Goal: Task Accomplishment & Management: Use online tool/utility

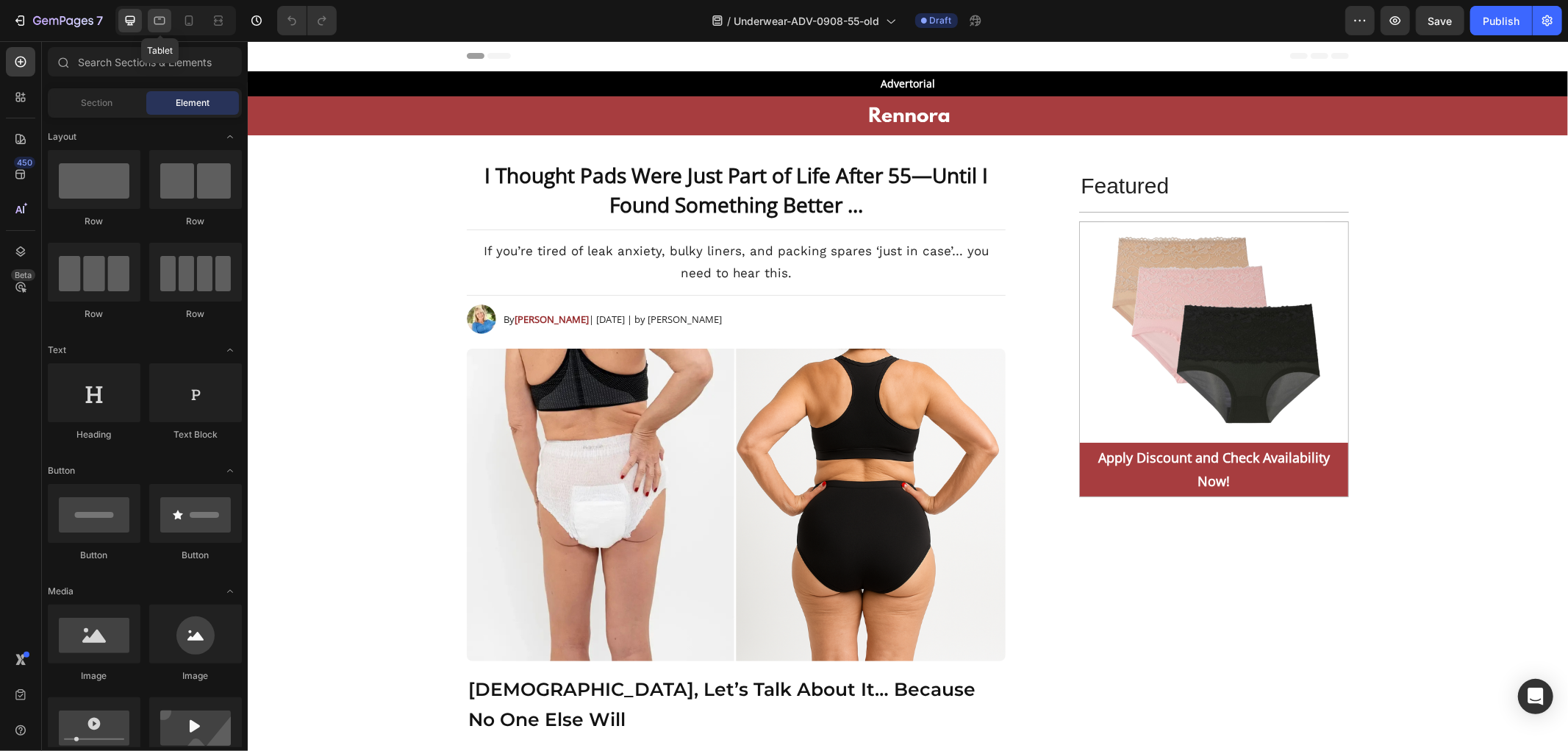
click at [166, 18] on icon at bounding box center [159, 20] width 15 height 15
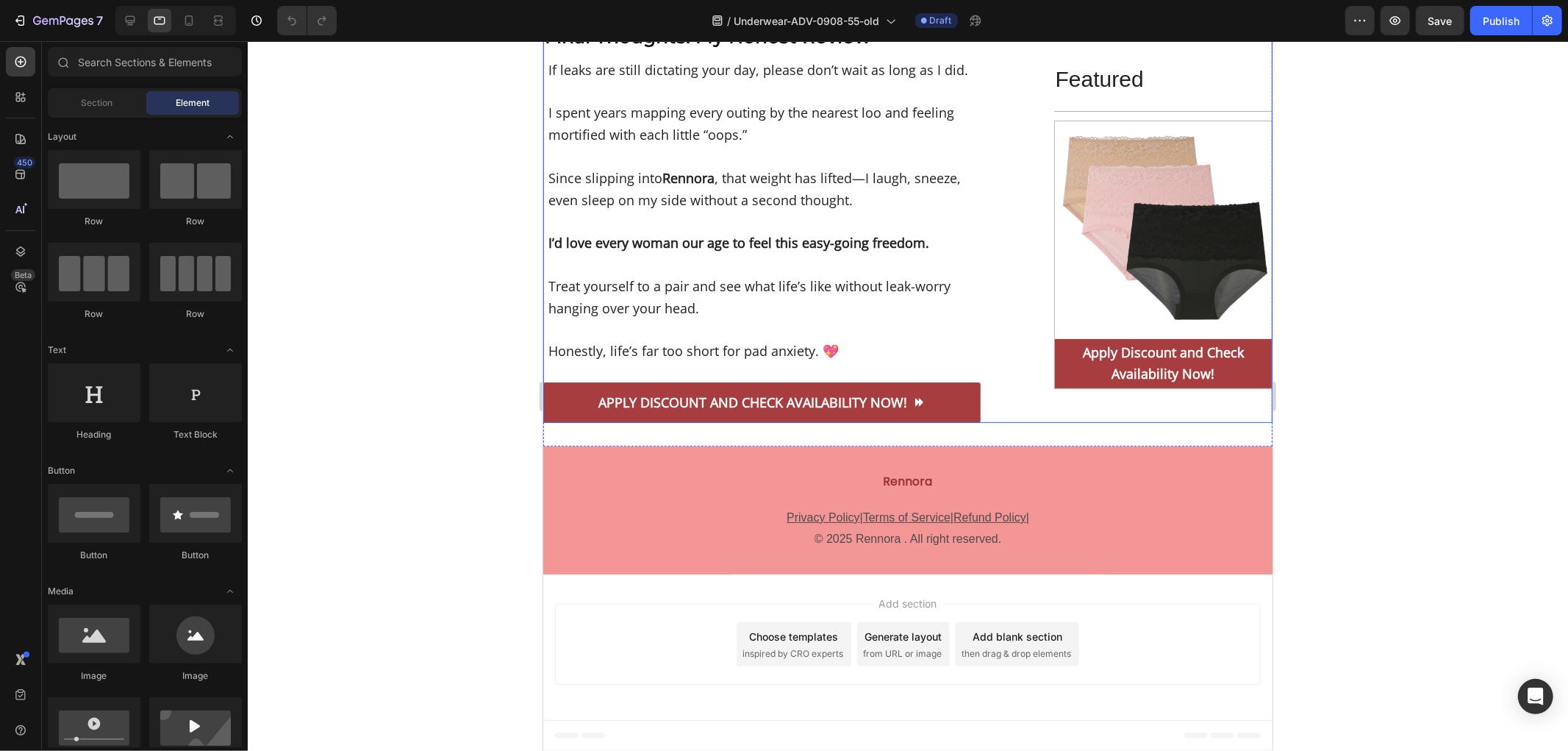
scroll to position [11567, 0]
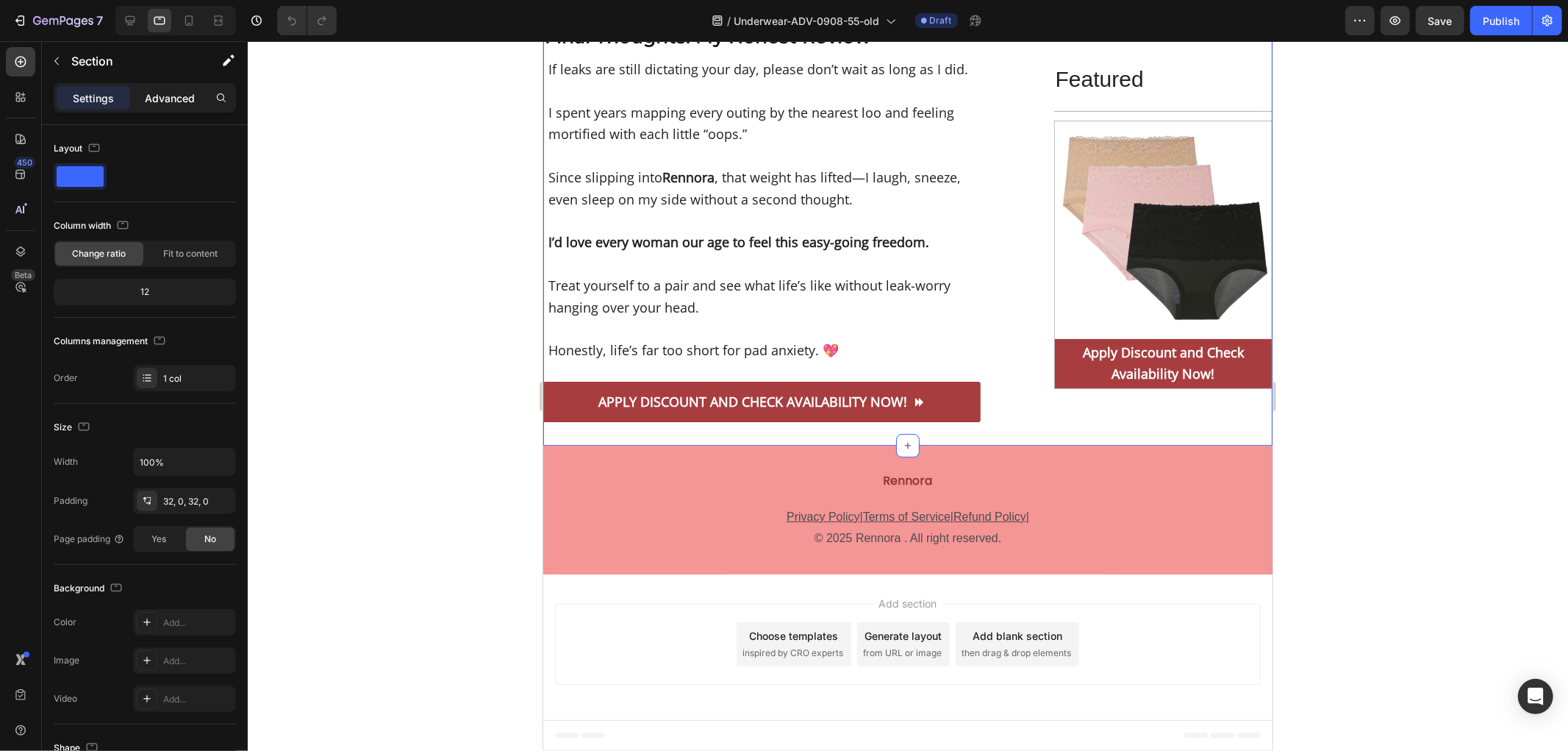
click at [157, 98] on p "Advanced" at bounding box center [170, 98] width 50 height 16
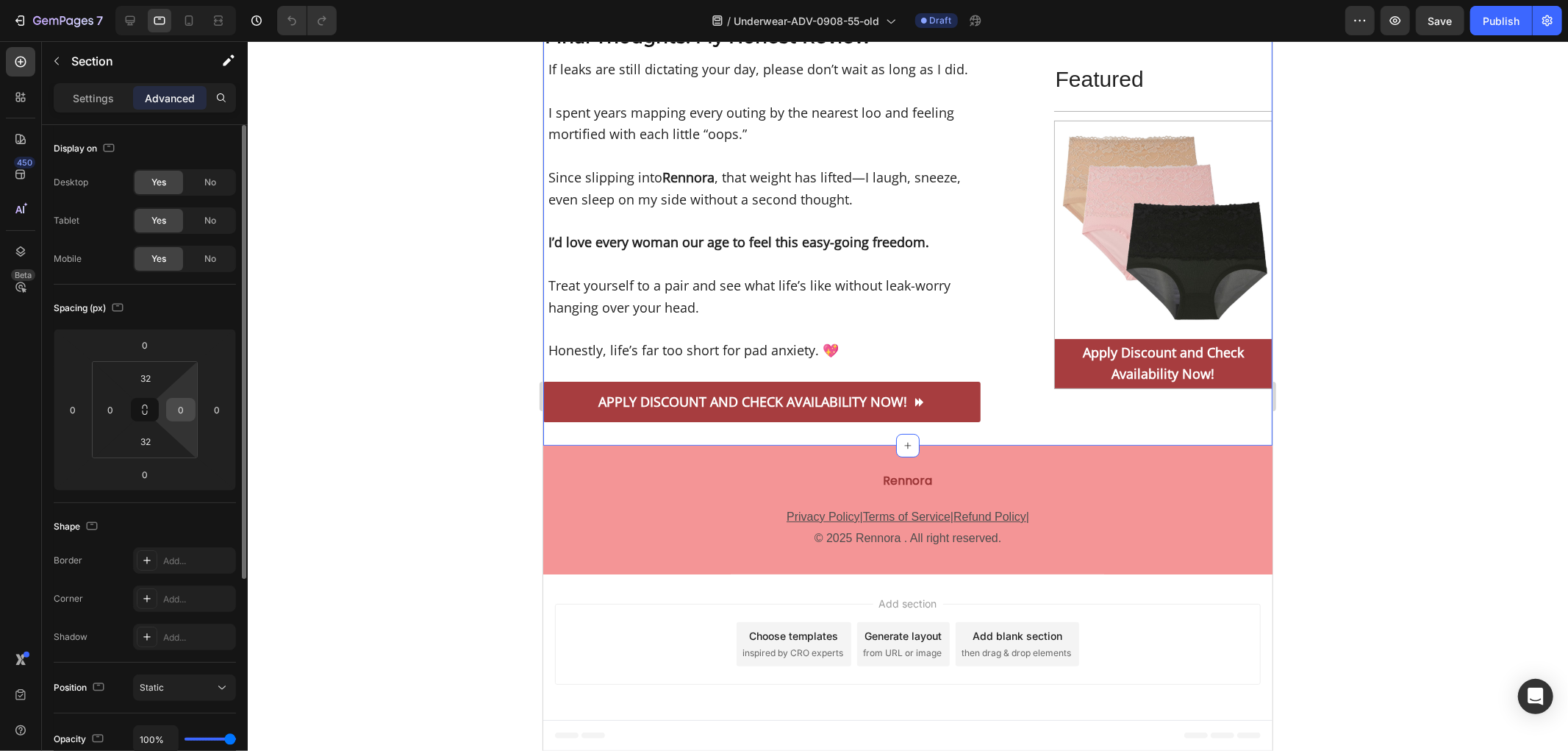
click at [186, 414] on input "0" at bounding box center [181, 409] width 22 height 22
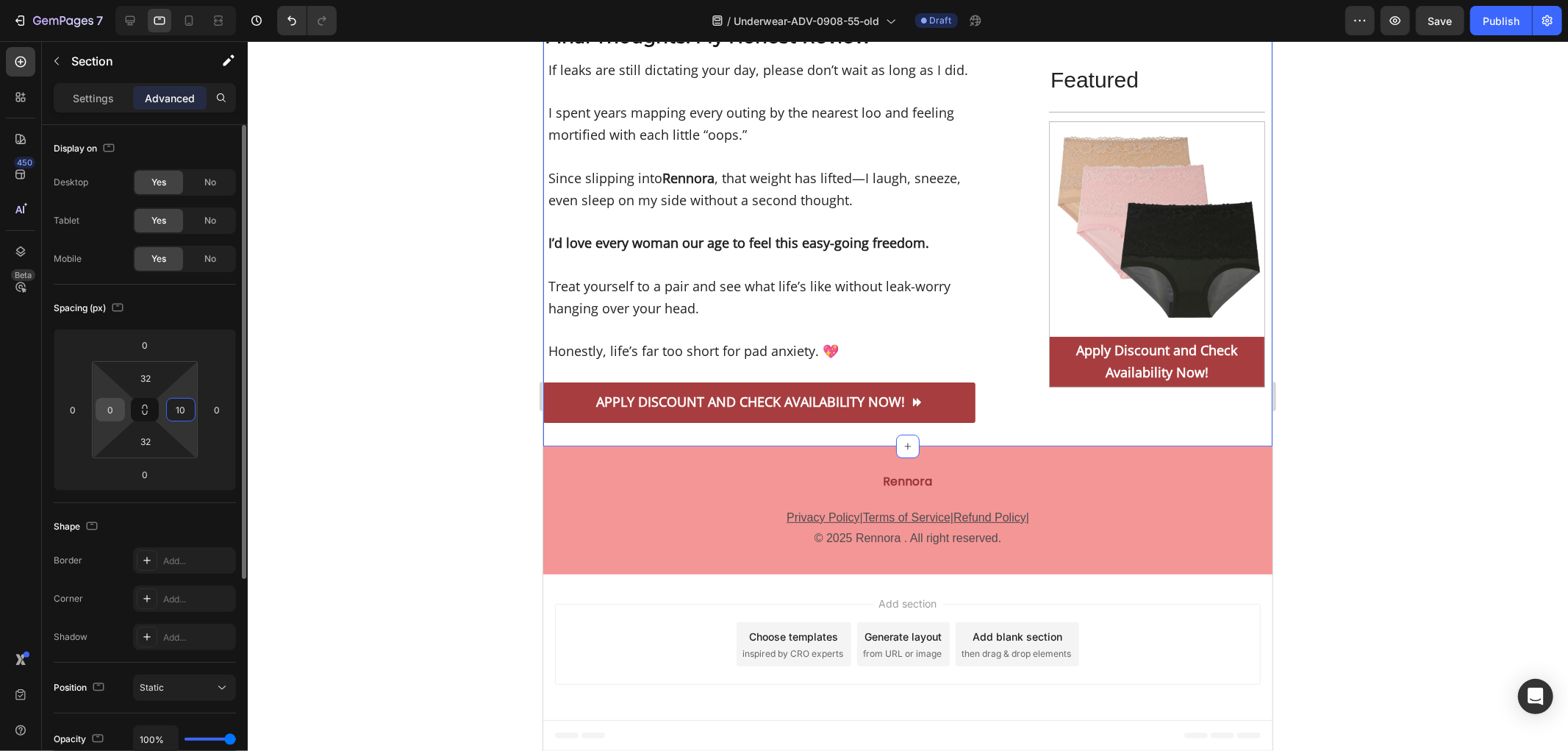
type input "10"
click at [113, 413] on input "0" at bounding box center [110, 409] width 22 height 22
type input "10"
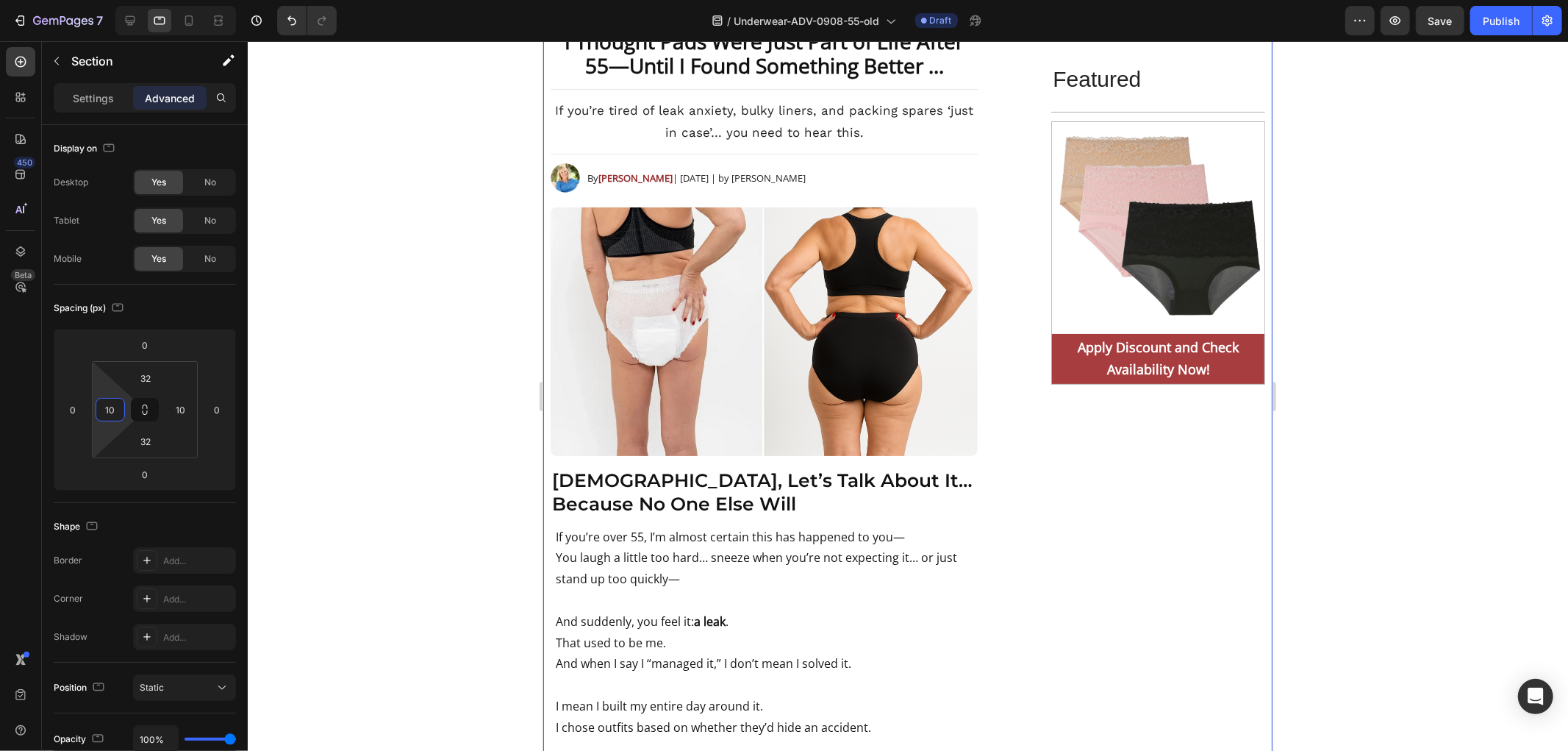
scroll to position [0, 0]
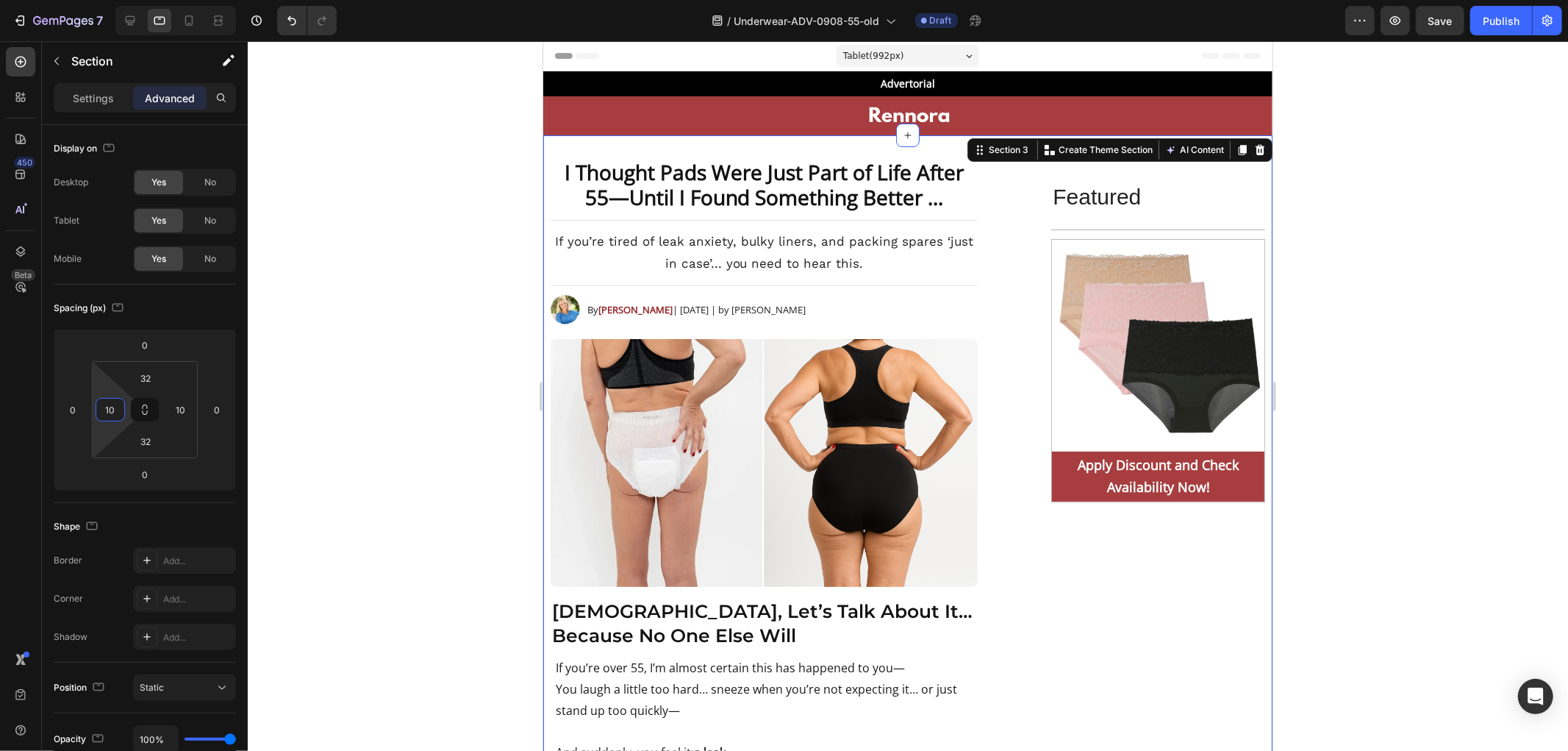
click at [380, 120] on div at bounding box center [907, 396] width 1321 height 710
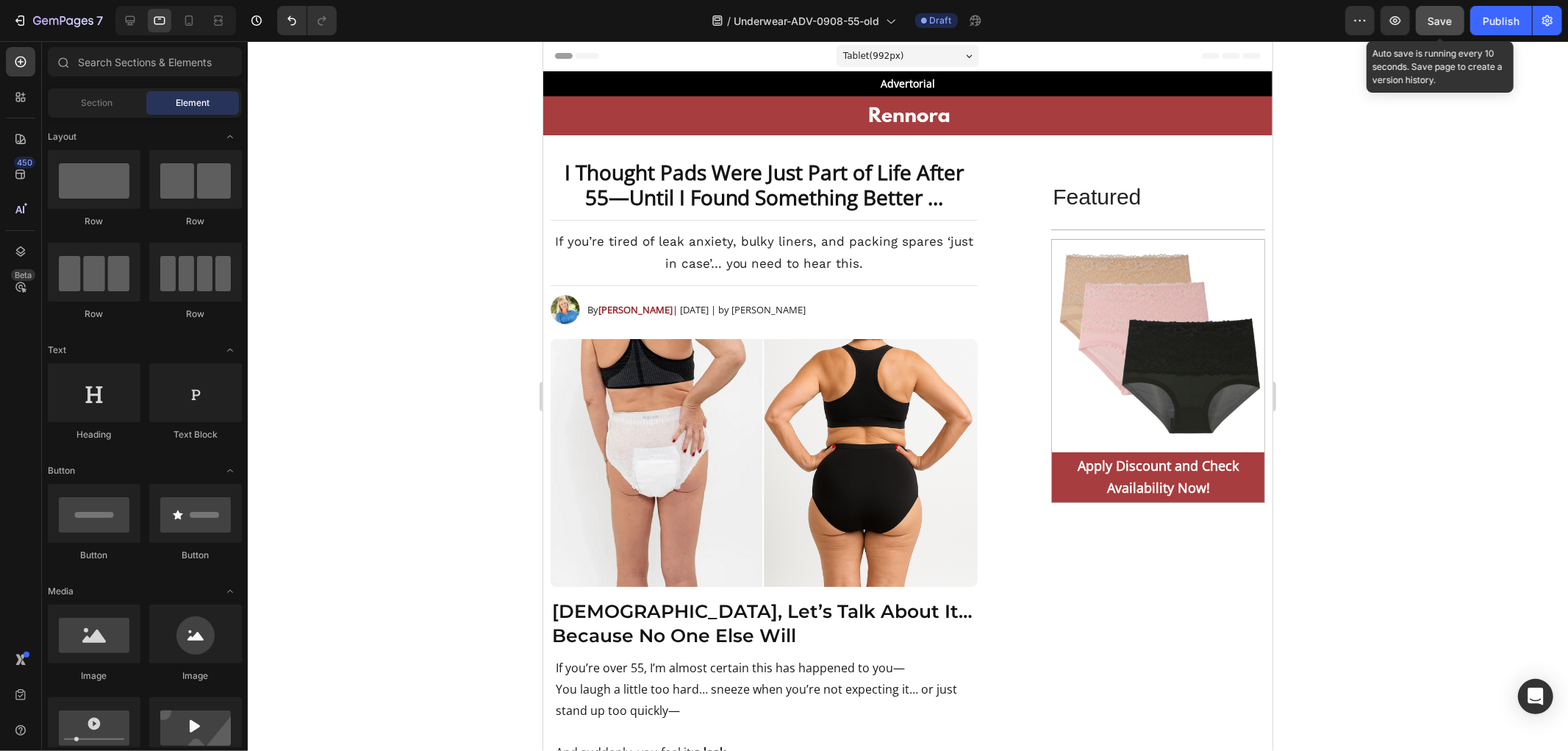
click at [1449, 26] on span "Save" at bounding box center [1440, 21] width 25 height 13
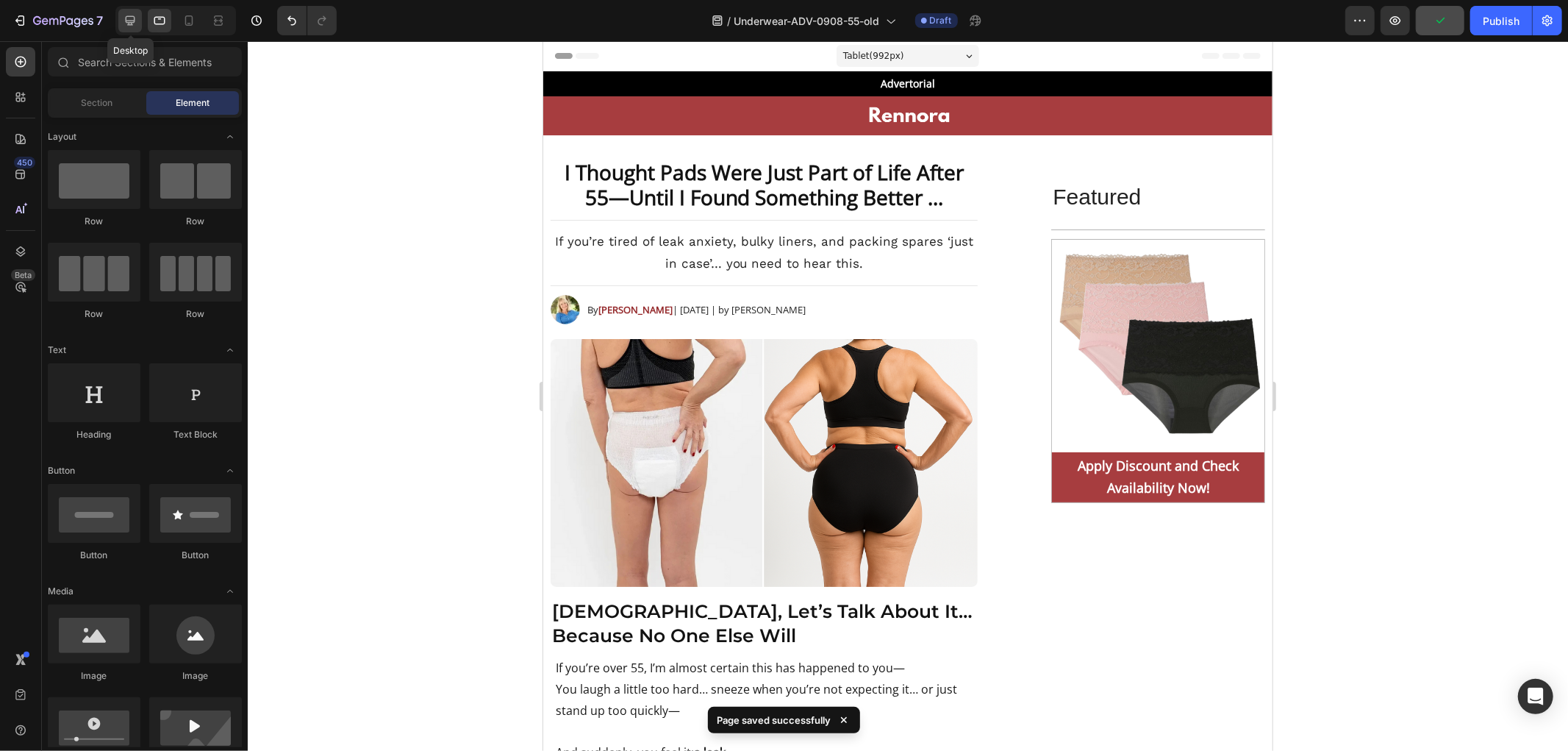
click at [129, 13] on icon at bounding box center [130, 20] width 15 height 15
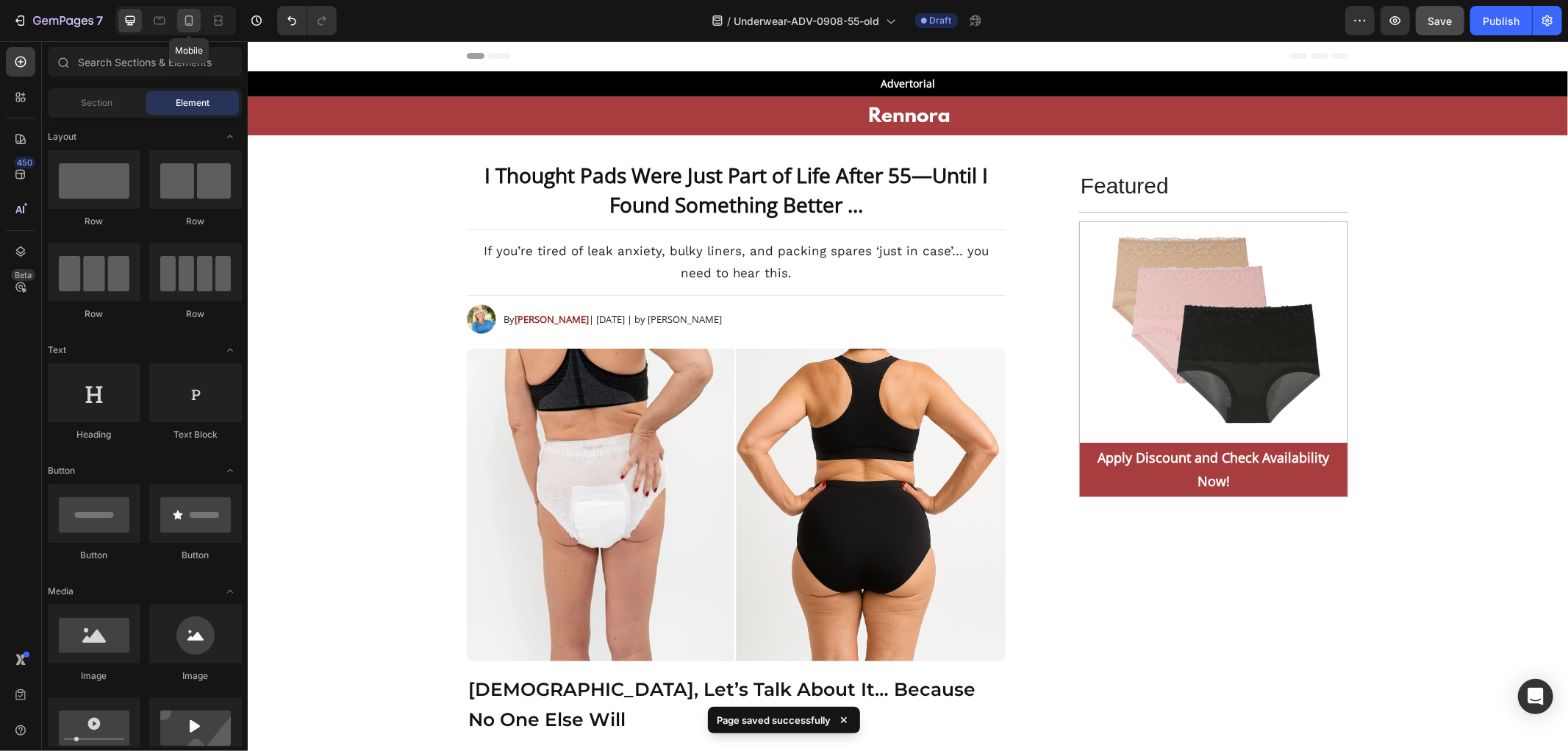
click at [189, 19] on icon at bounding box center [189, 20] width 15 height 15
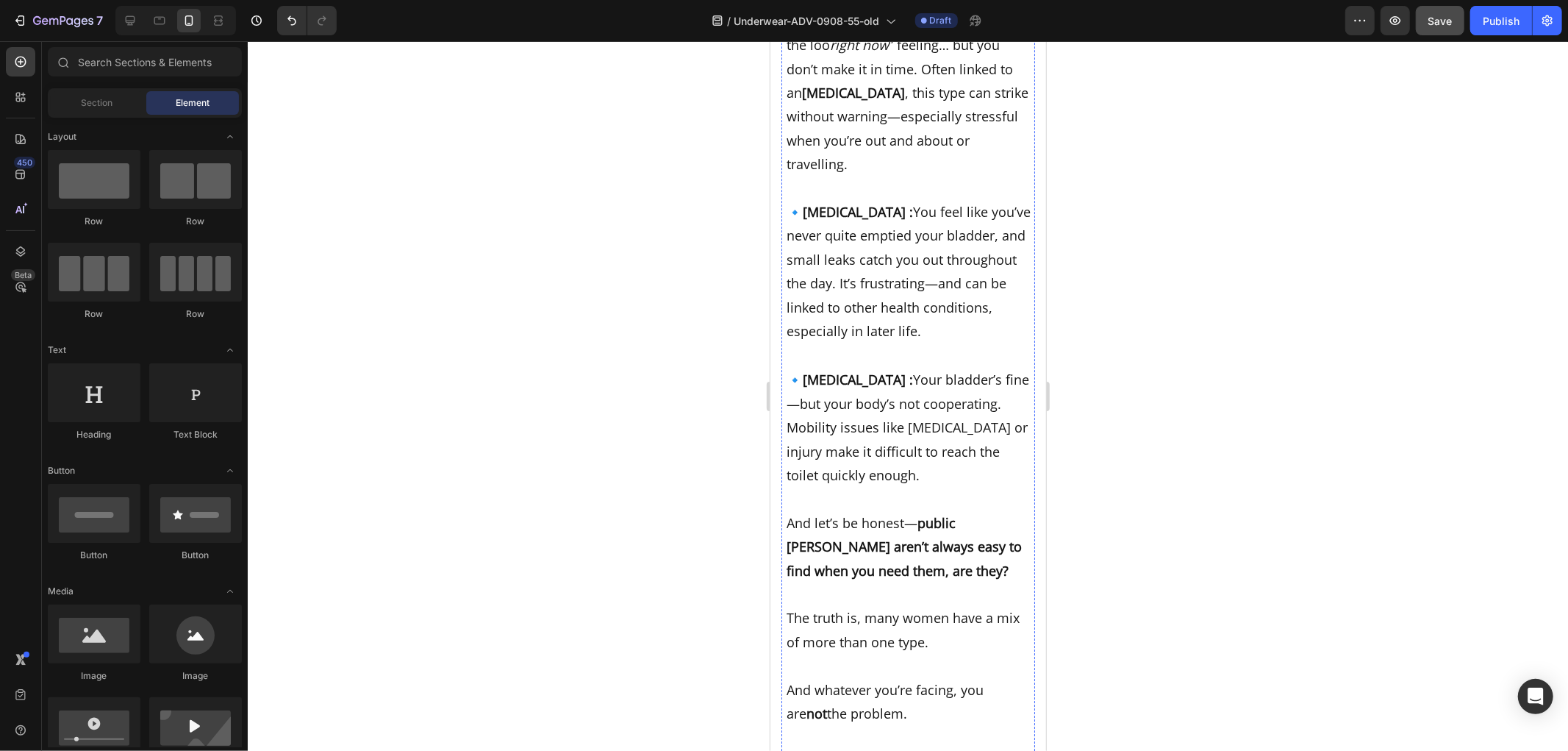
scroll to position [3593, 0]
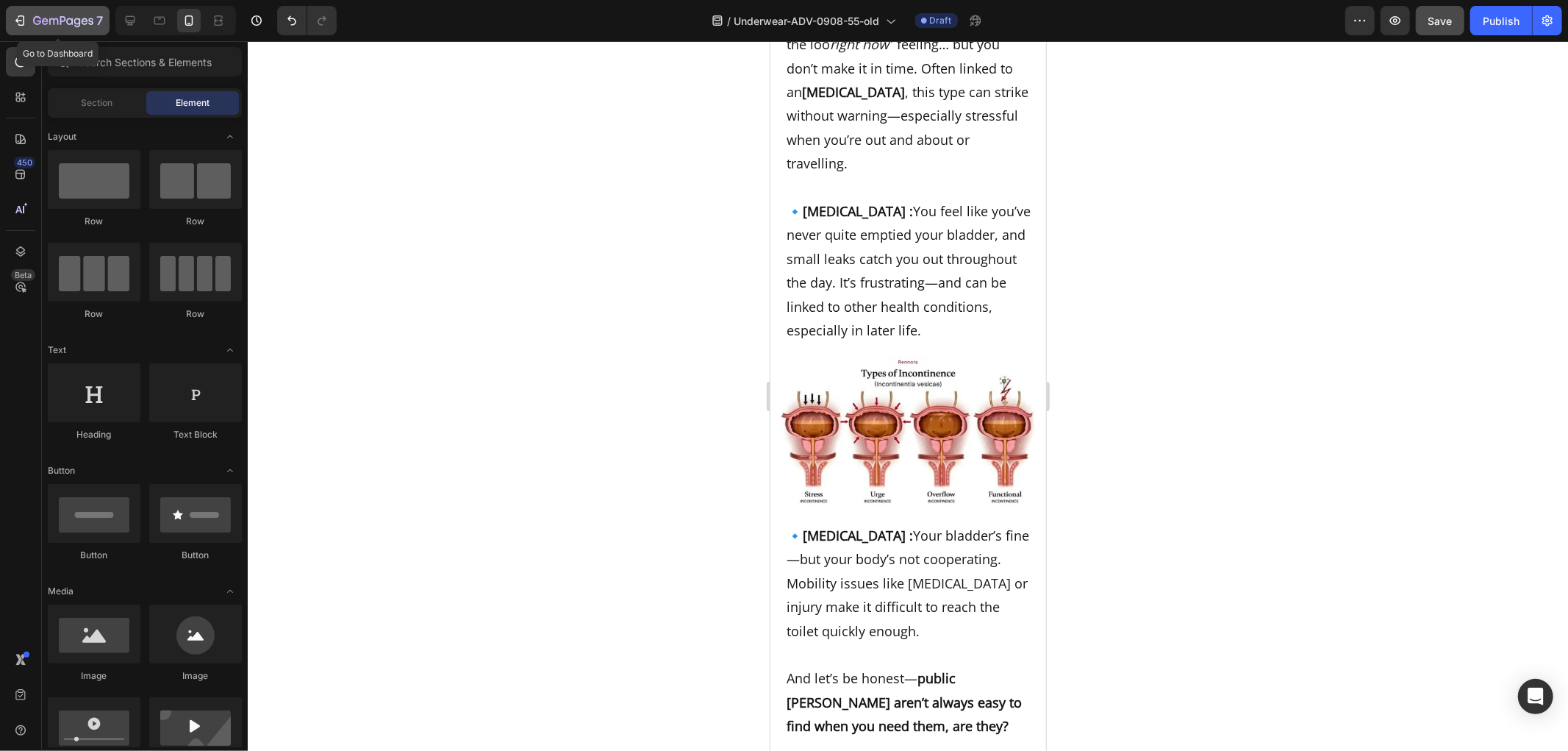
click at [25, 9] on button "7" at bounding box center [58, 21] width 104 height 29
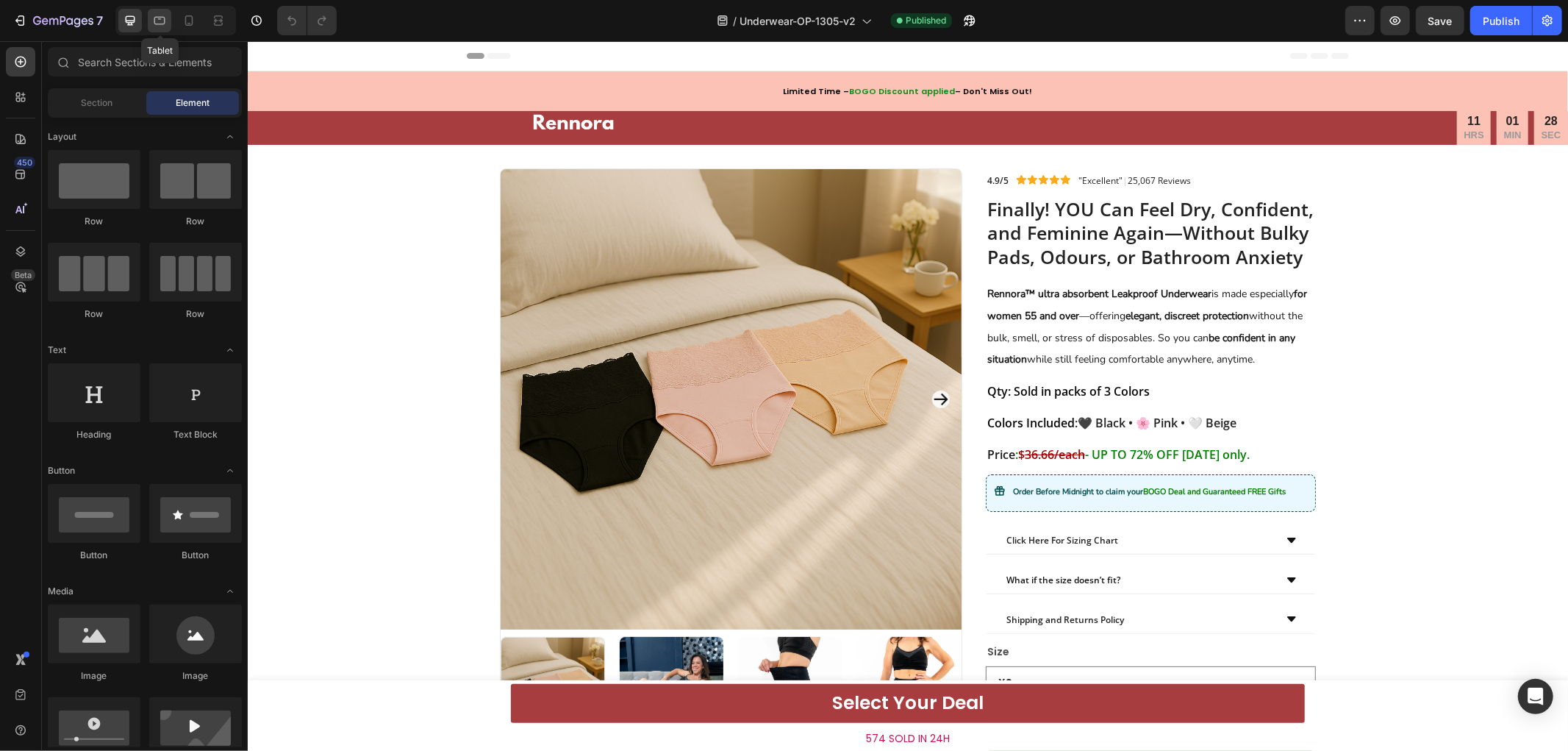
click at [152, 18] on icon at bounding box center [159, 20] width 15 height 15
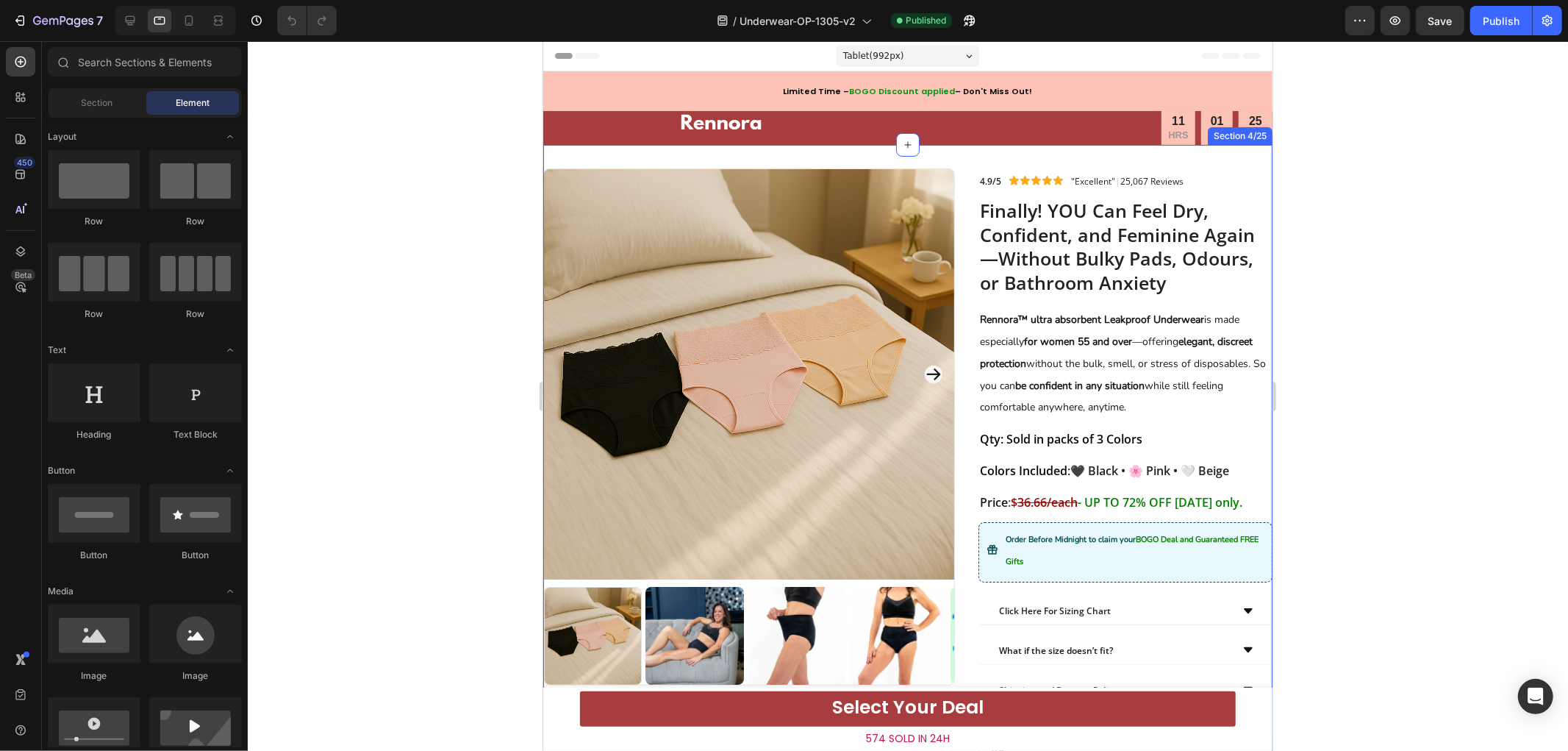
click at [711, 157] on div "Finally! YOU Can Feel Dry, Confident, and Feminine Again—Without Bulky Pads, Od…" at bounding box center [907, 708] width 730 height 1128
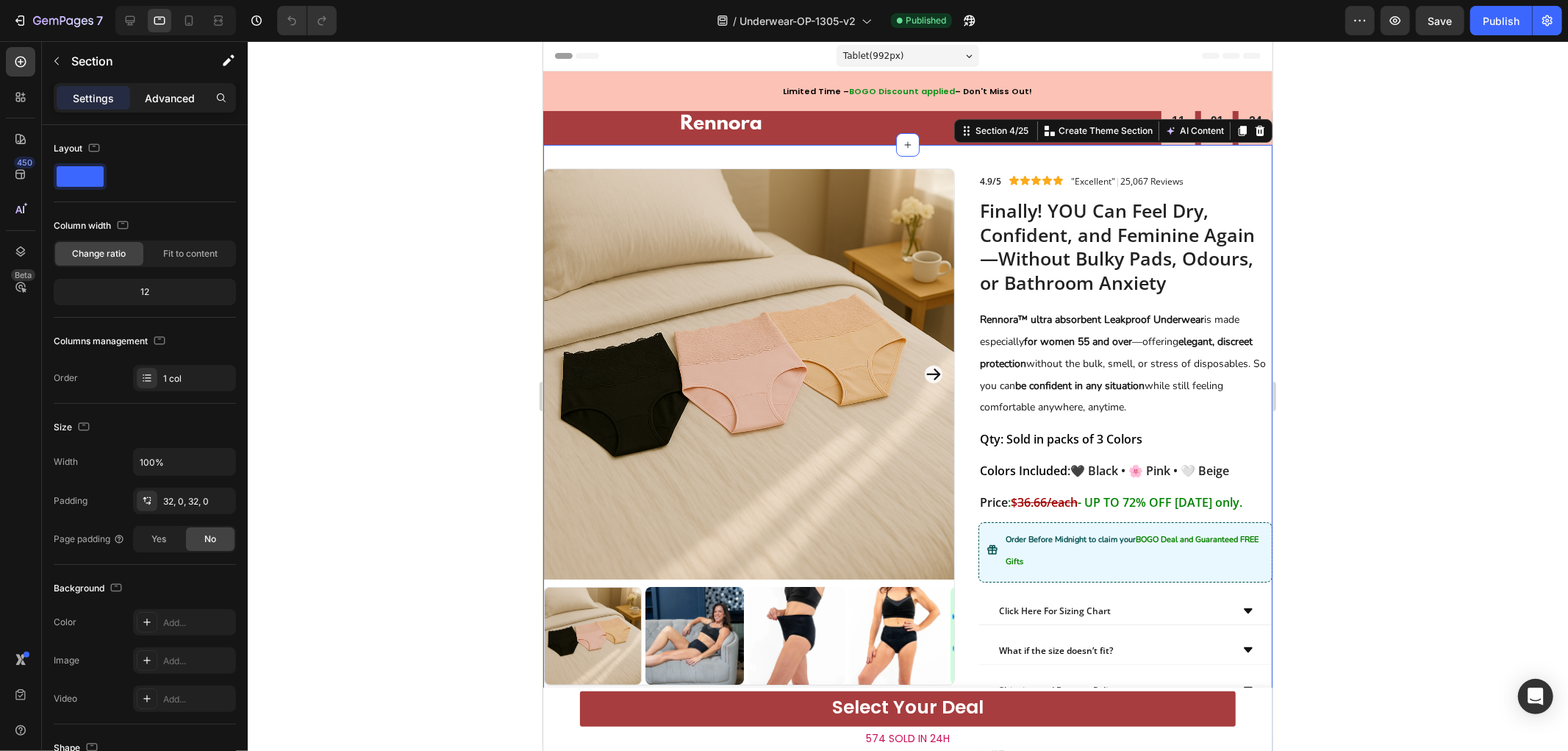
click at [175, 98] on p "Advanced" at bounding box center [170, 98] width 50 height 16
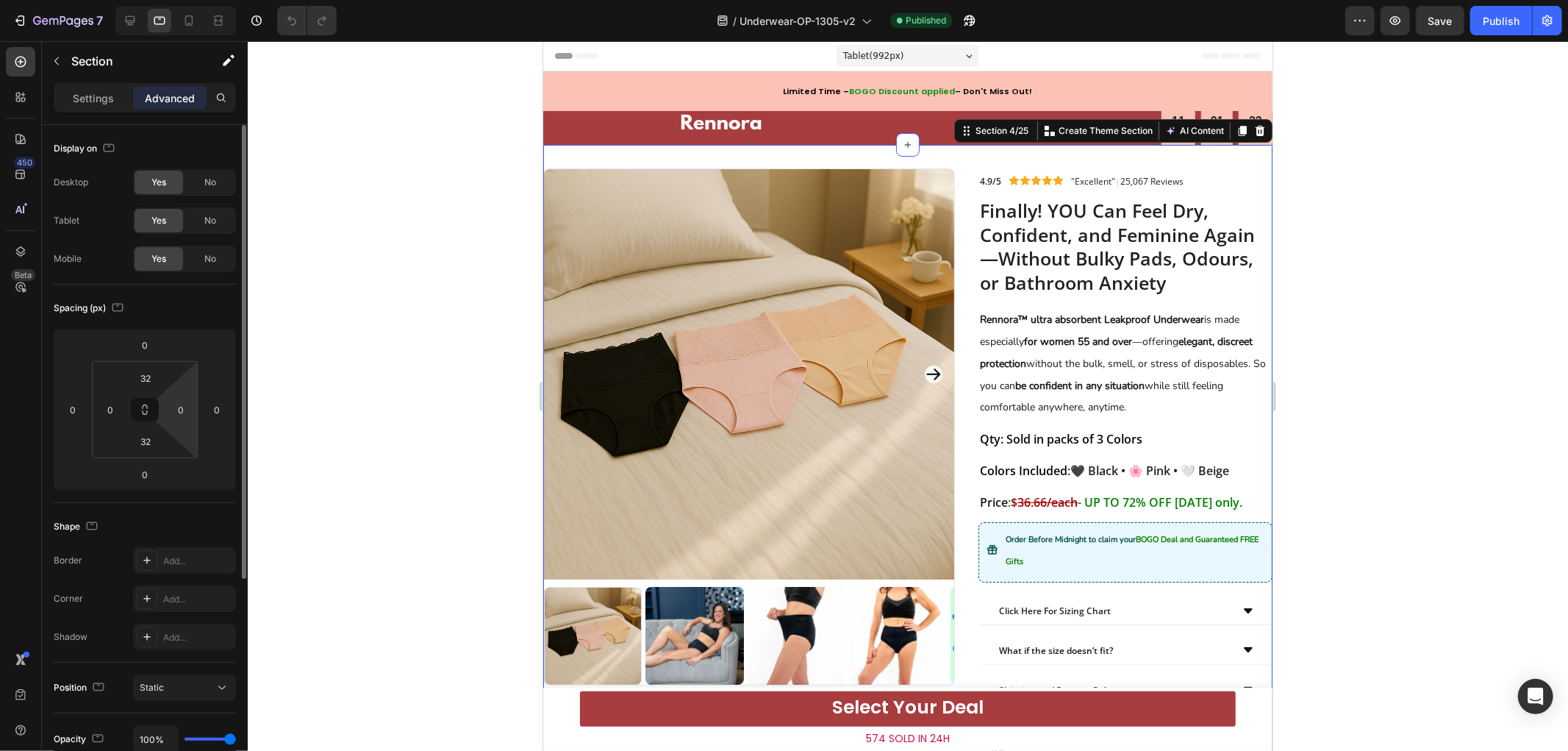
click at [179, 0] on html "7 Version history / Underwear-OP-1305-v2 Published Preview Save Publish 450 Bet…" at bounding box center [784, 0] width 1568 height 0
click at [179, 412] on input "0" at bounding box center [181, 409] width 22 height 22
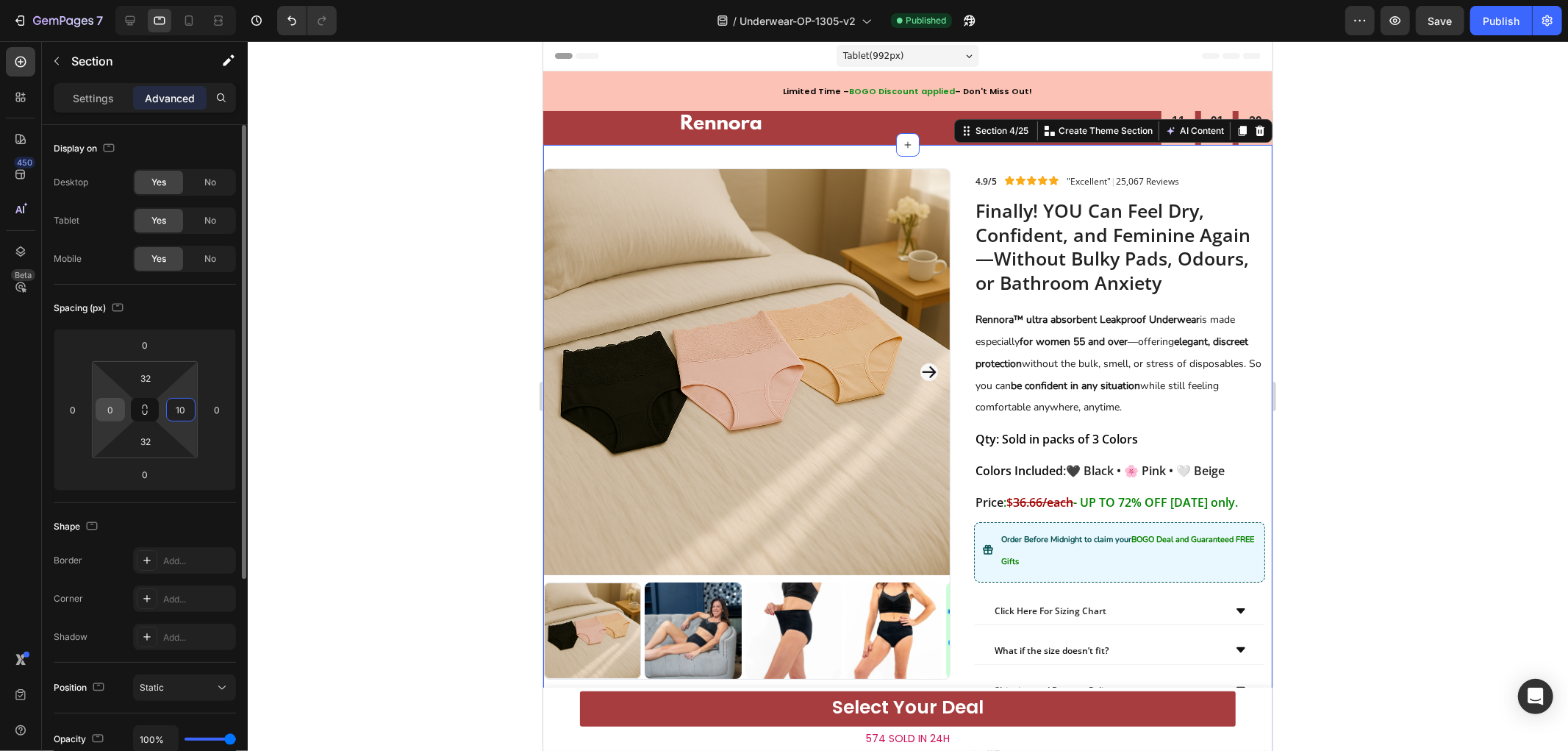
type input "10"
click at [111, 407] on input "0" at bounding box center [110, 409] width 22 height 22
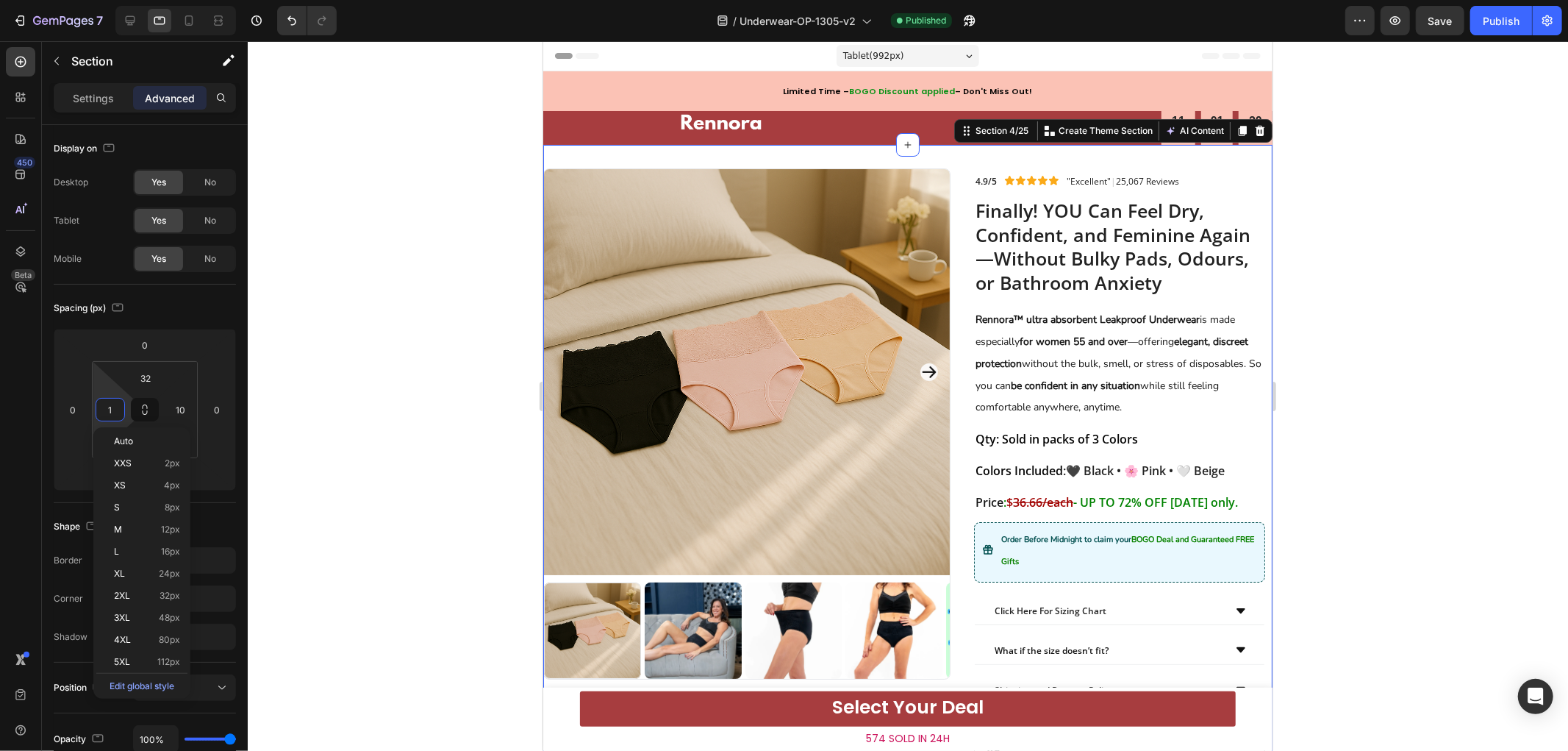
type input "10"
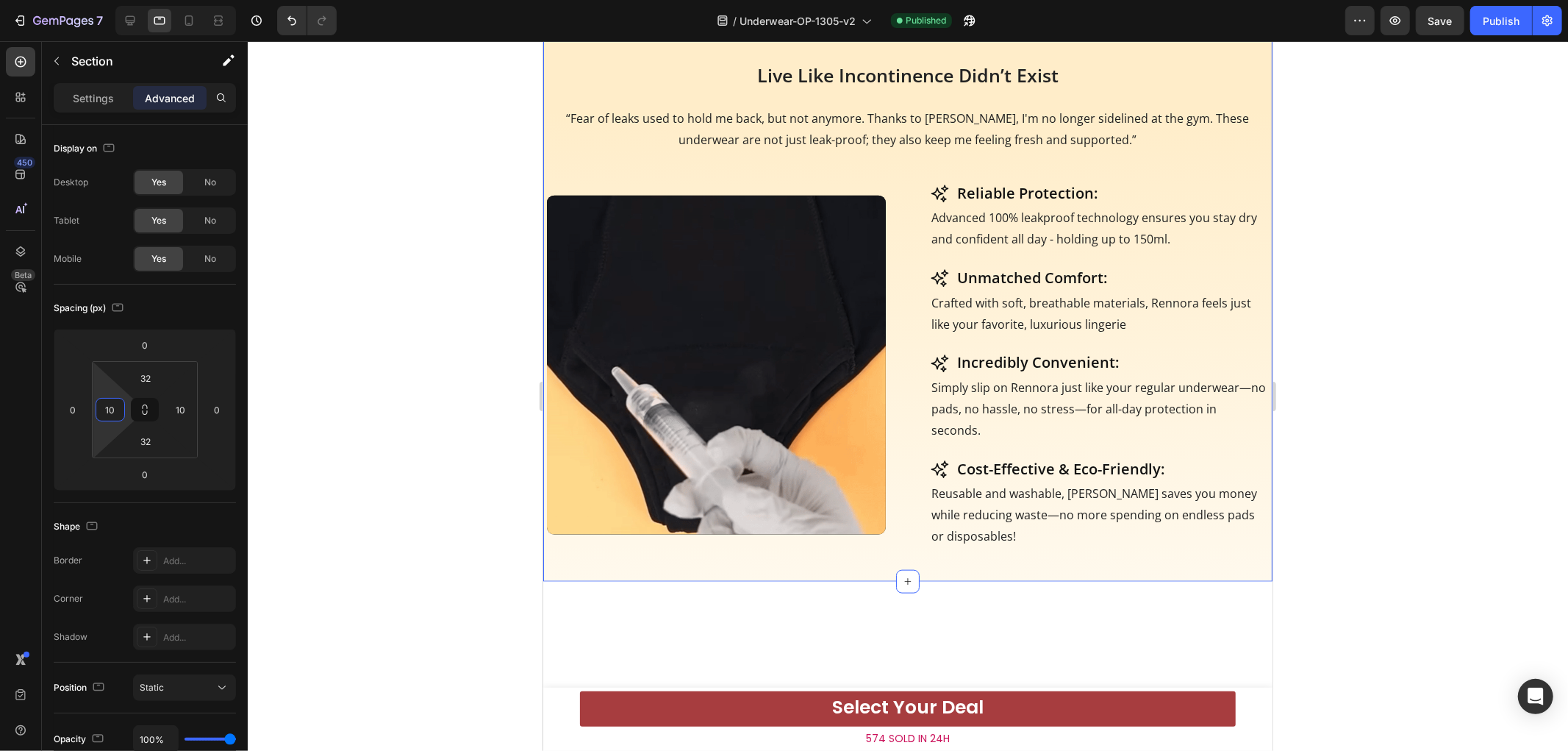
scroll to position [1143, 0]
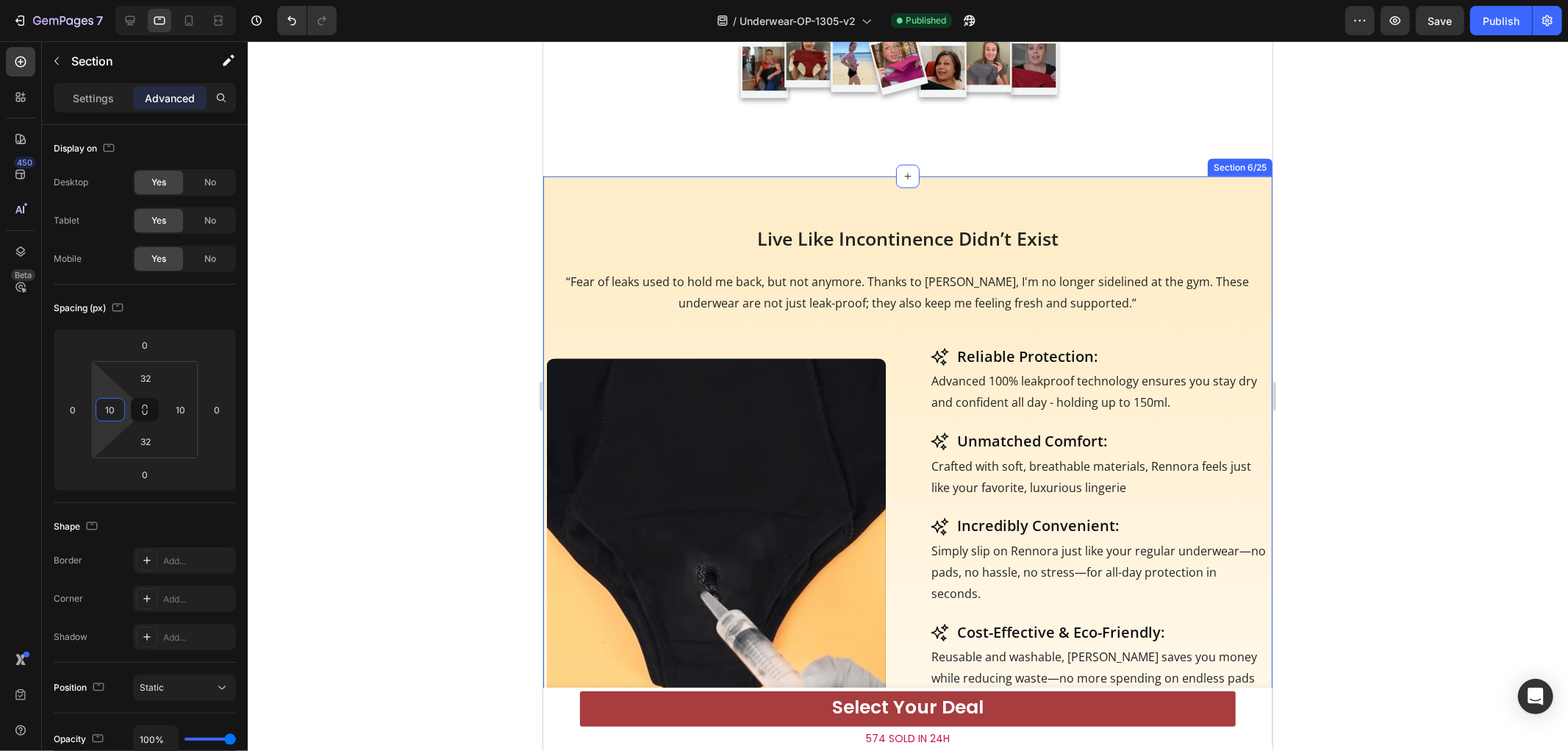
click at [572, 213] on div "Live Like Incontinence Didn’t Exist Heading “Fear of leaks used to hold me back…" at bounding box center [907, 459] width 730 height 568
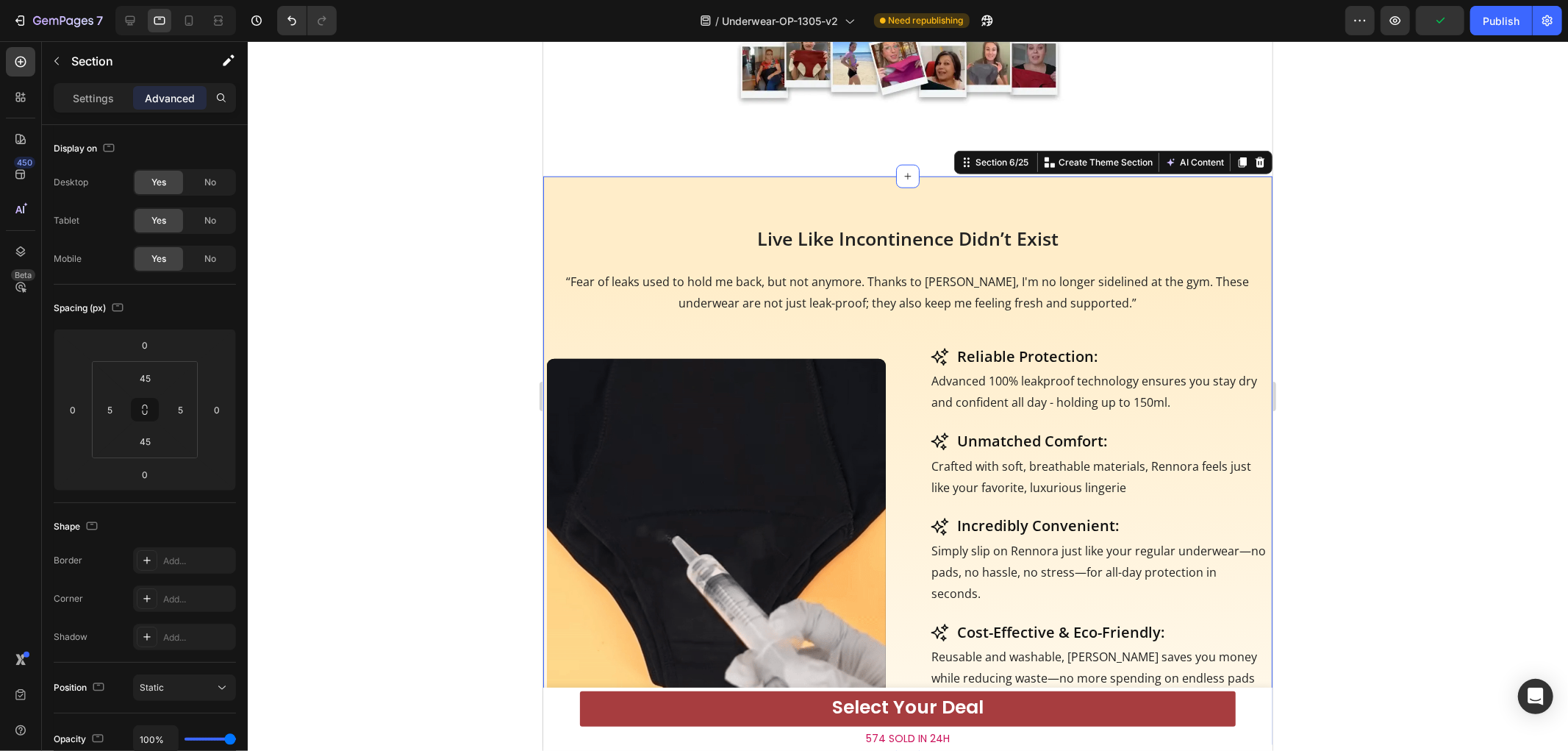
click at [179, 104] on p "Advanced" at bounding box center [170, 98] width 50 height 16
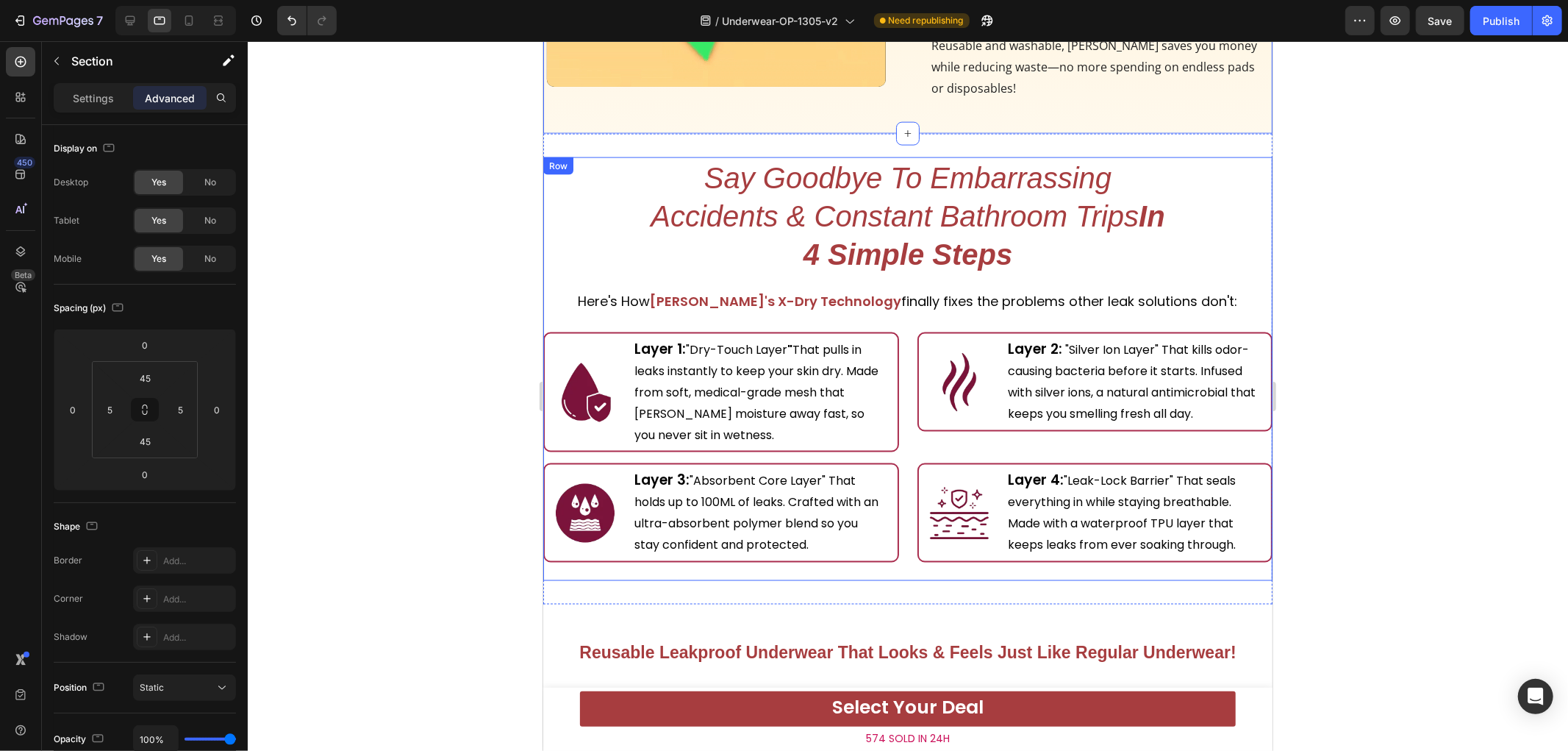
scroll to position [1715, 0]
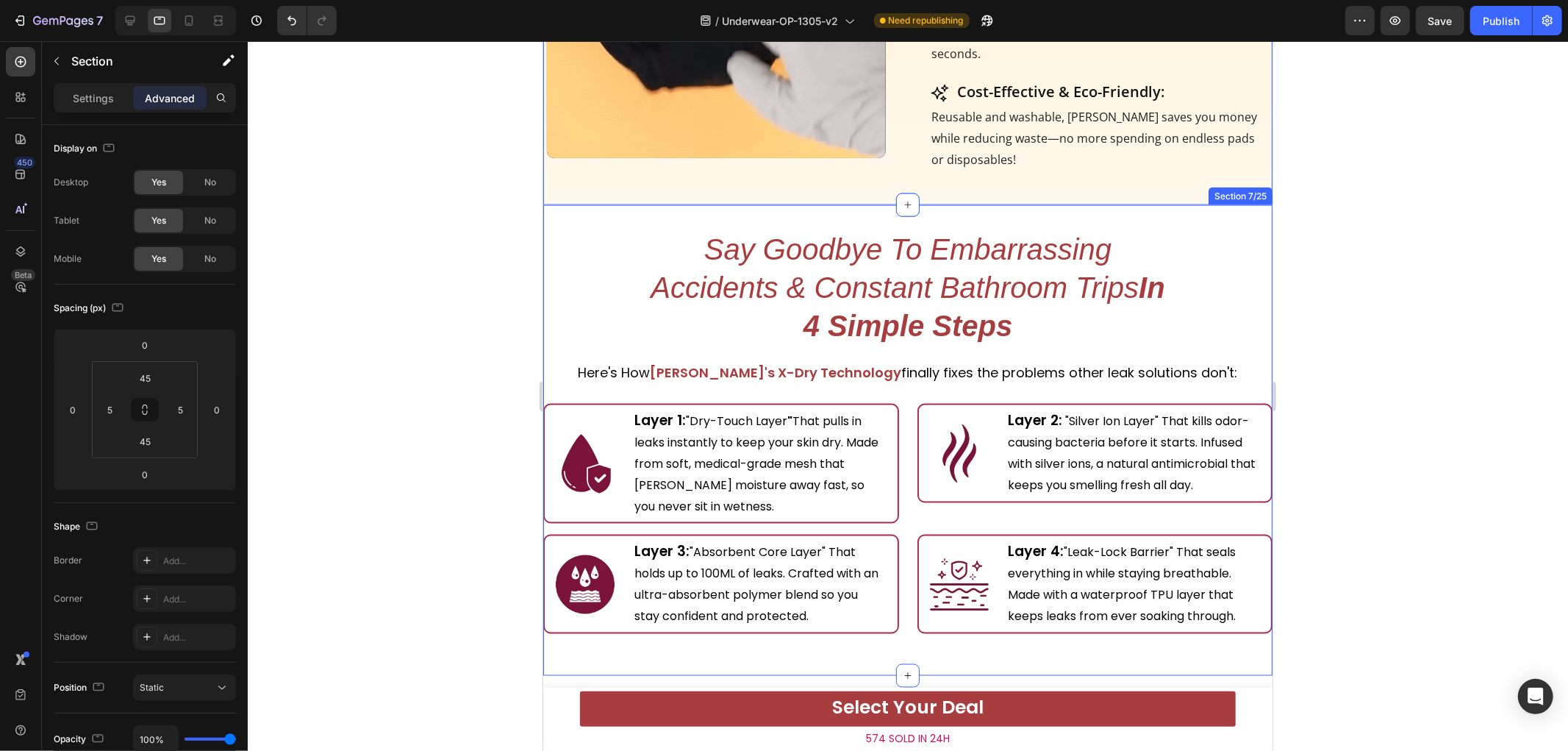
click at [555, 215] on div "Say Goodbye To Embarrassing Accidents & Constant Bathroom Trips In 4 Simple Ste…" at bounding box center [907, 439] width 730 height 470
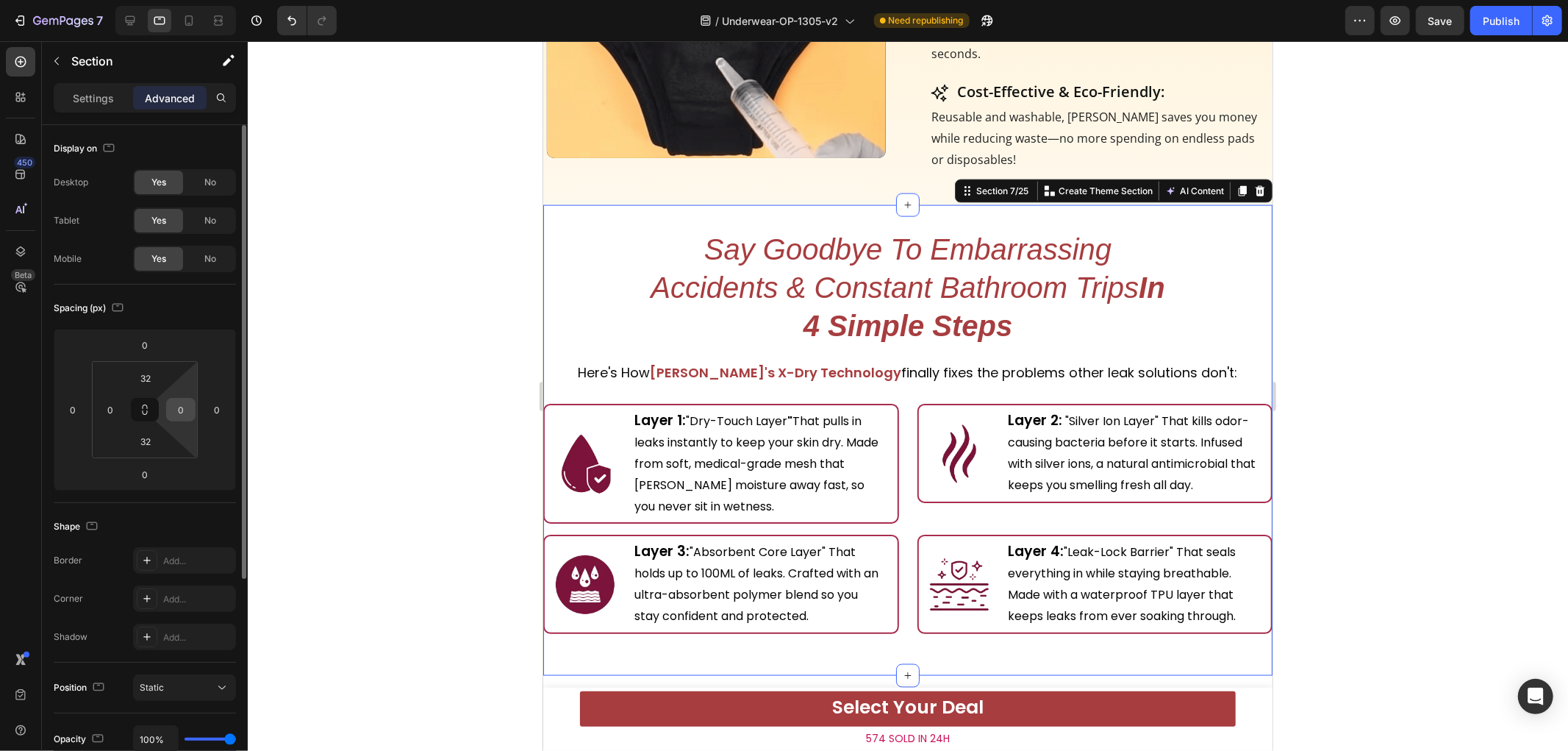
click at [183, 414] on input "0" at bounding box center [181, 409] width 22 height 22
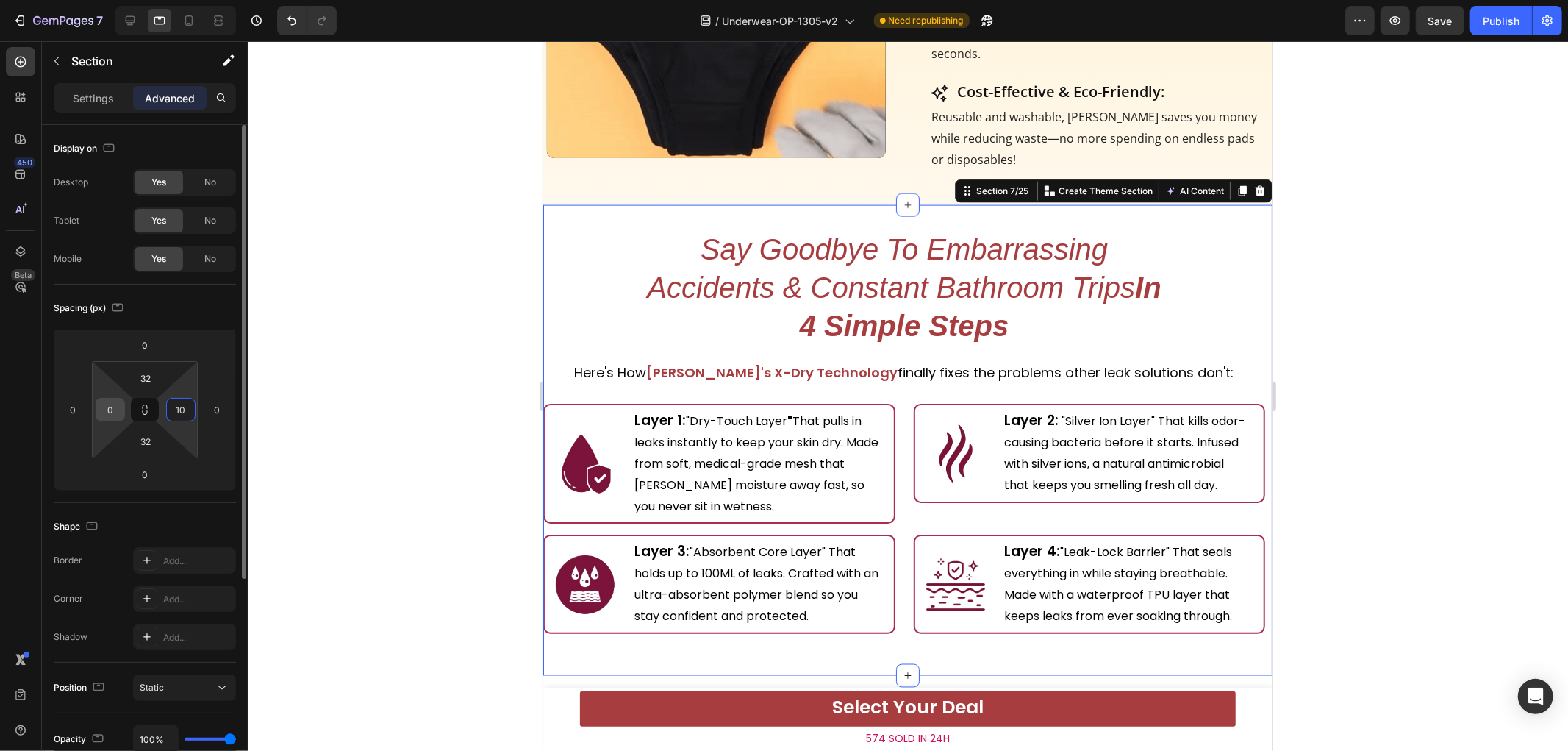
type input "10"
click at [101, 408] on input "0" at bounding box center [110, 409] width 22 height 22
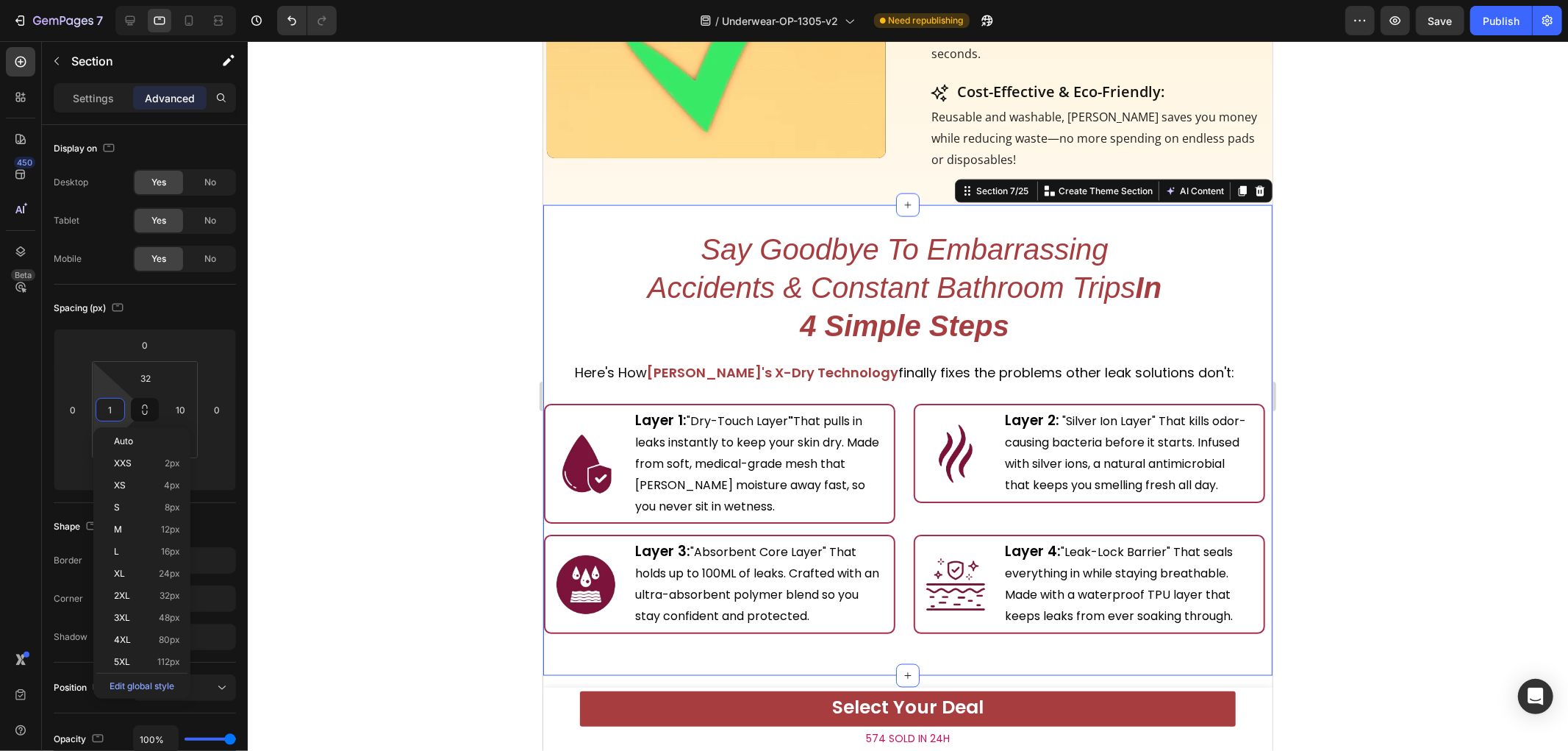
type input "10"
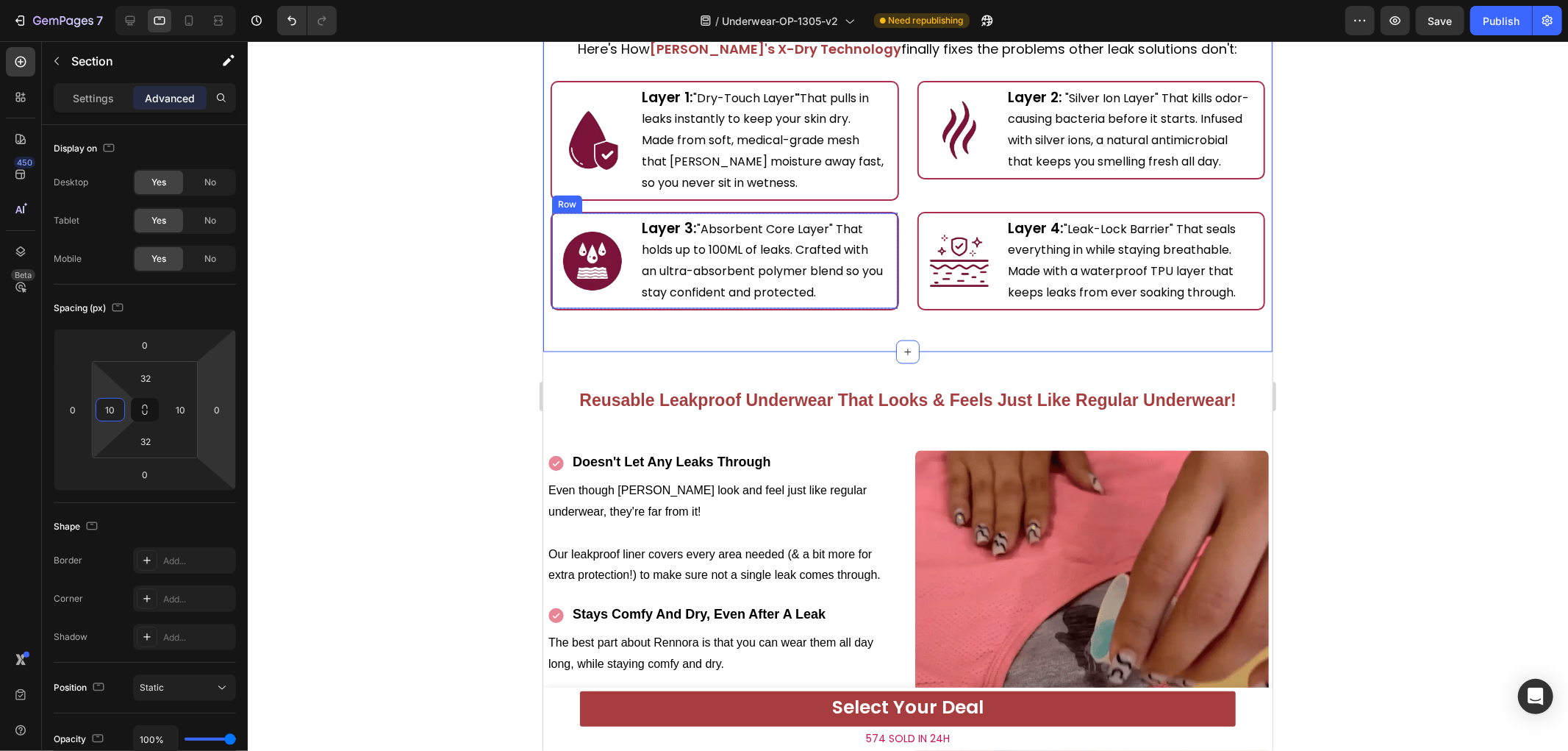
scroll to position [2041, 0]
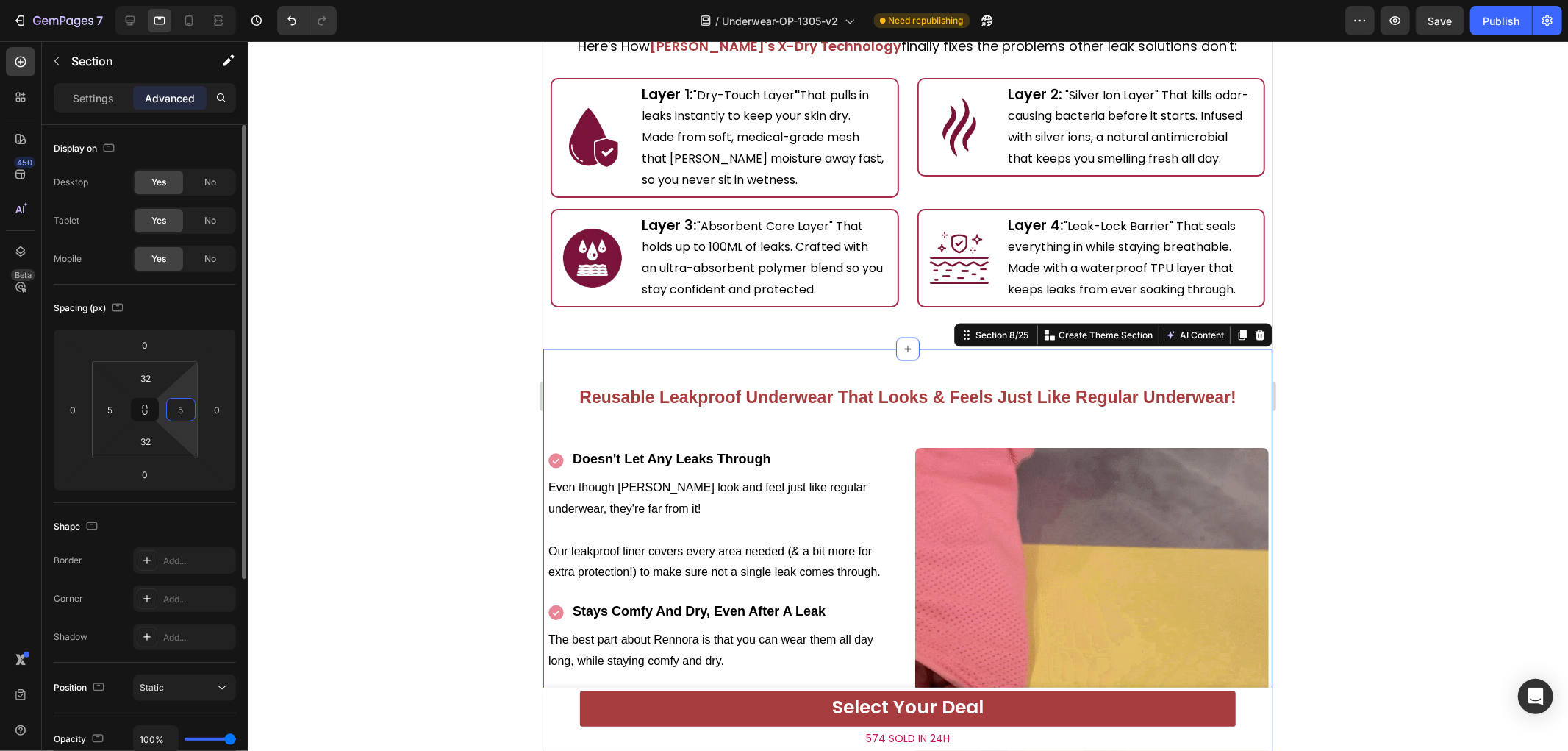
click at [180, 401] on input "5" at bounding box center [181, 409] width 22 height 22
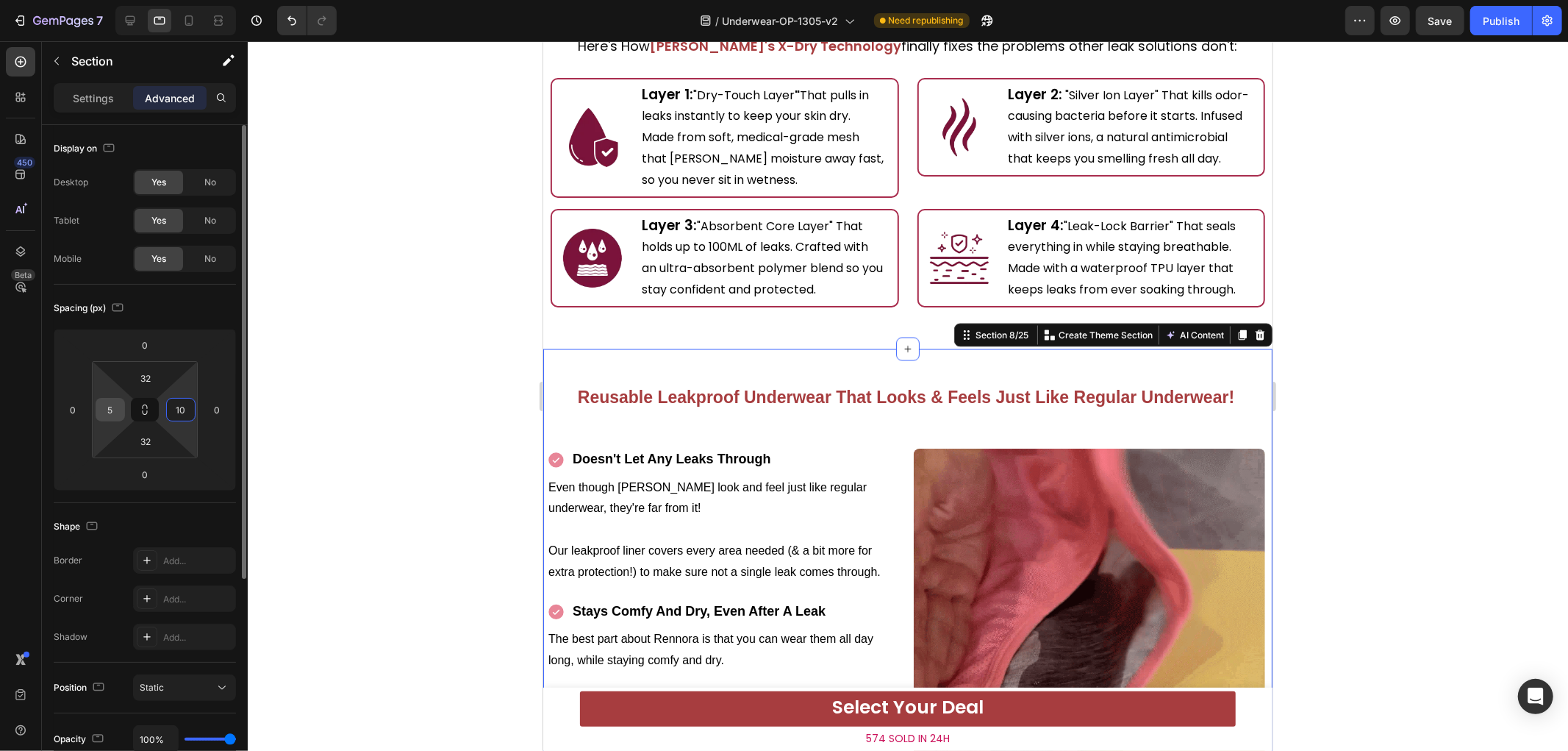
type input "10"
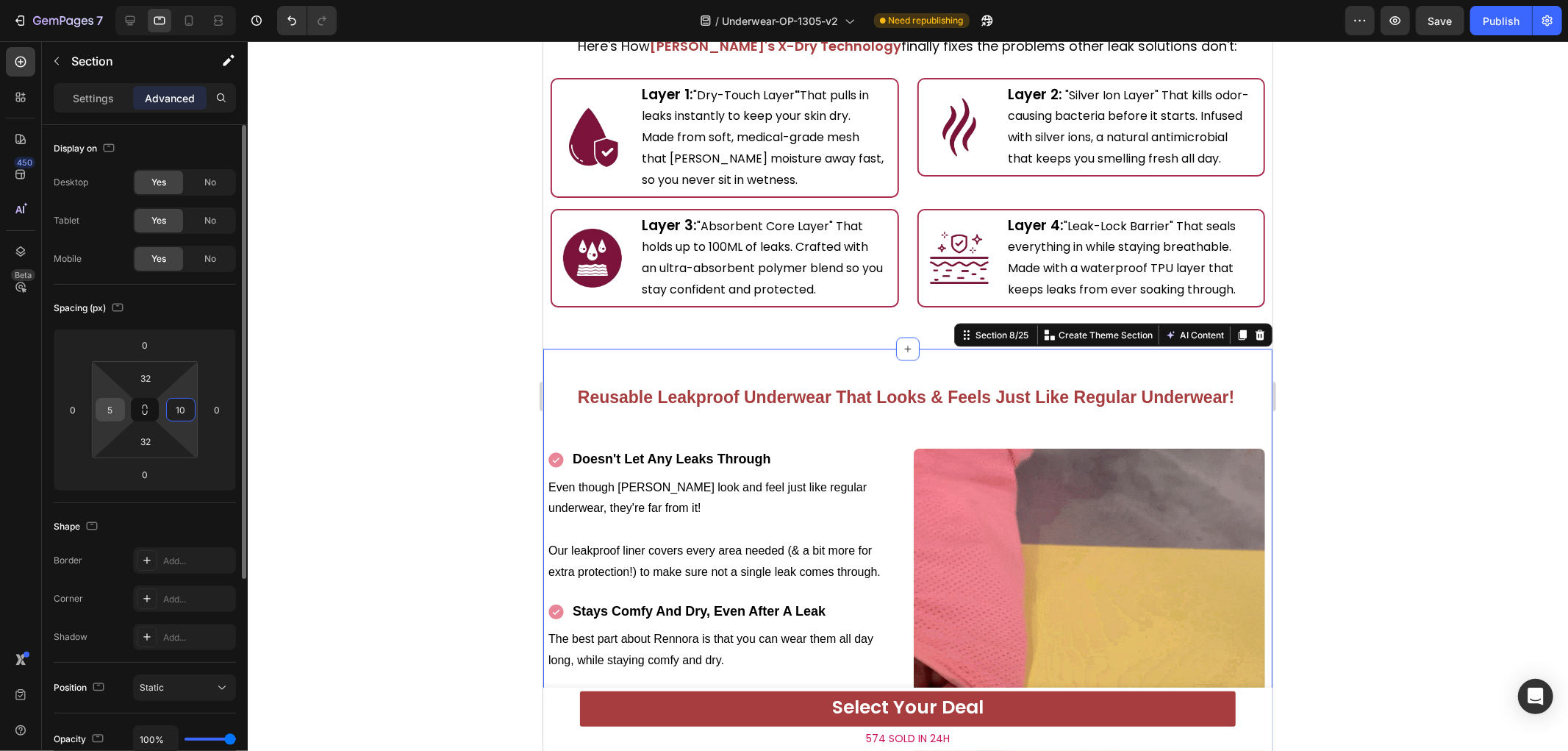
click at [113, 405] on input "5" at bounding box center [110, 409] width 22 height 22
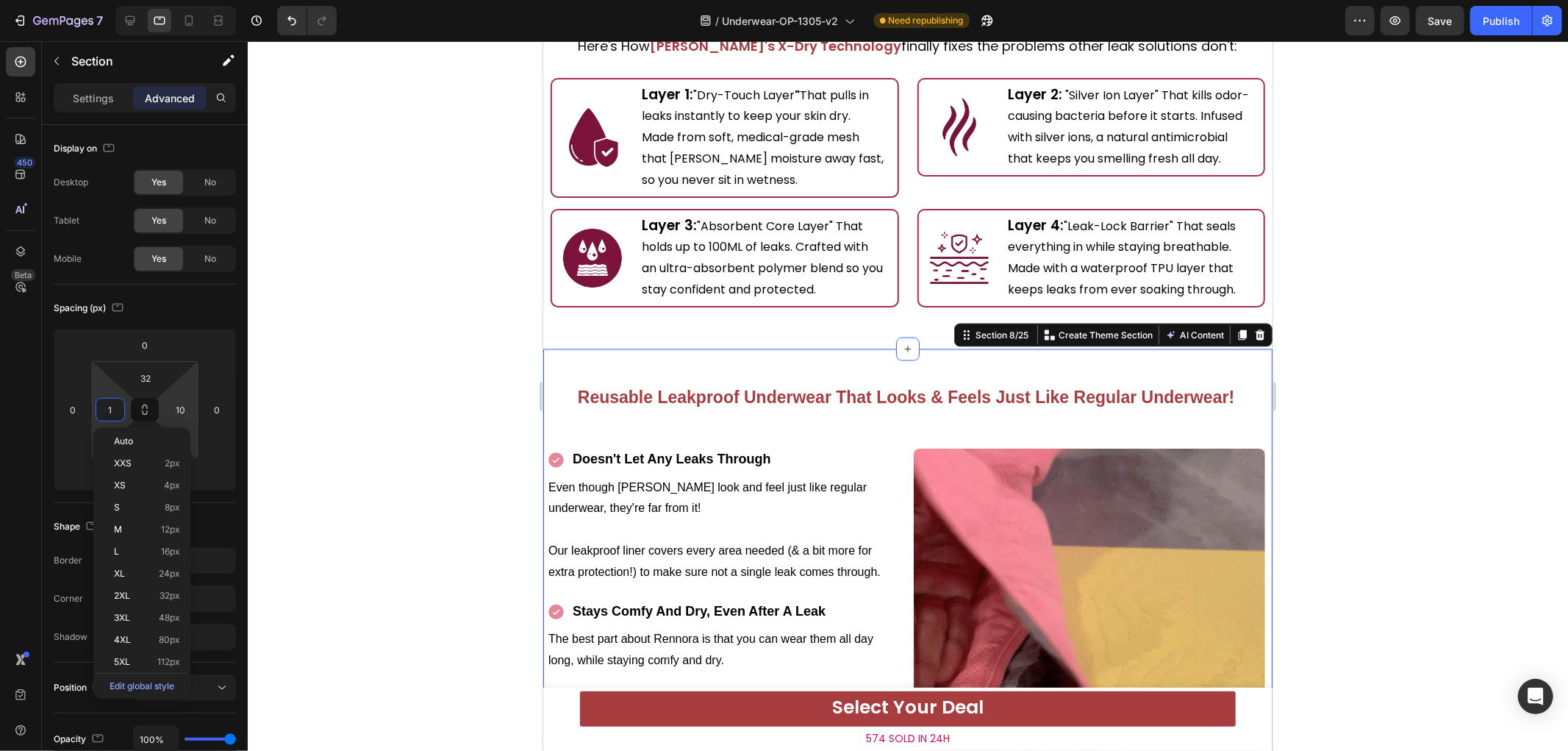
type input "10"
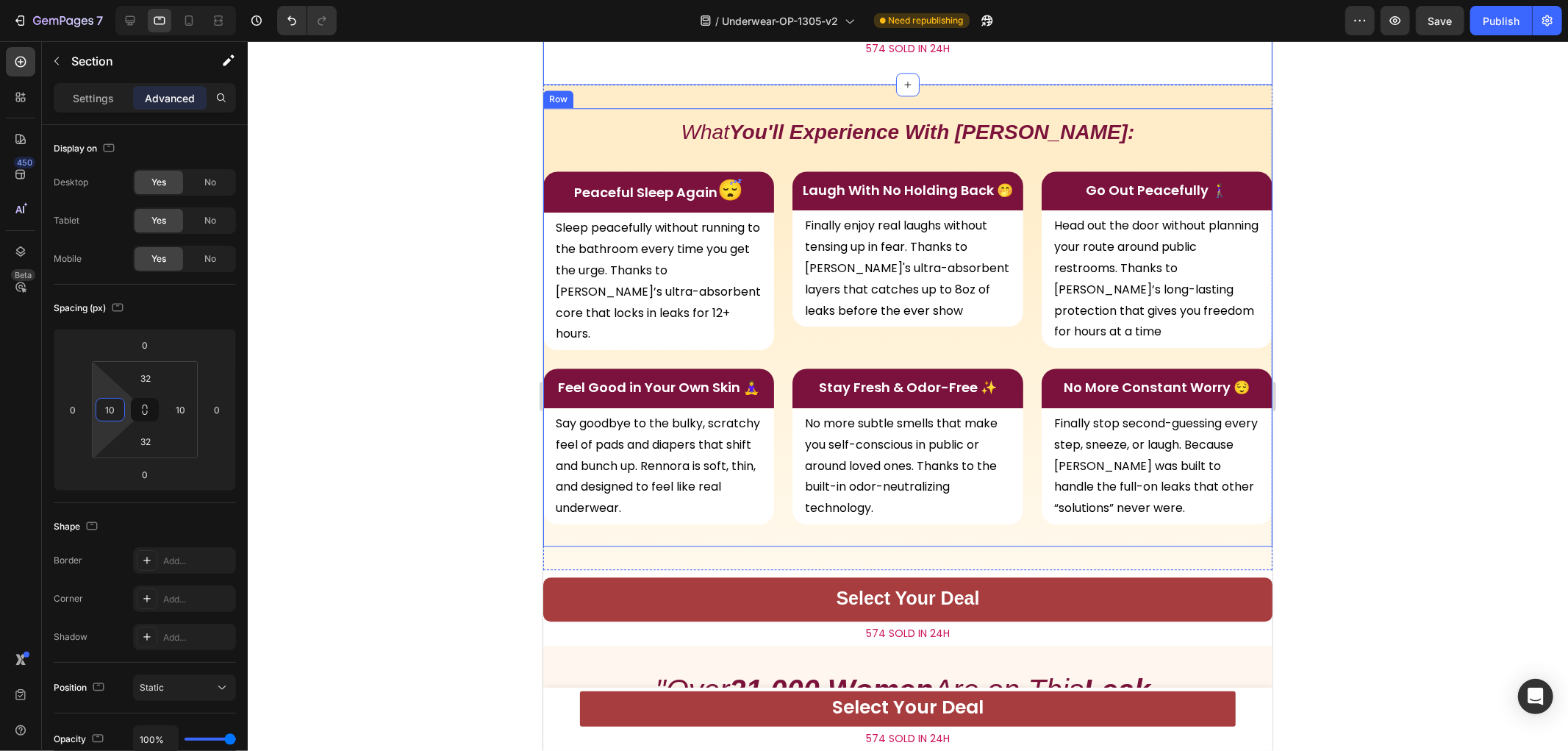
scroll to position [3267, 0]
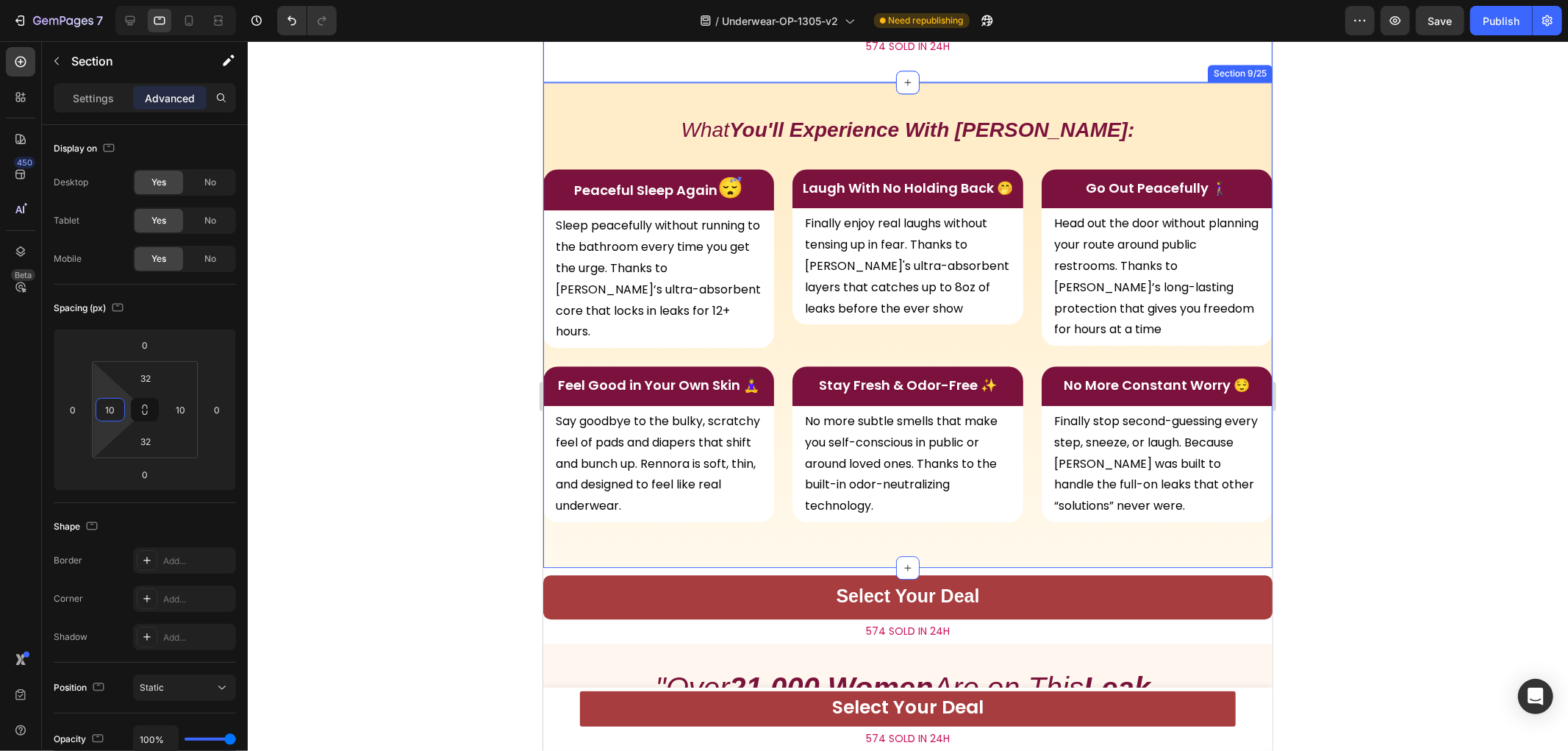
click at [745, 165] on div "What You'll Experience With [PERSON_NAME]: Heading Peaceful Sleep Again 😴 Text …" at bounding box center [907, 324] width 730 height 485
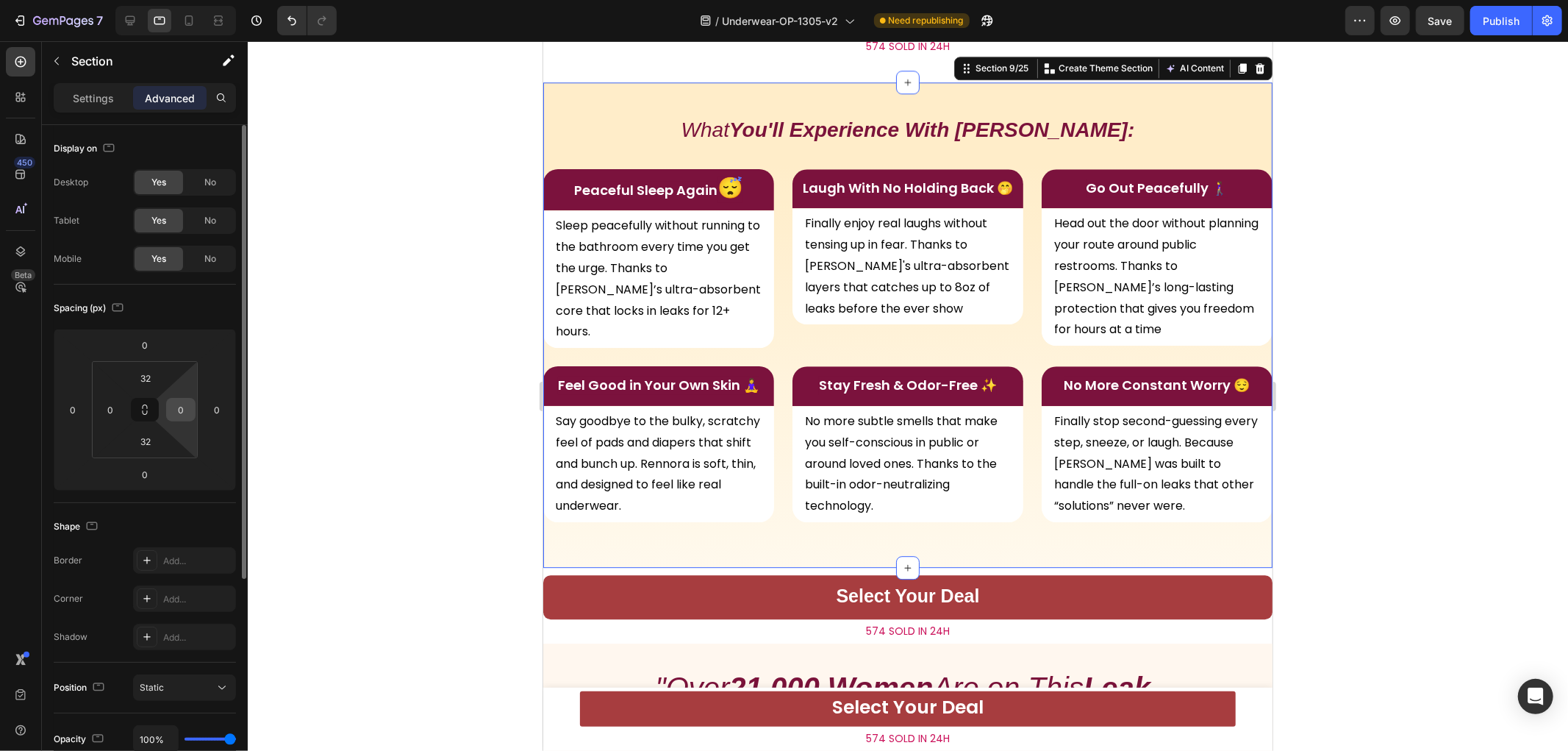
click at [178, 415] on input "0" at bounding box center [181, 409] width 22 height 22
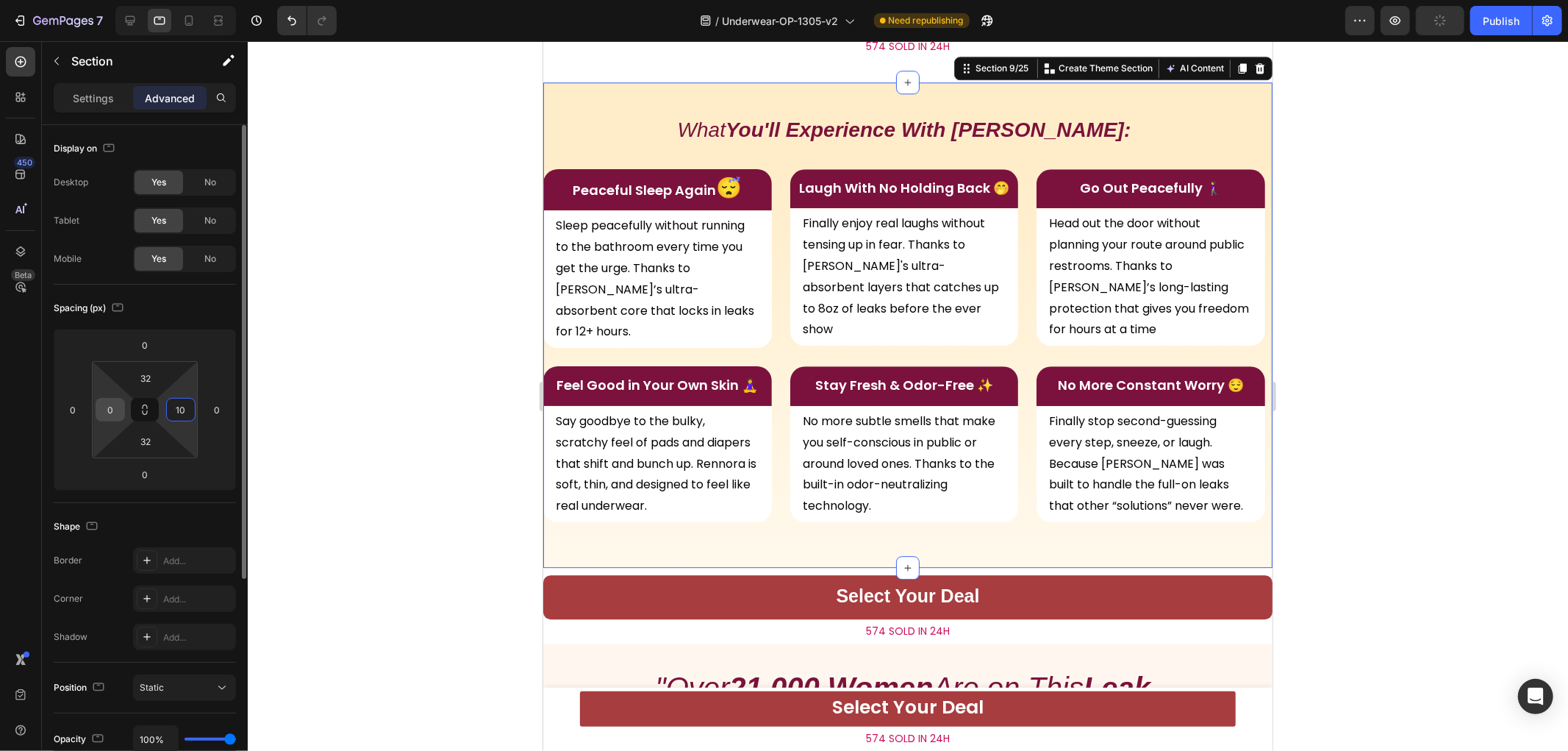
type input "10"
click at [116, 407] on input "0" at bounding box center [110, 409] width 22 height 22
type input "010"
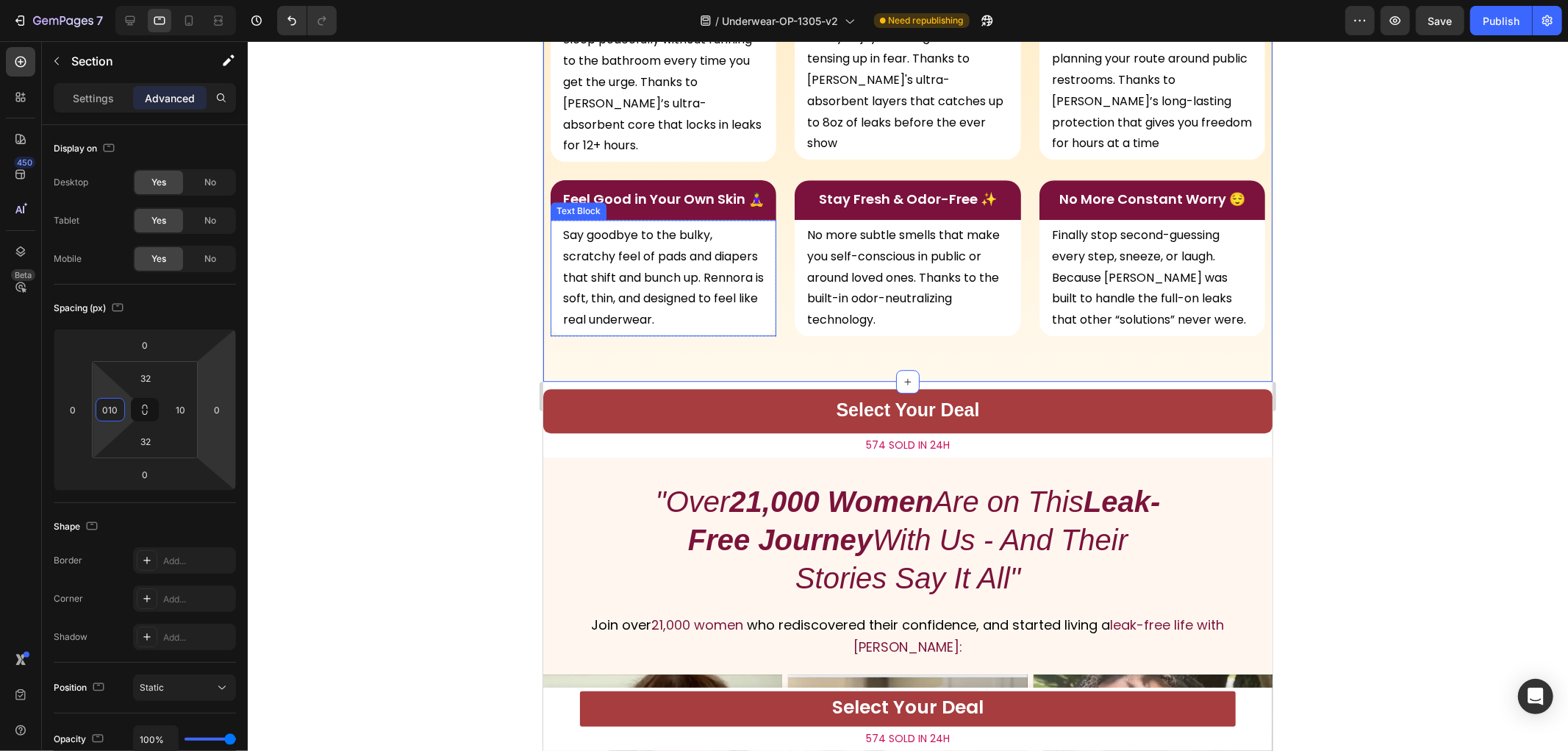
scroll to position [3511, 0]
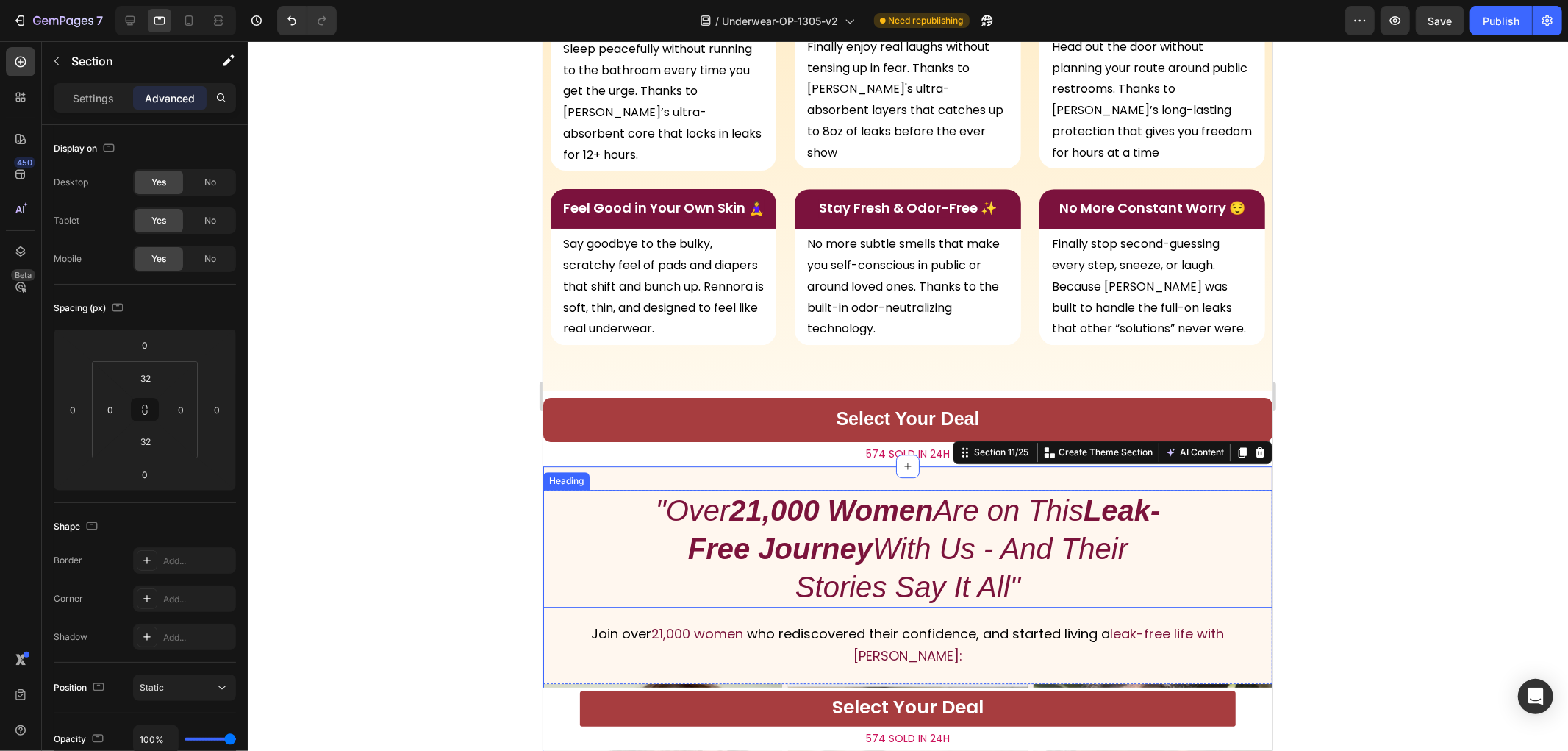
scroll to position [3837, 0]
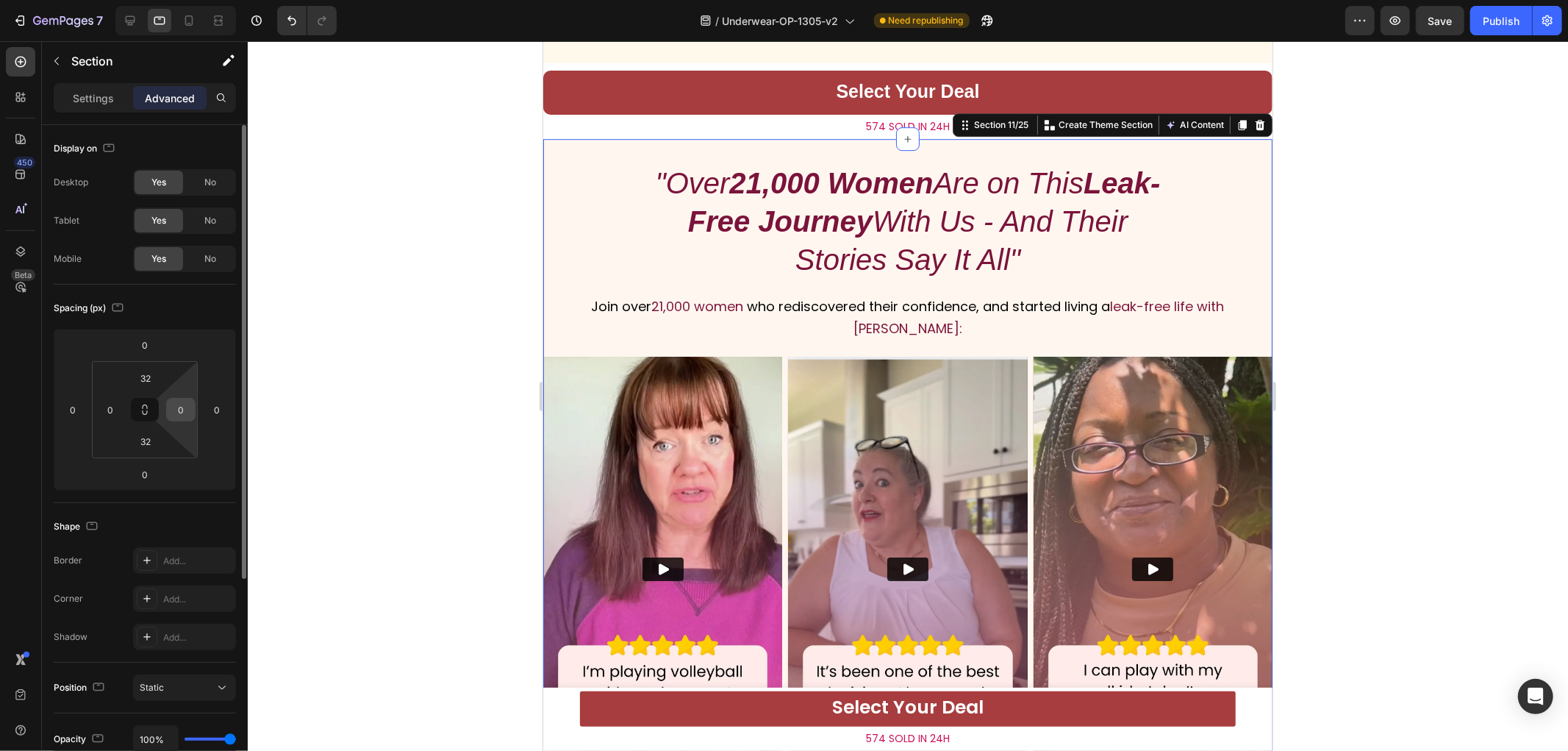
click at [180, 411] on input "0" at bounding box center [181, 409] width 22 height 22
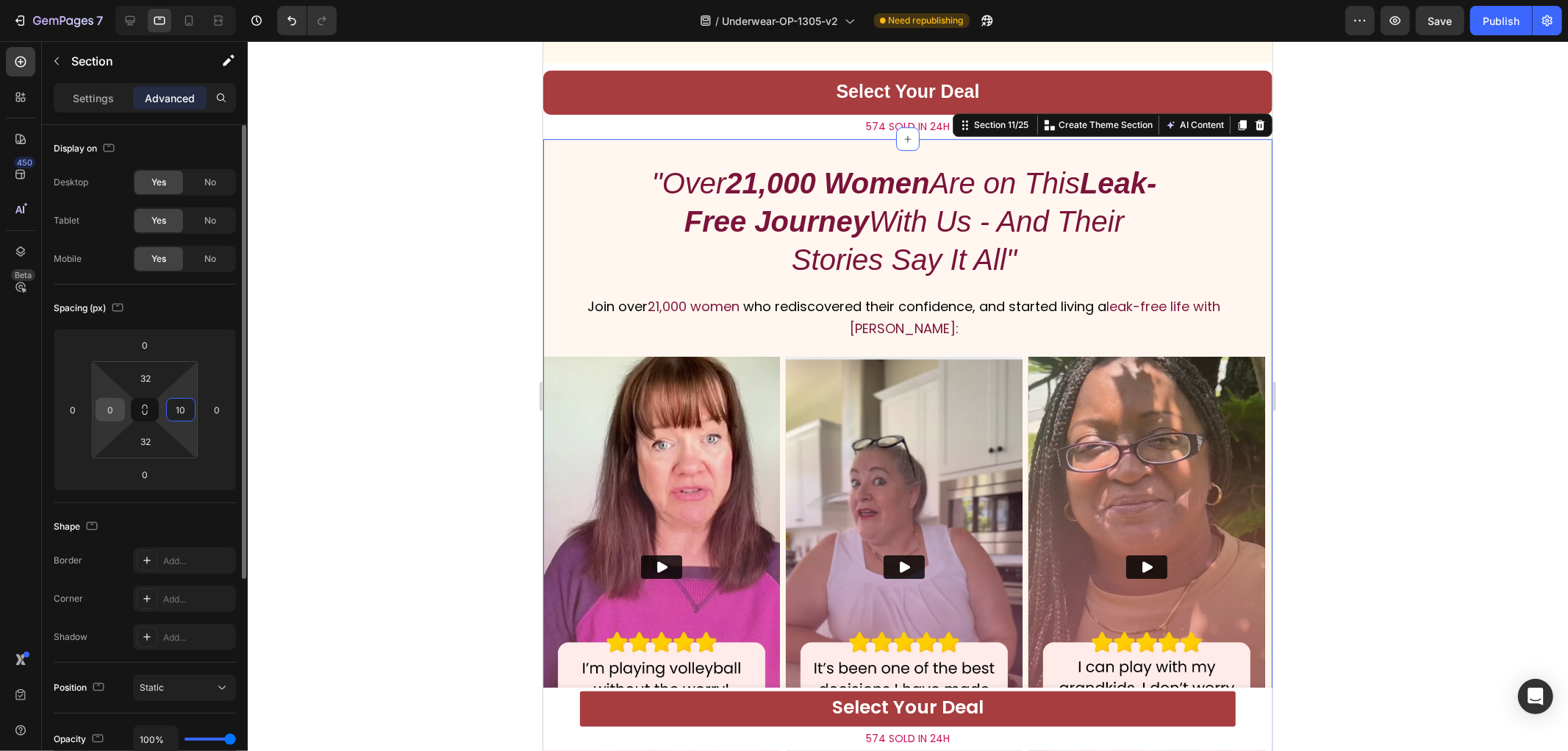
type input "10"
click at [108, 405] on input "0" at bounding box center [110, 409] width 22 height 22
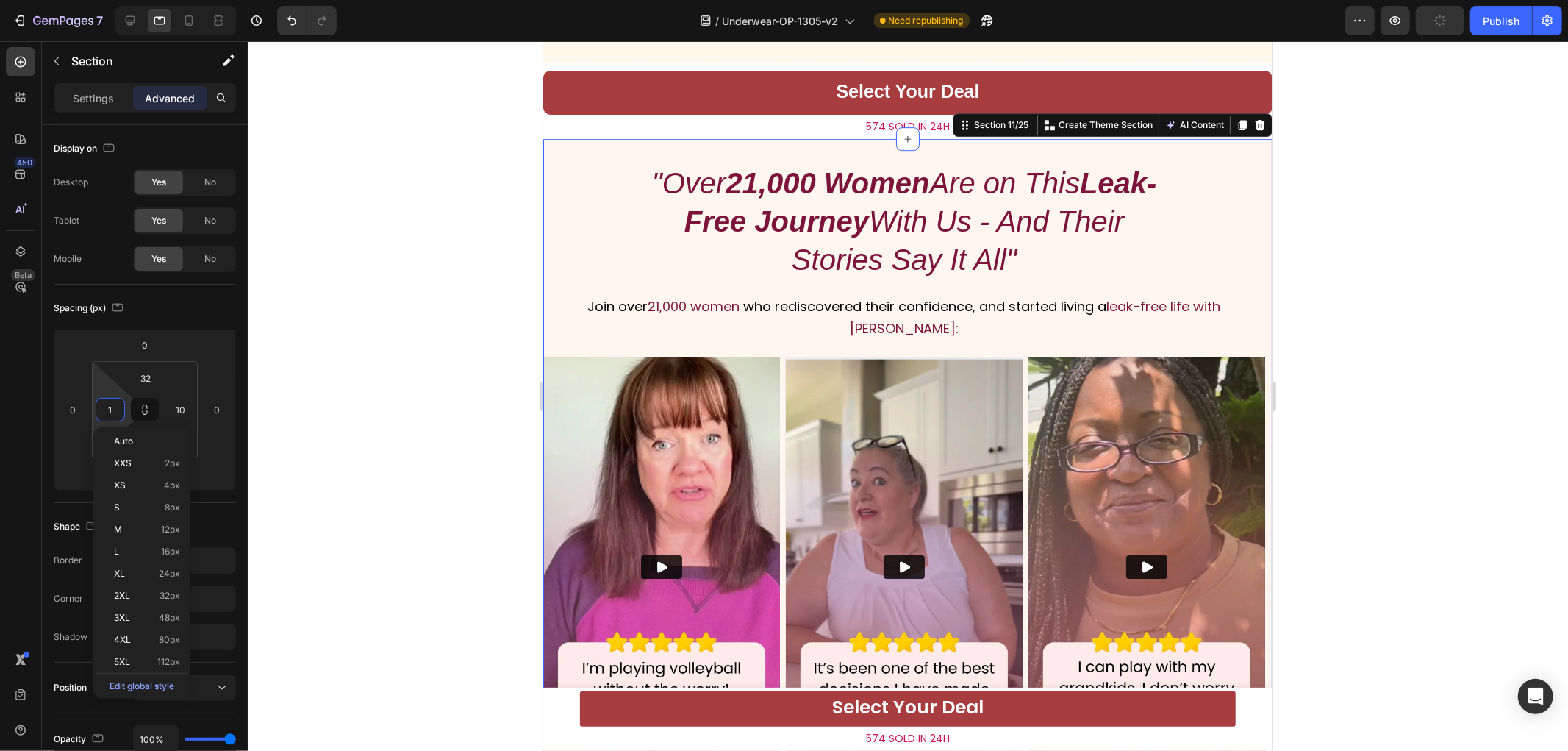
type input "10"
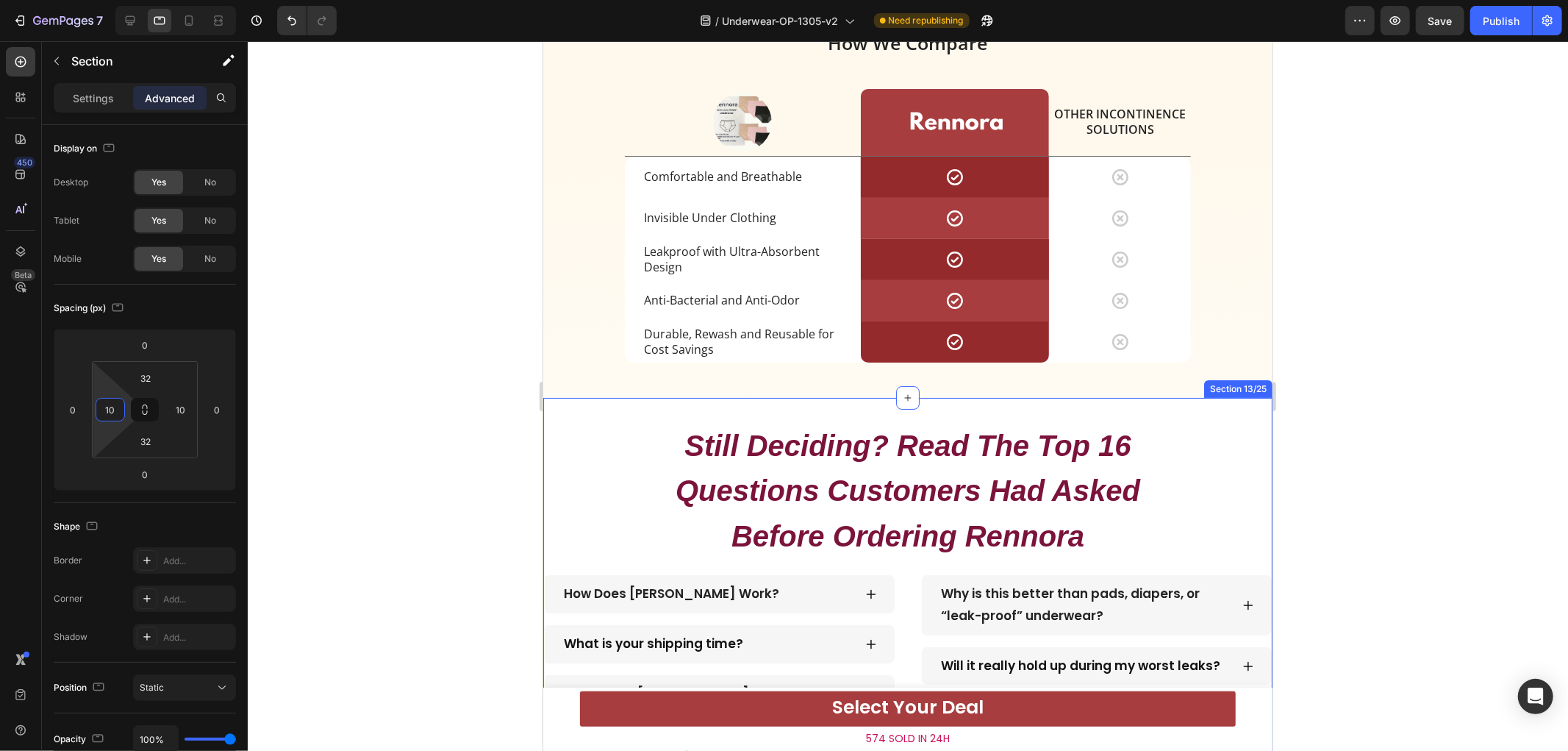
scroll to position [4981, 0]
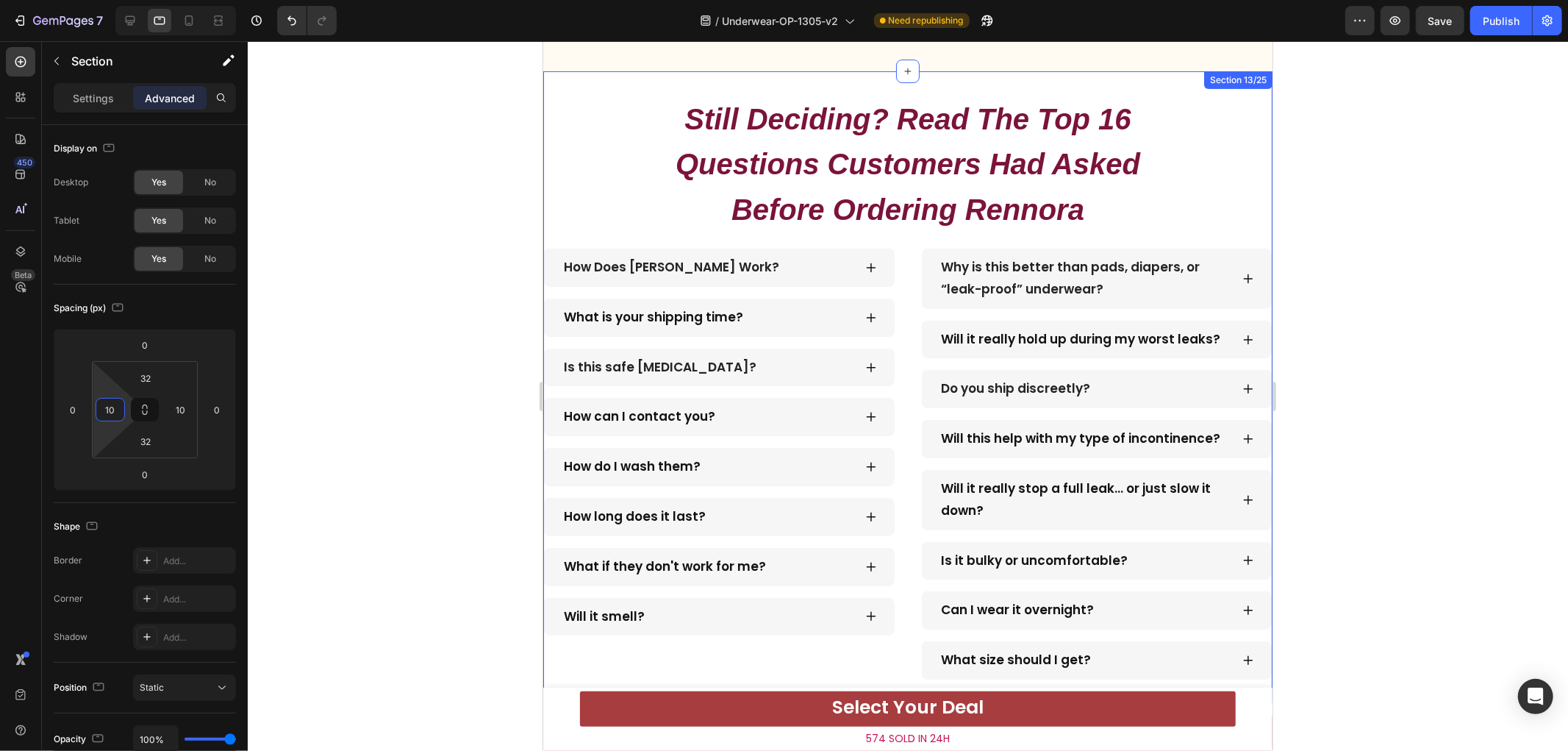
click at [675, 78] on div "Still Deciding? Read The Top 16 Questions Customers Had Asked Before Ordering R…" at bounding box center [907, 386] width 730 height 631
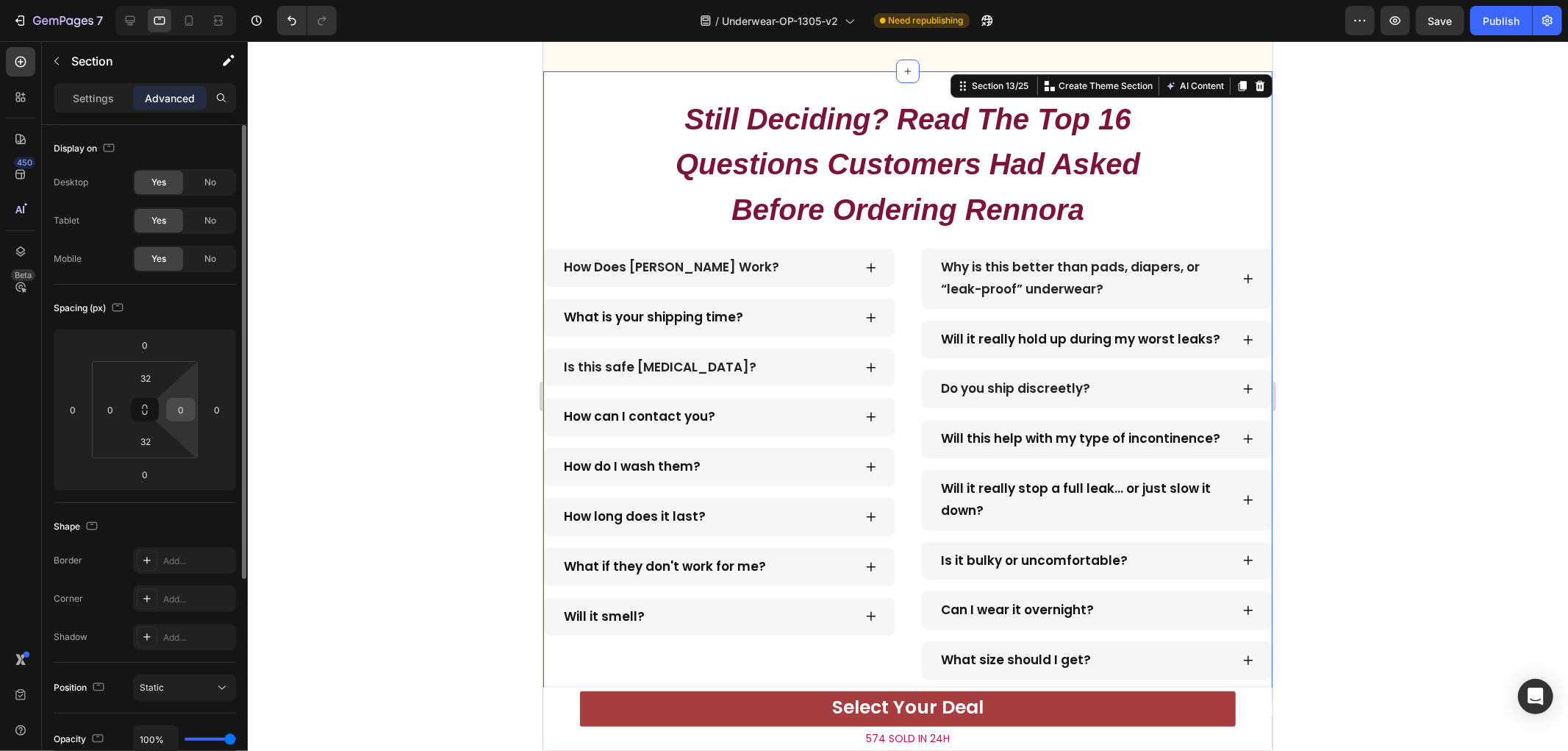
click at [167, 413] on div "0" at bounding box center [181, 409] width 29 height 24
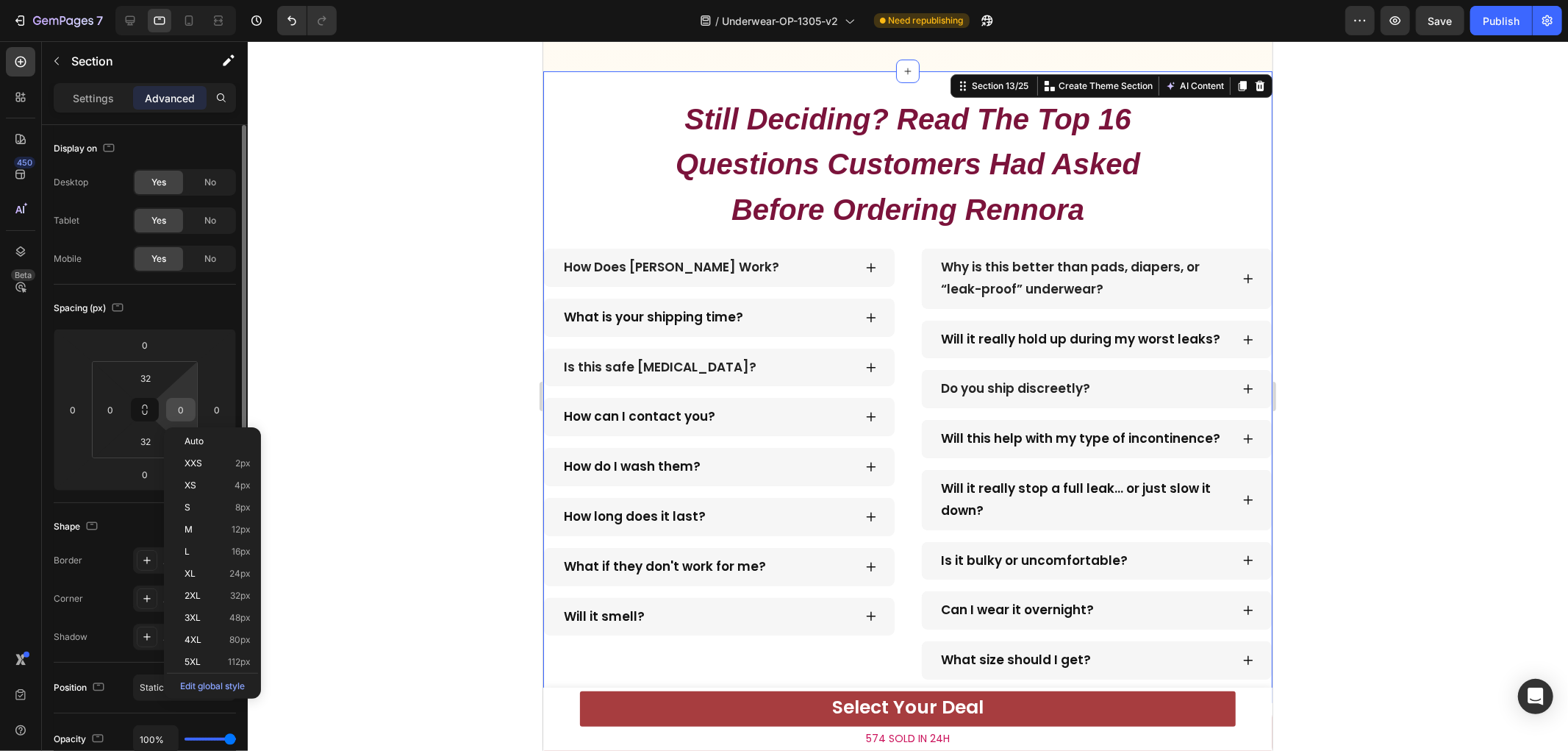
click at [174, 412] on input "0" at bounding box center [181, 409] width 22 height 22
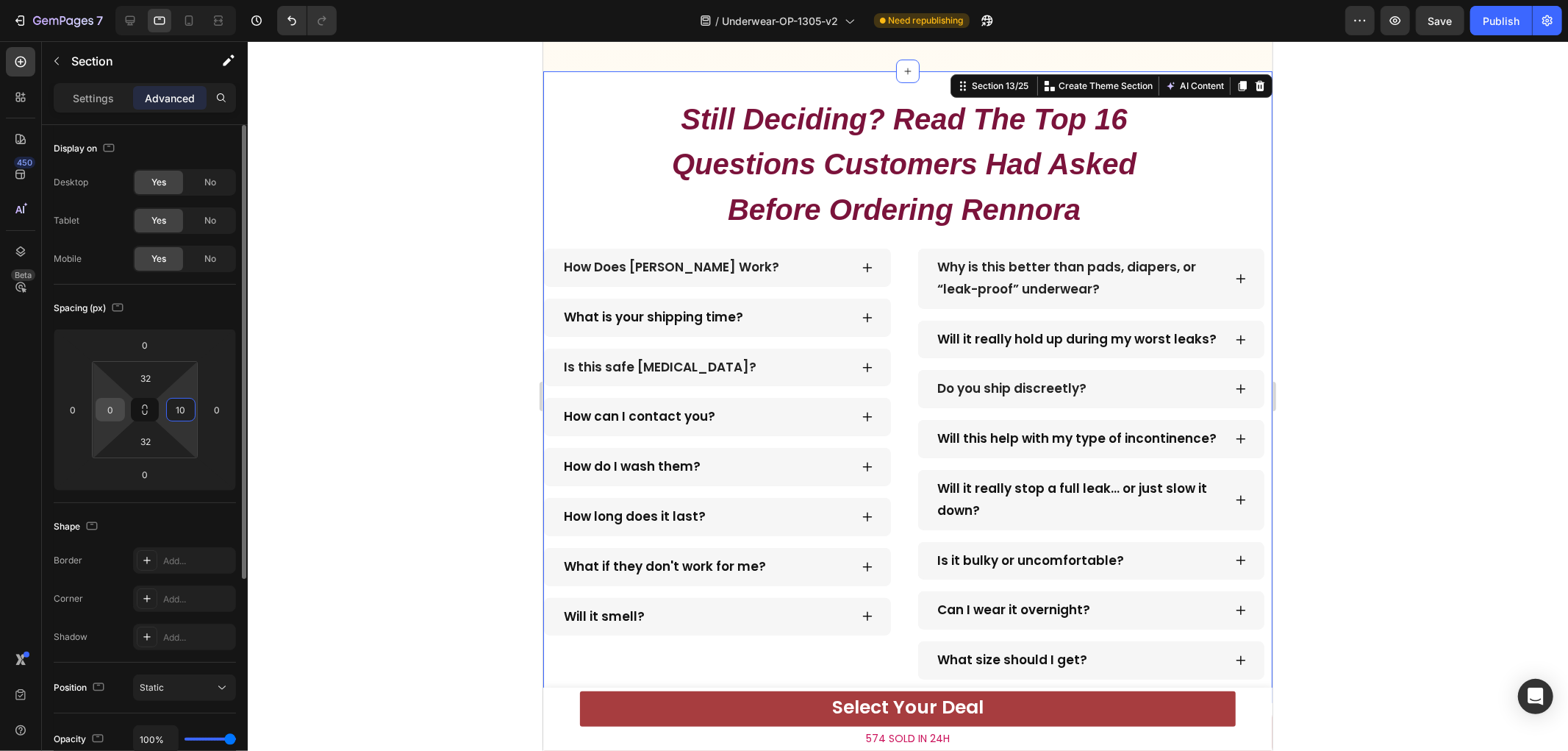
type input "10"
click at [109, 410] on input "0" at bounding box center [110, 409] width 22 height 22
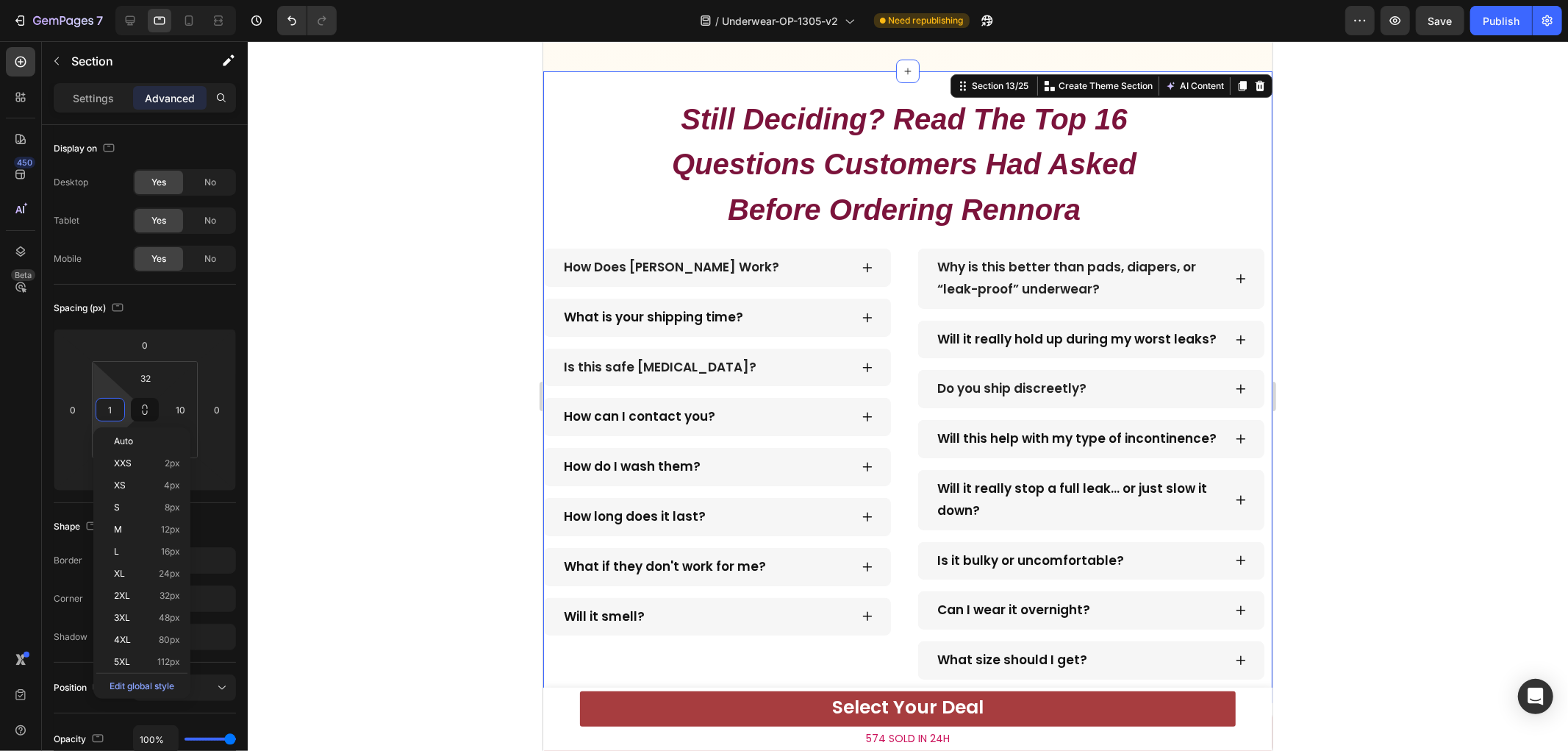
type input "10"
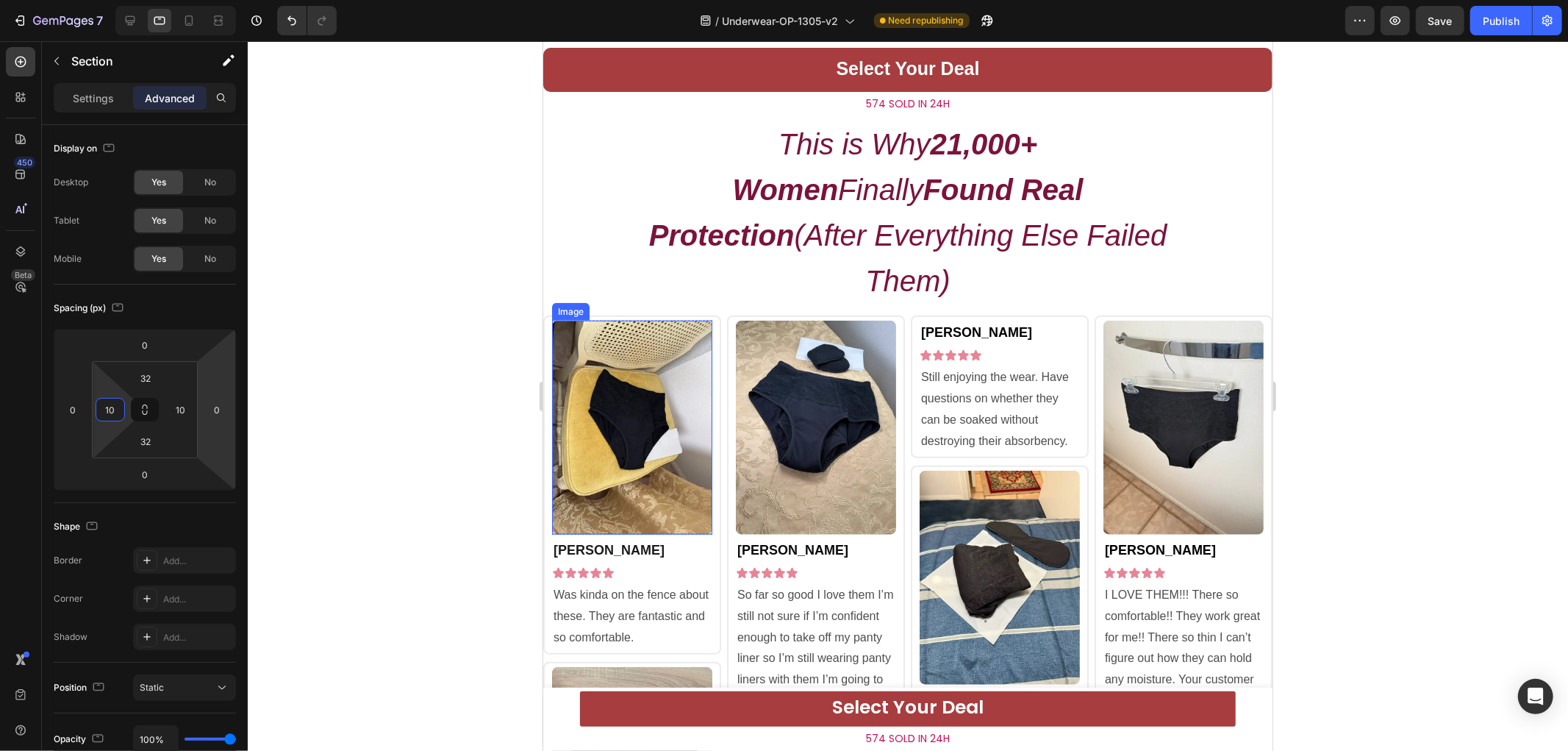
scroll to position [5716, 0]
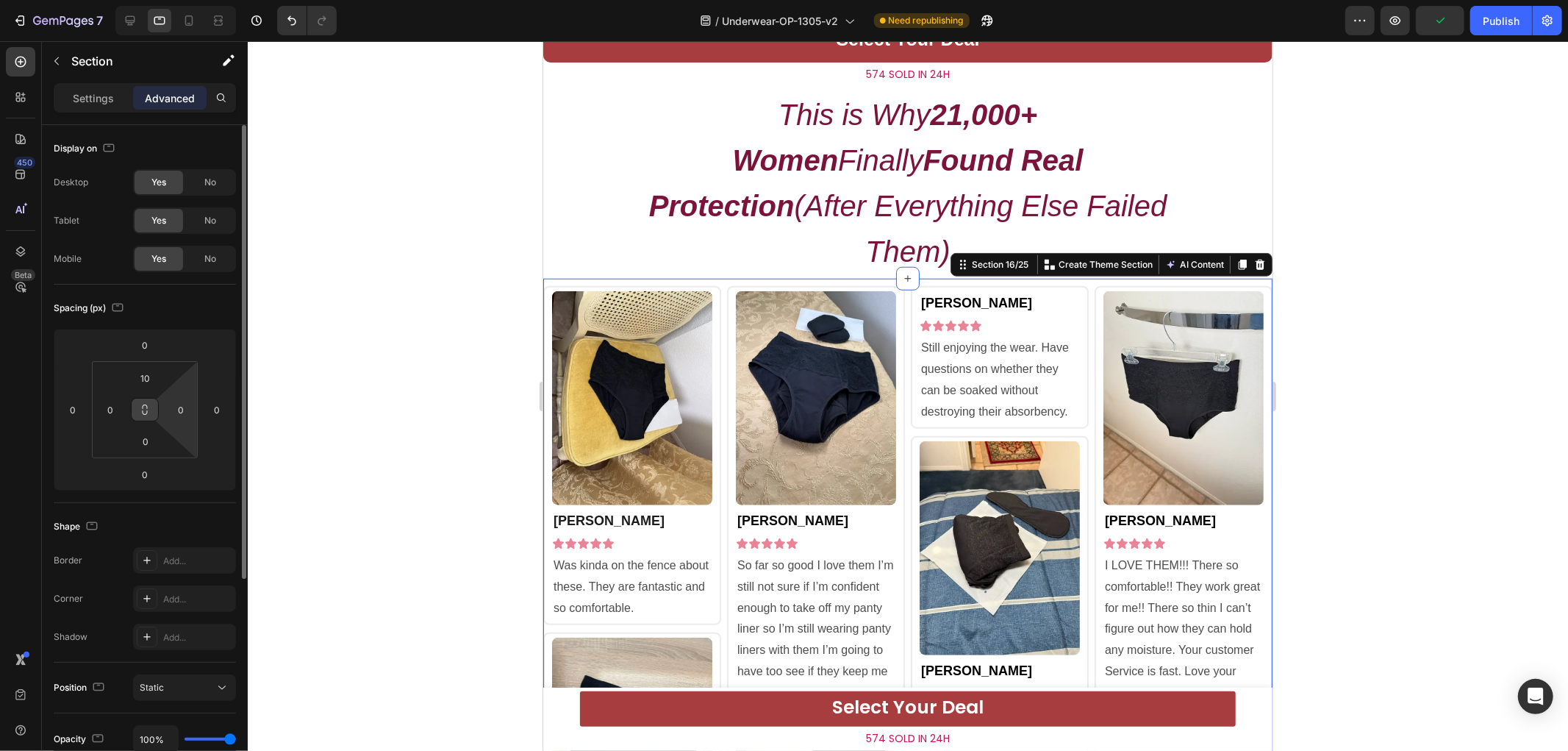
click at [174, 412] on input "0" at bounding box center [181, 409] width 22 height 22
type input "100"
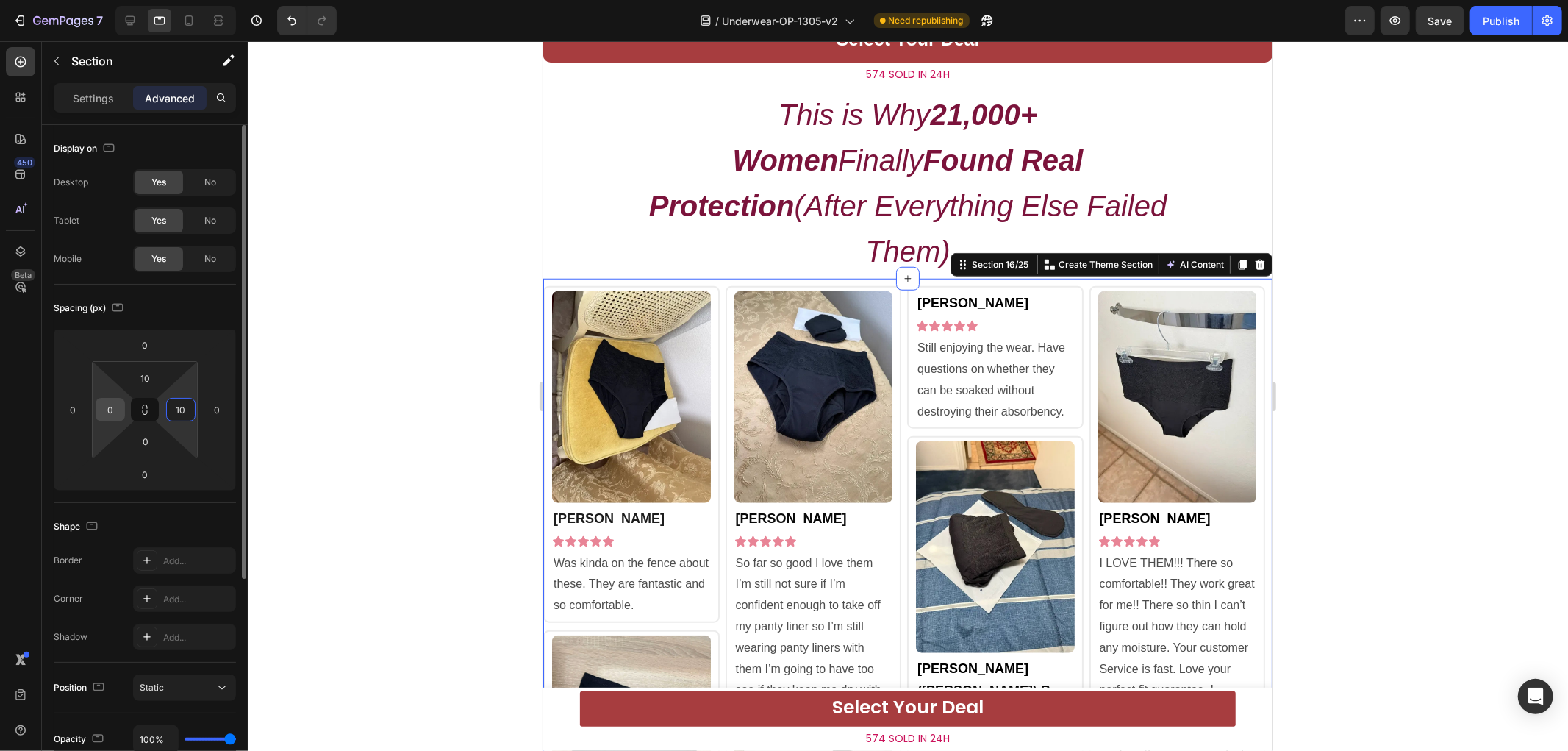
type input "10"
click at [101, 402] on input "0" at bounding box center [110, 409] width 22 height 22
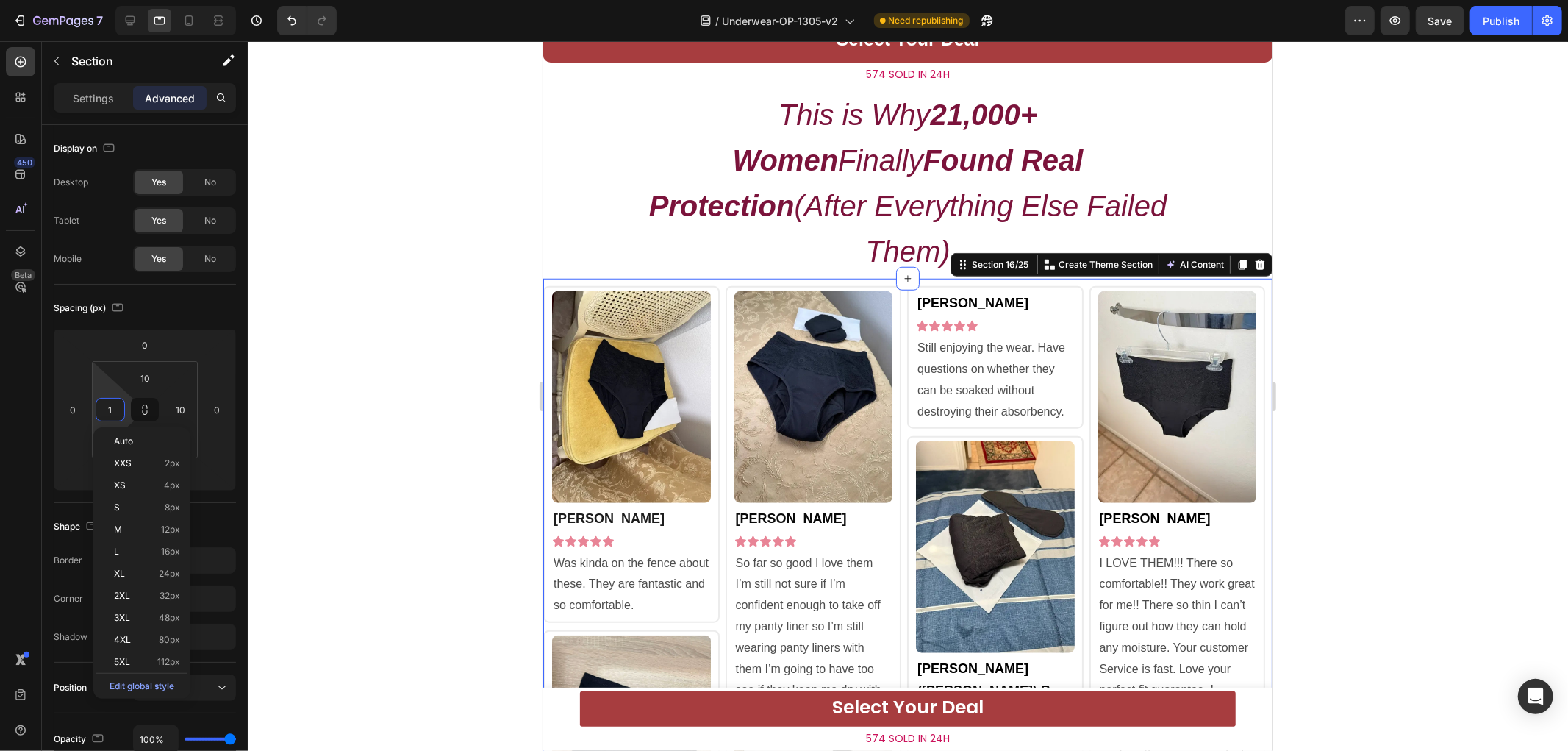
type input "10"
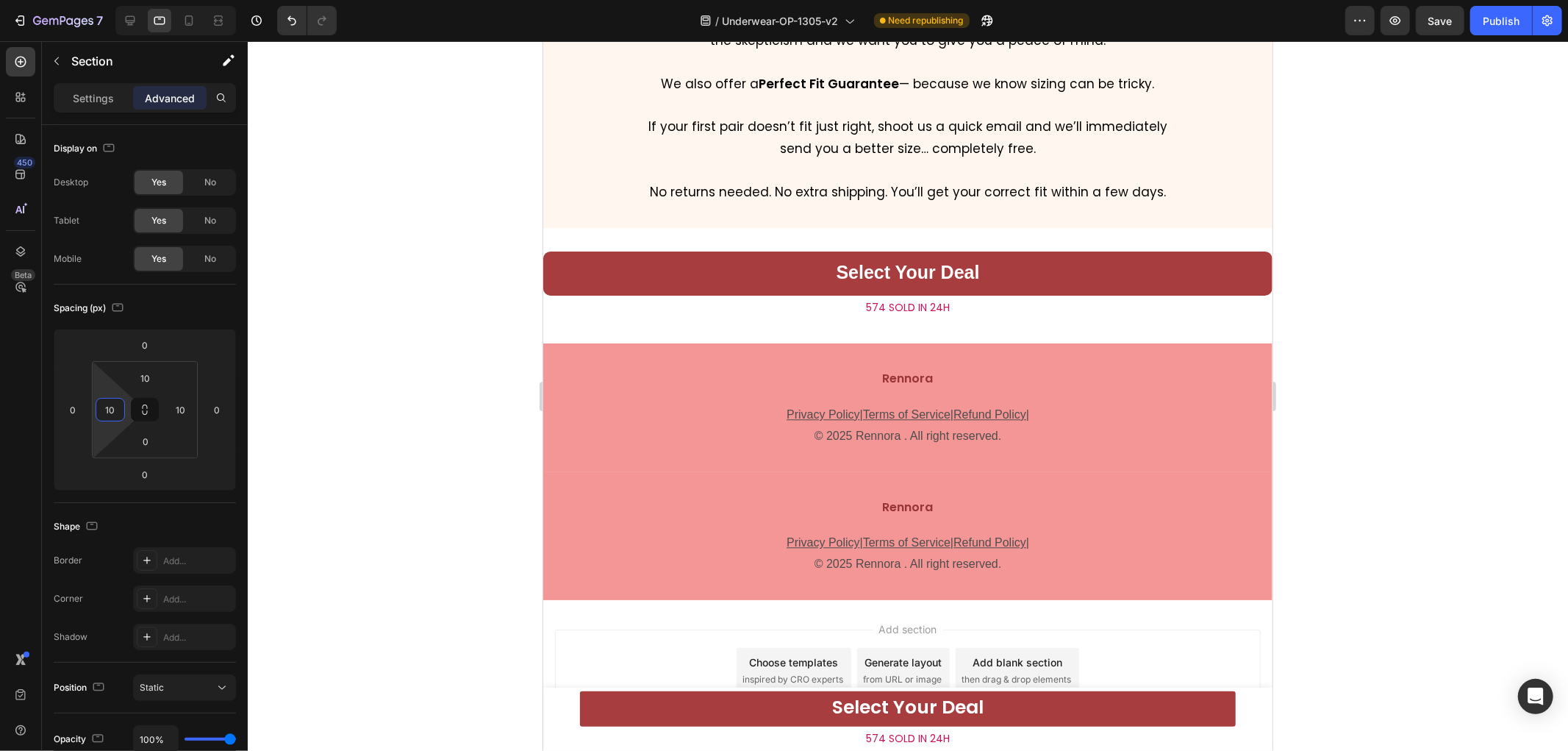
scroll to position [7859, 0]
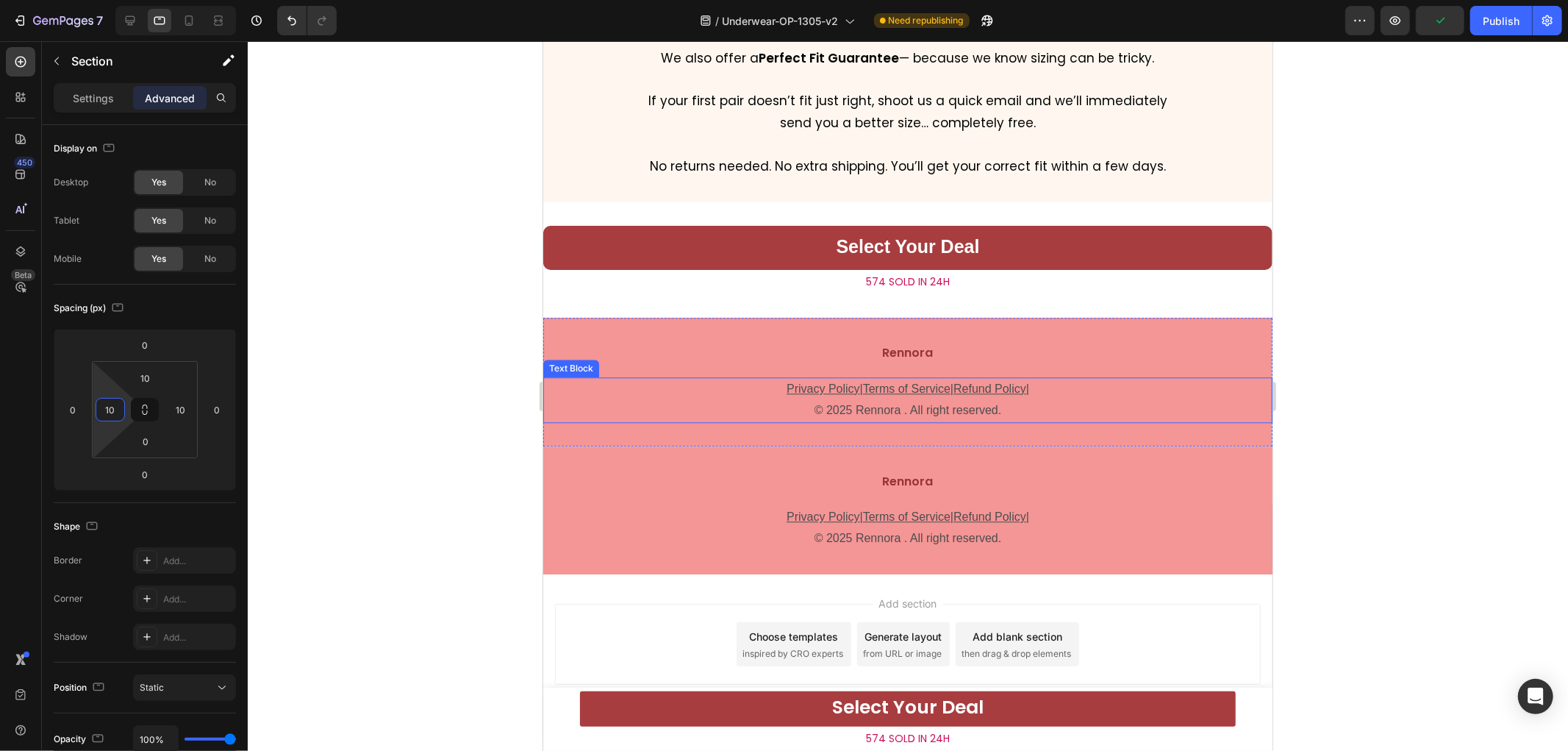
click at [800, 394] on u "Privacy Policy" at bounding box center [822, 388] width 74 height 13
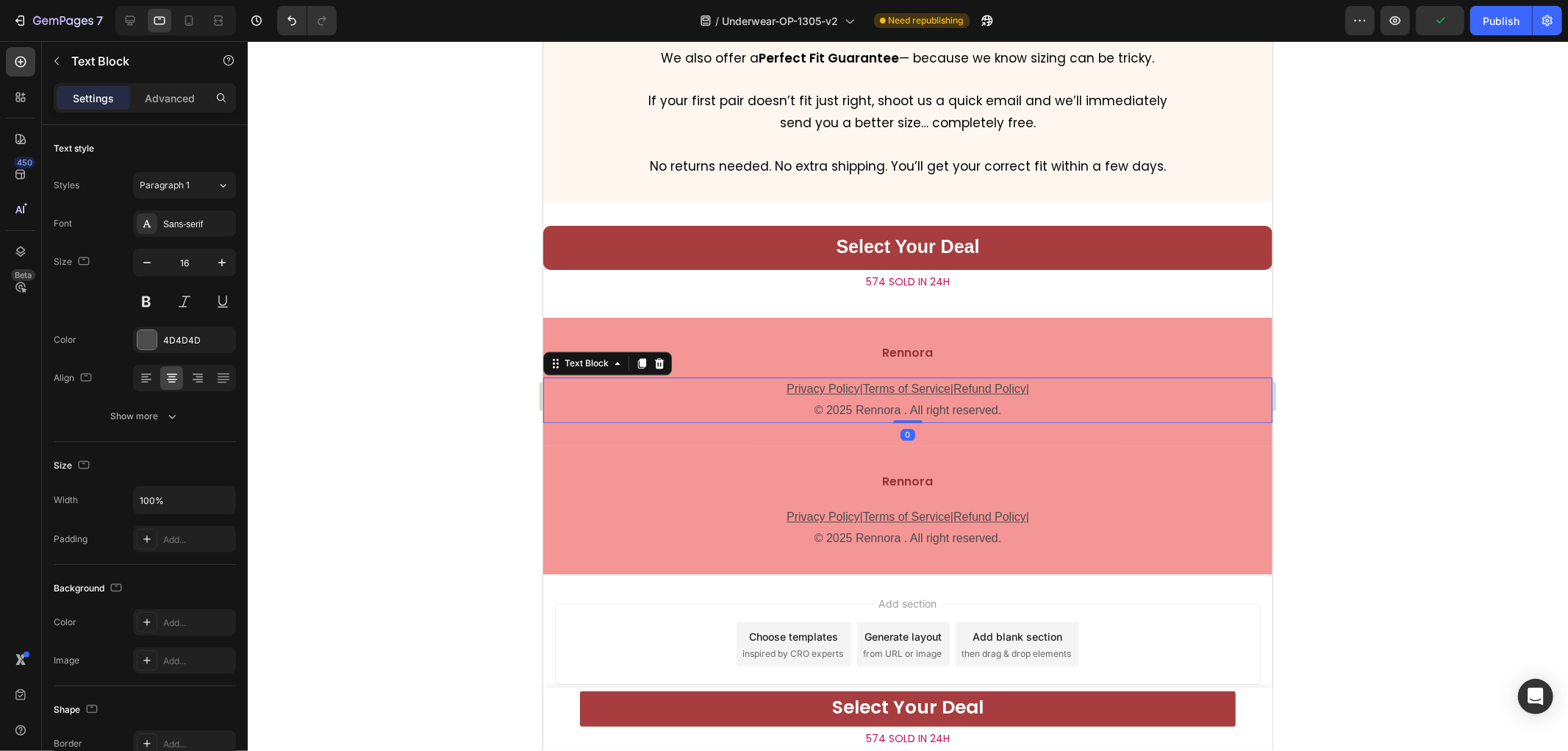
click at [790, 394] on u "Privacy Policy" at bounding box center [822, 388] width 74 height 13
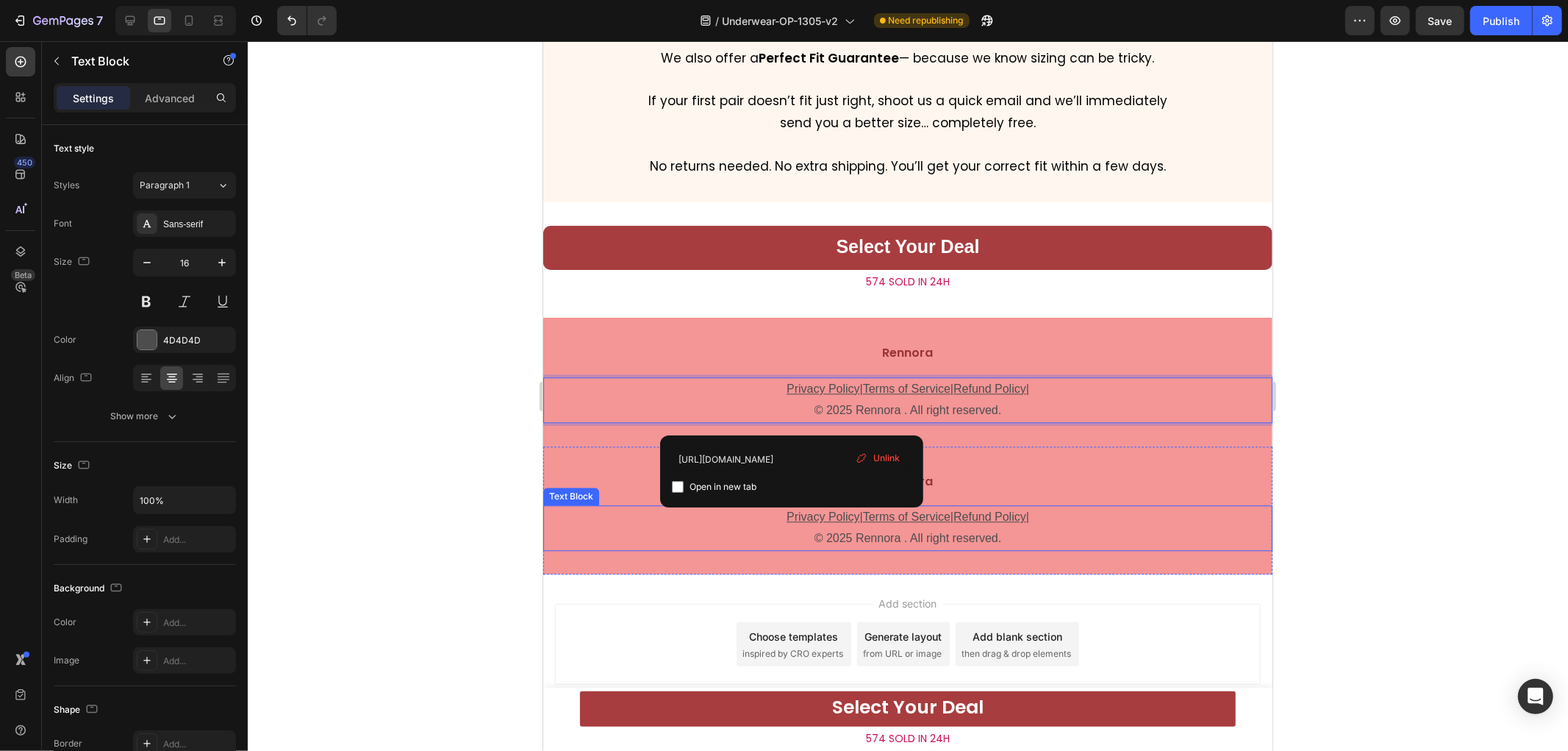
click at [827, 522] on u "Privacy Policy" at bounding box center [822, 515] width 74 height 13
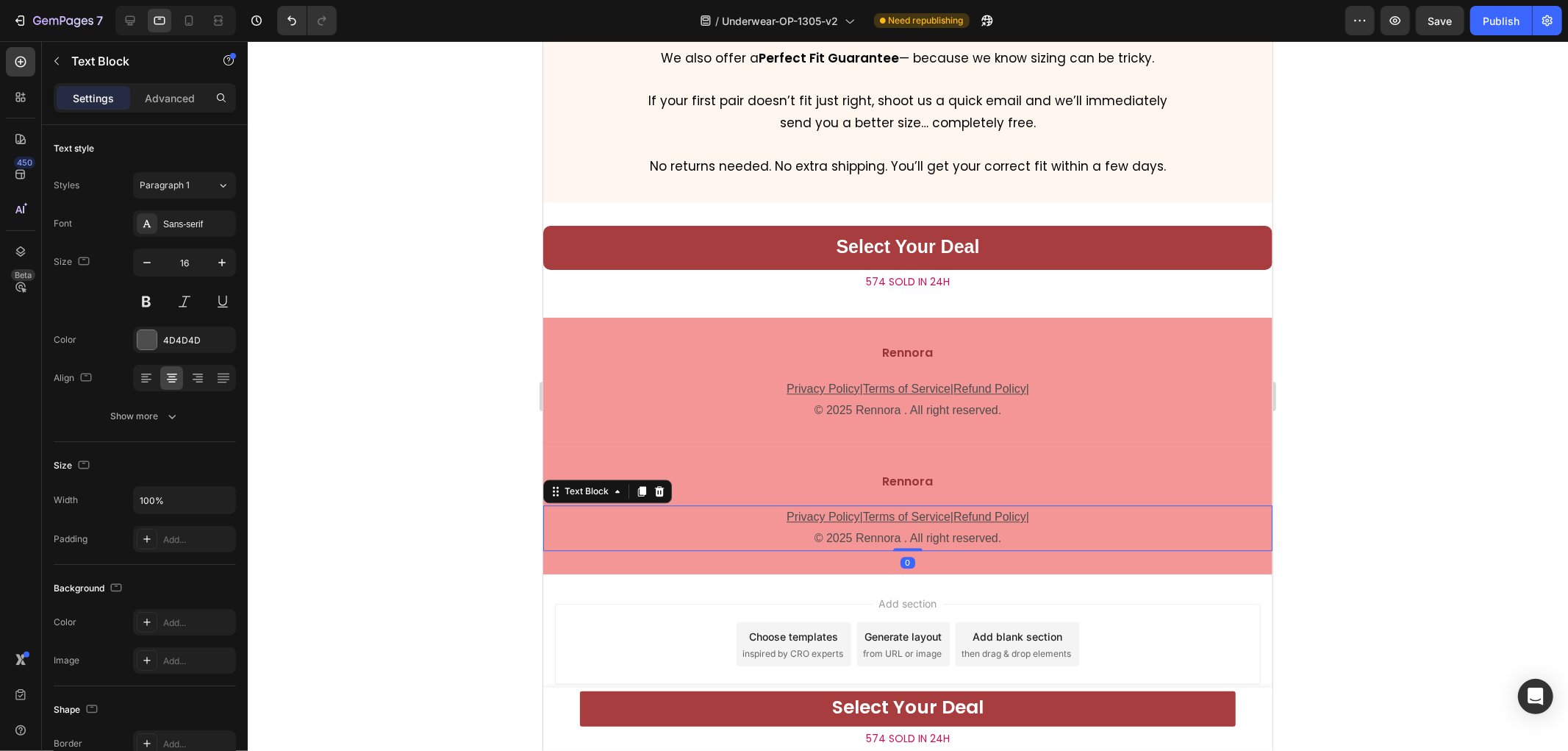
click at [813, 522] on u "Privacy Policy" at bounding box center [822, 515] width 74 height 13
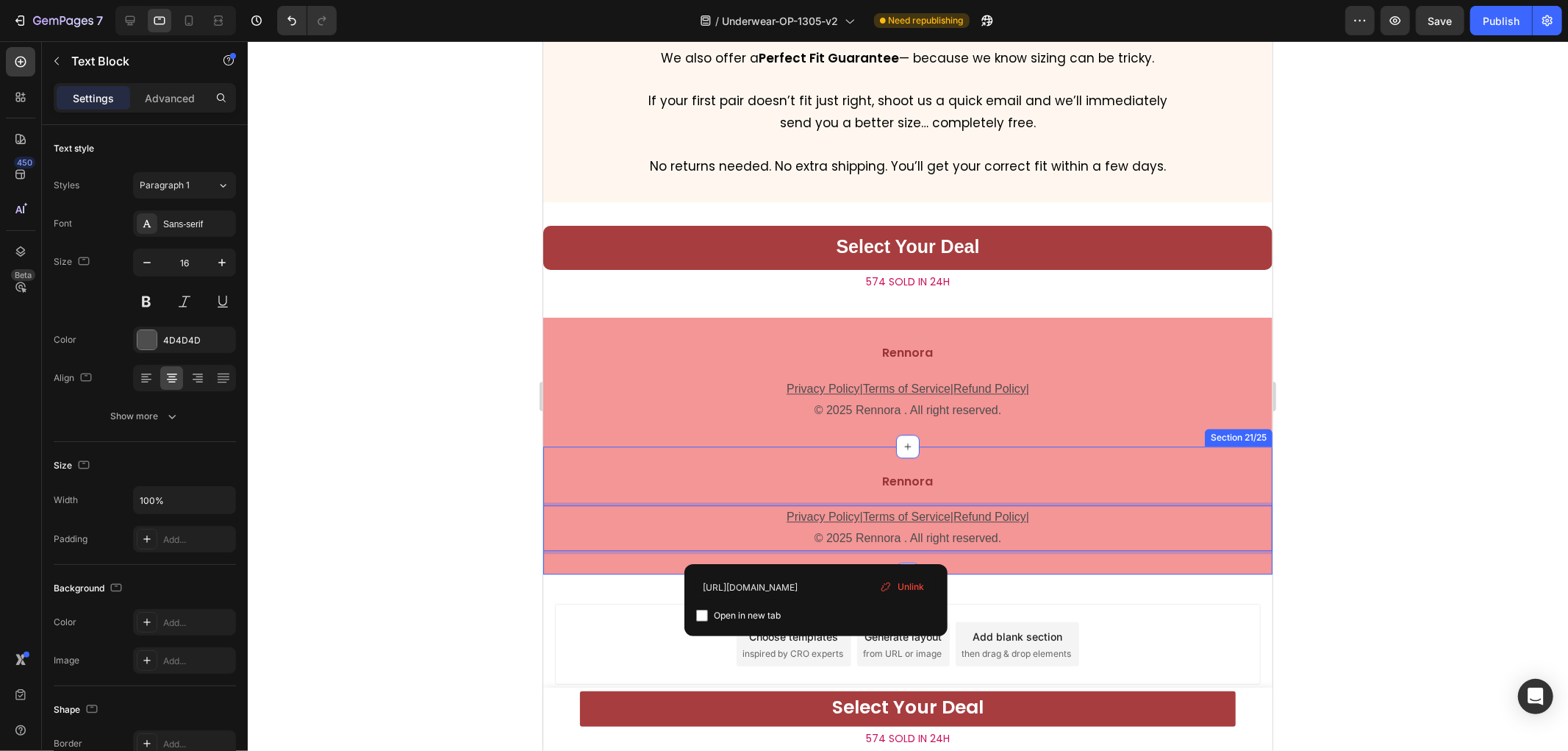
click at [602, 573] on div "Rennora Text Block Privacy Policy | Terms of Service | Refund Policy| © 2025 Re…" at bounding box center [907, 510] width 730 height 128
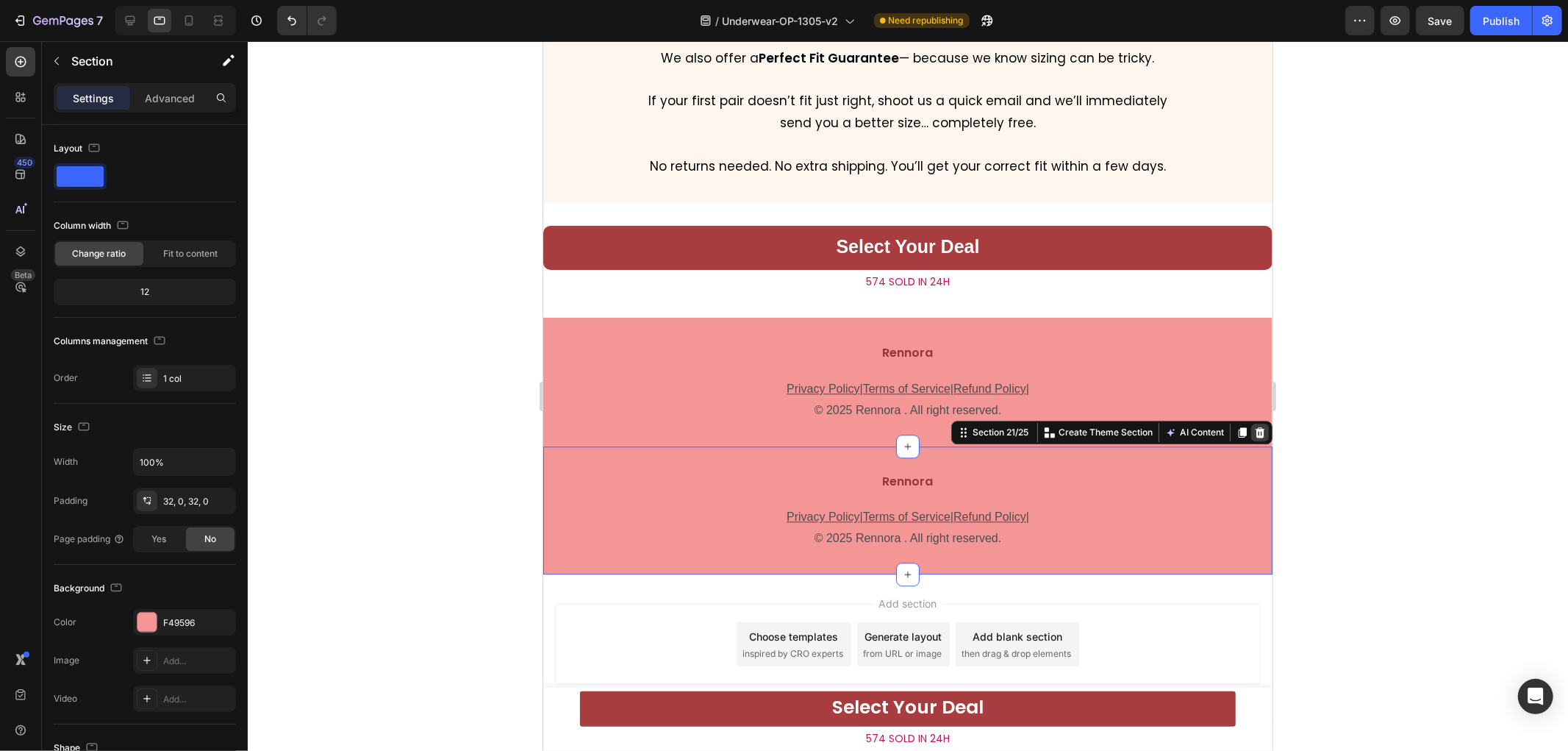
click at [1254, 438] on icon at bounding box center [1260, 432] width 12 height 12
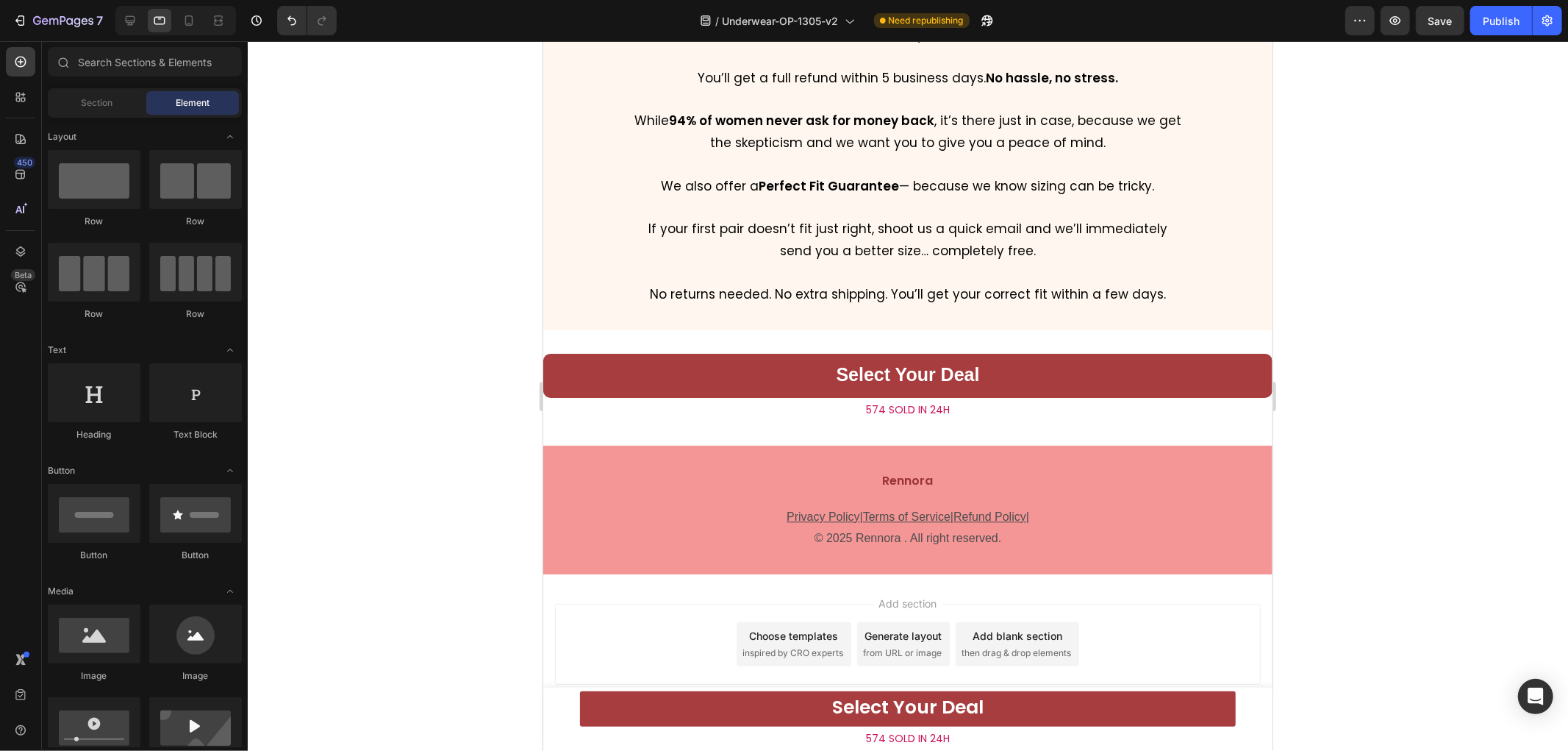
scroll to position [7762, 0]
click at [189, 22] on icon at bounding box center [189, 20] width 15 height 15
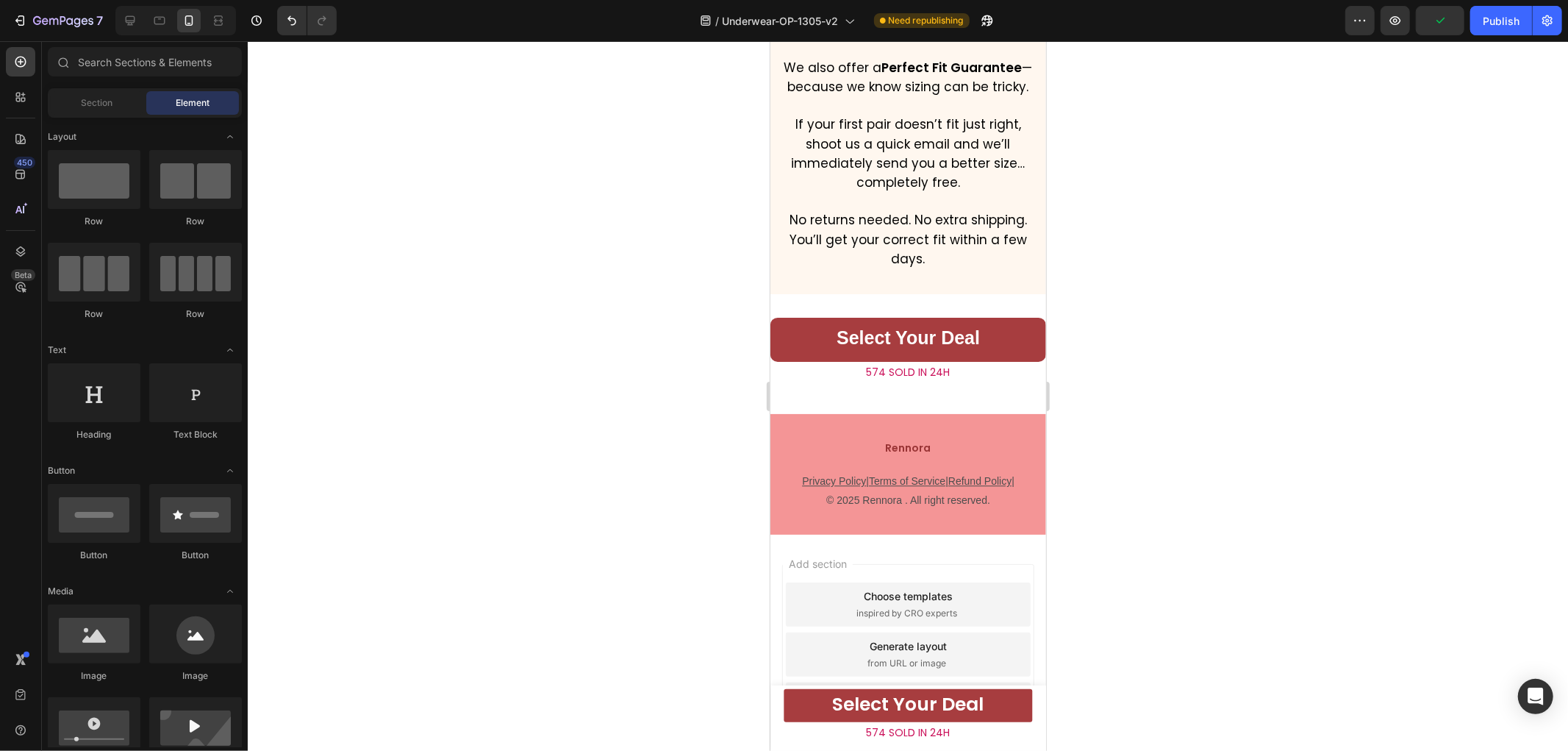
scroll to position [7897, 0]
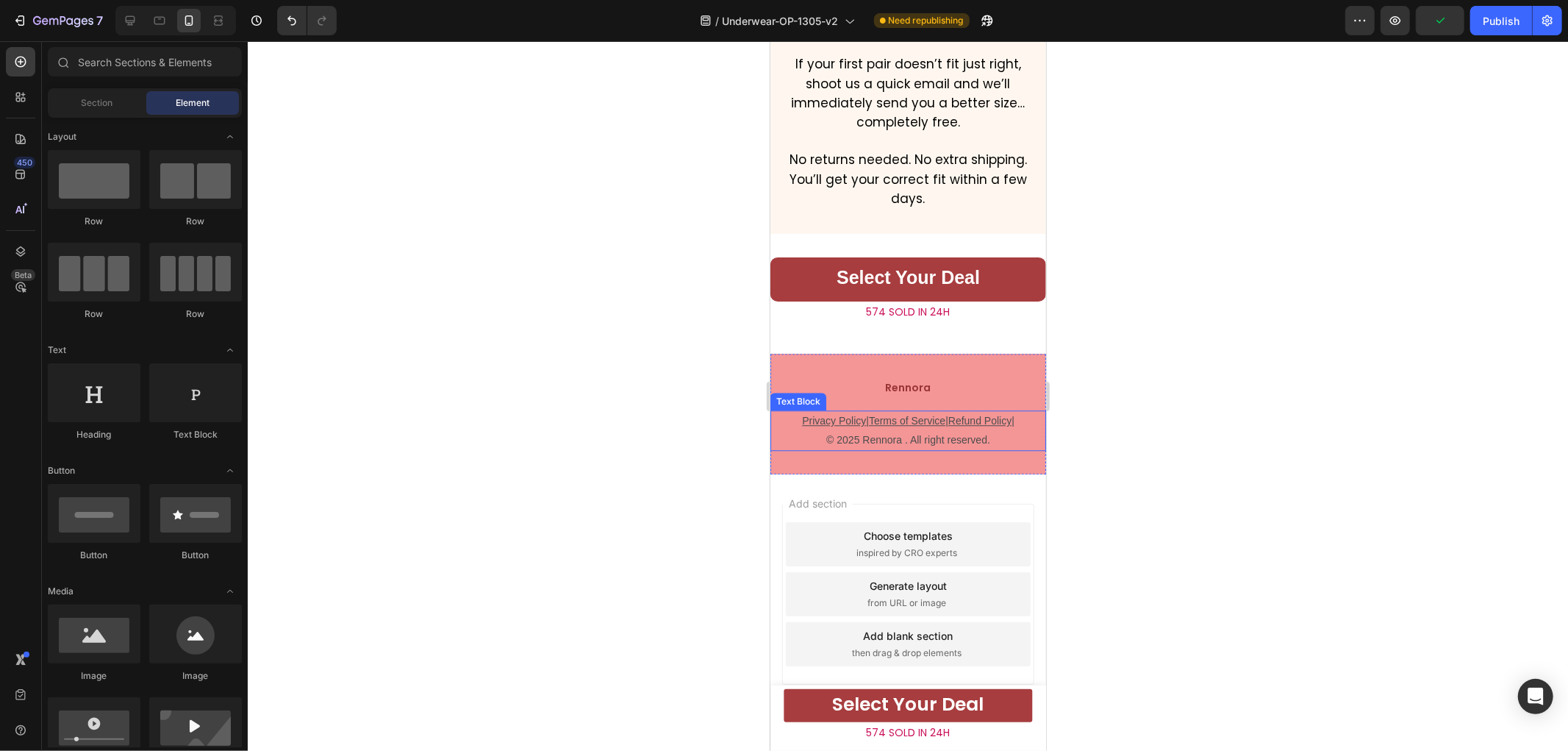
click at [911, 426] on u "Terms of Service" at bounding box center [906, 420] width 77 height 12
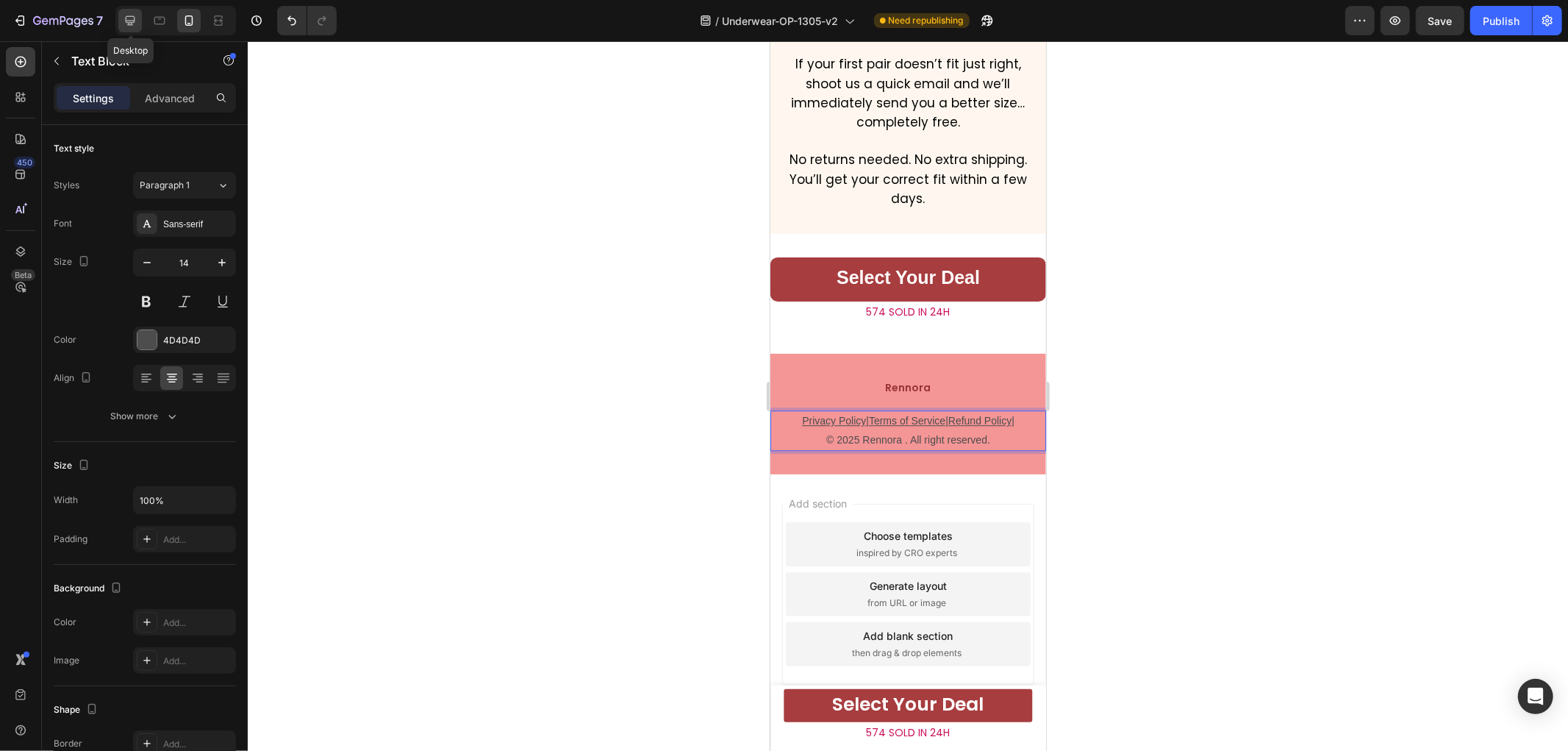
click at [121, 18] on div at bounding box center [131, 21] width 24 height 24
type input "16"
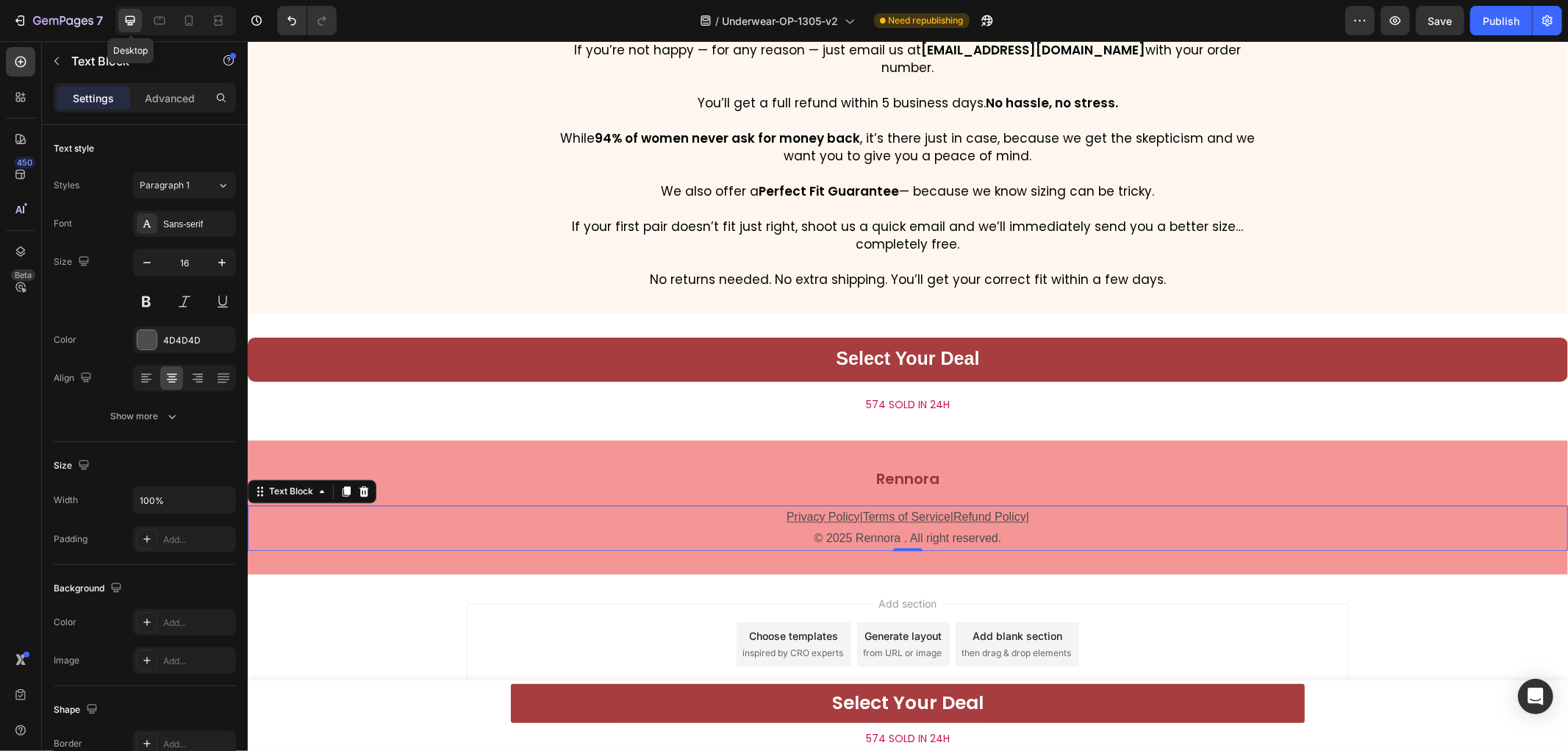
scroll to position [7670, 0]
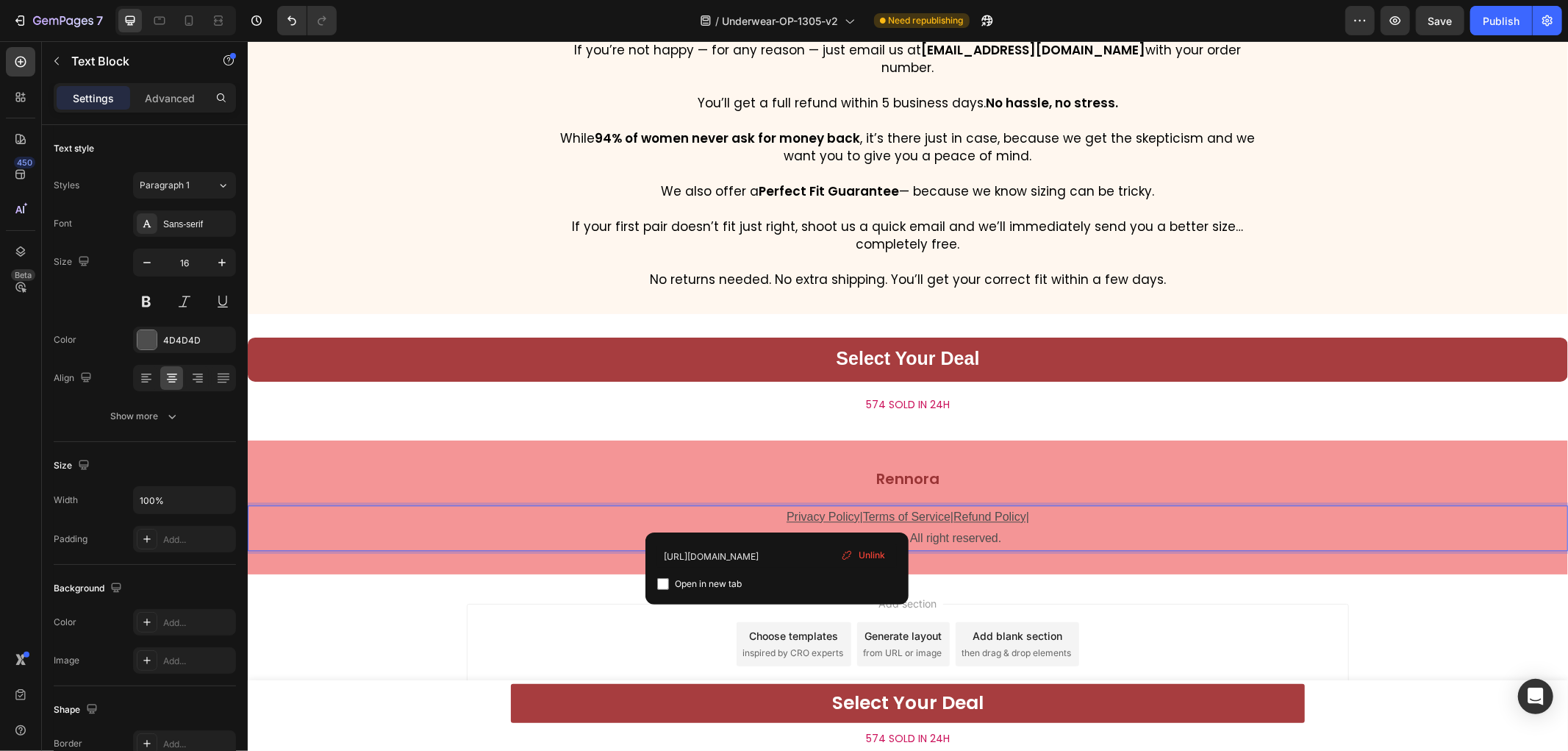
click at [886, 514] on u "Terms of Service" at bounding box center [905, 515] width 87 height 13
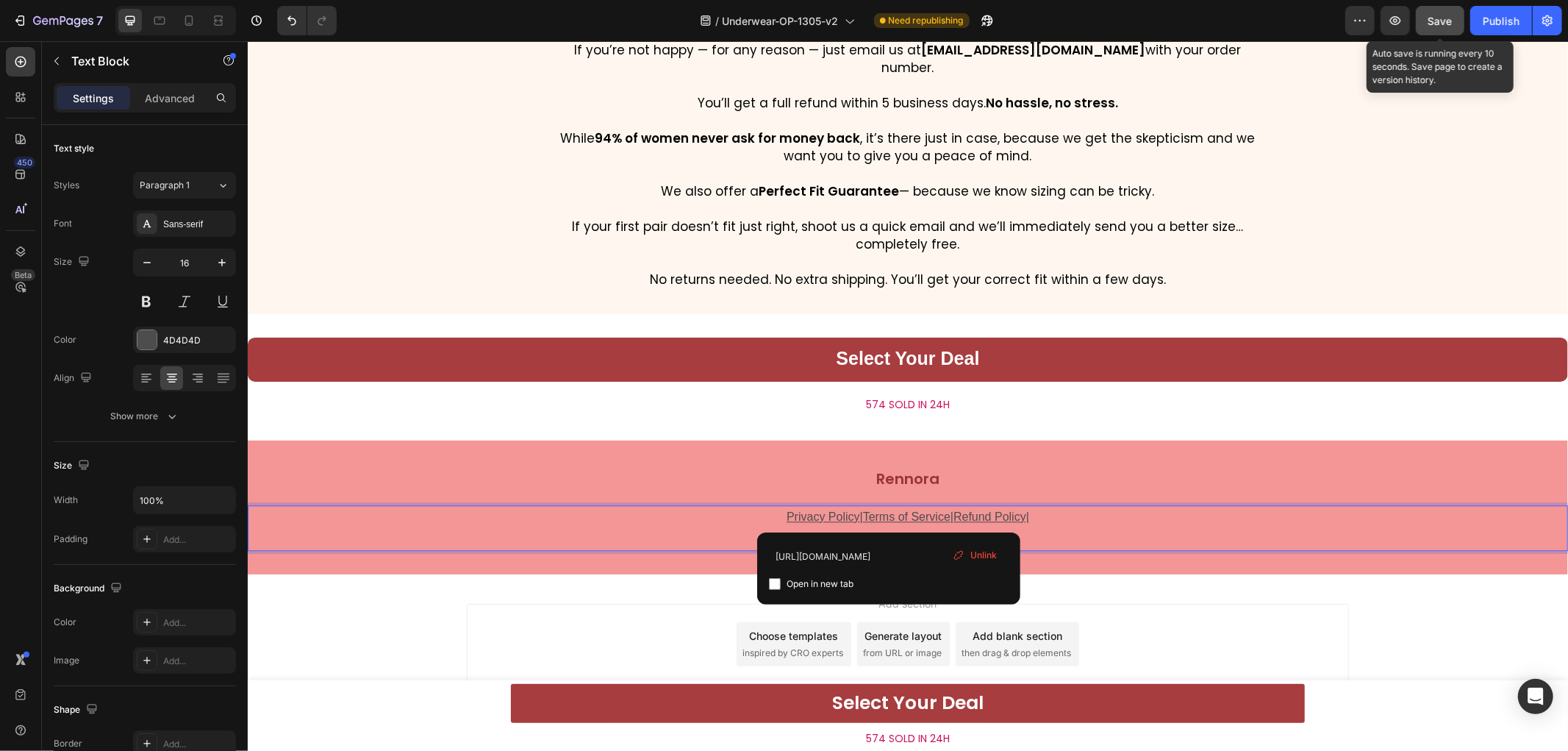
click at [1454, 23] on button "Save" at bounding box center [1439, 21] width 48 height 29
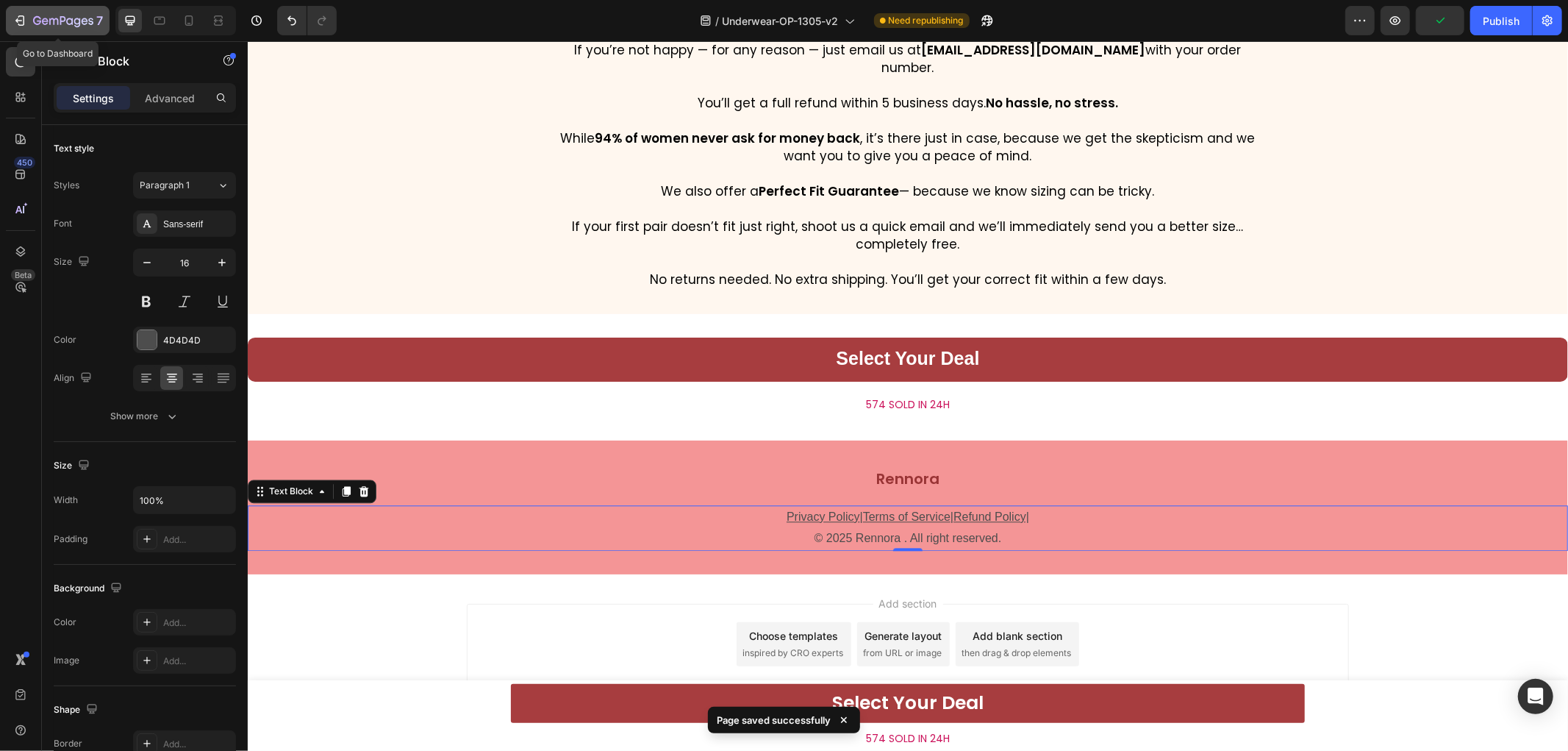
click at [82, 22] on icon "button" at bounding box center [84, 21] width 7 height 7
